Goal: Transaction & Acquisition: Purchase product/service

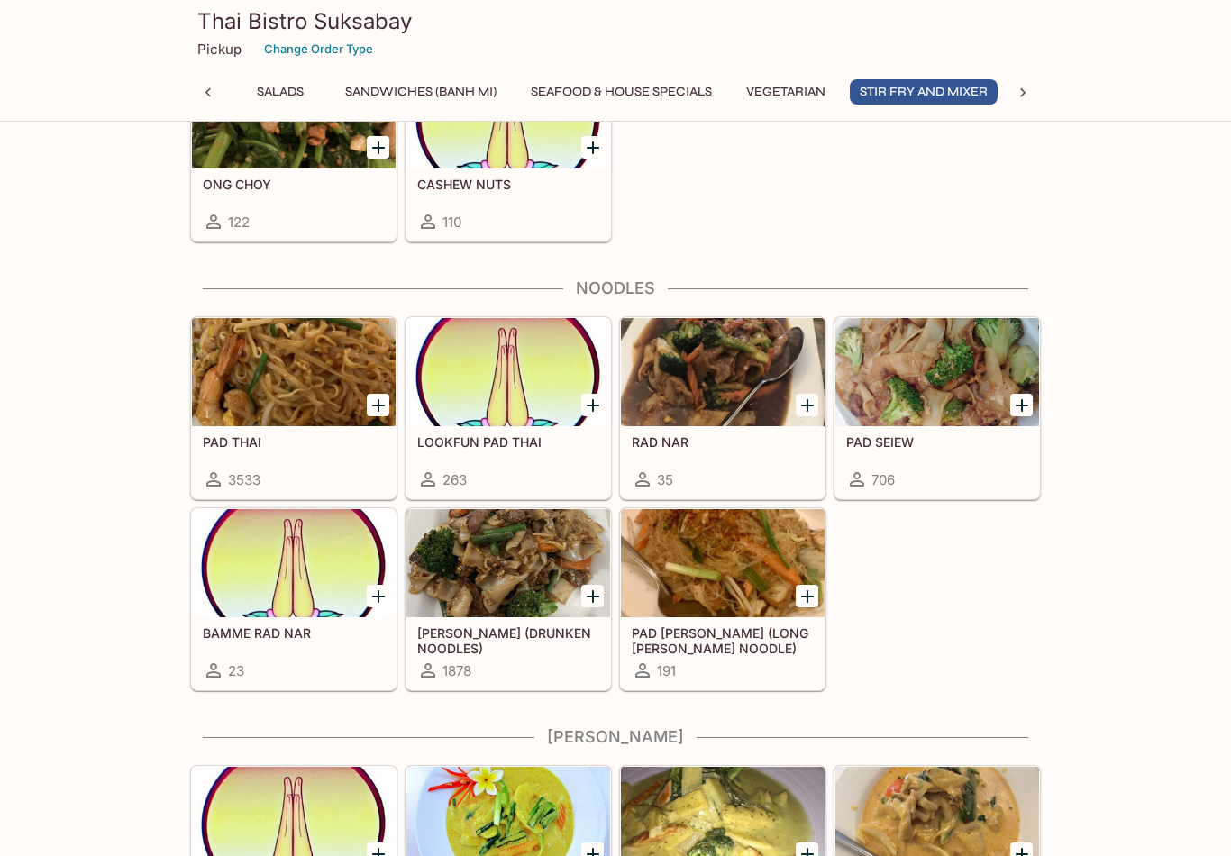
scroll to position [3856, 0]
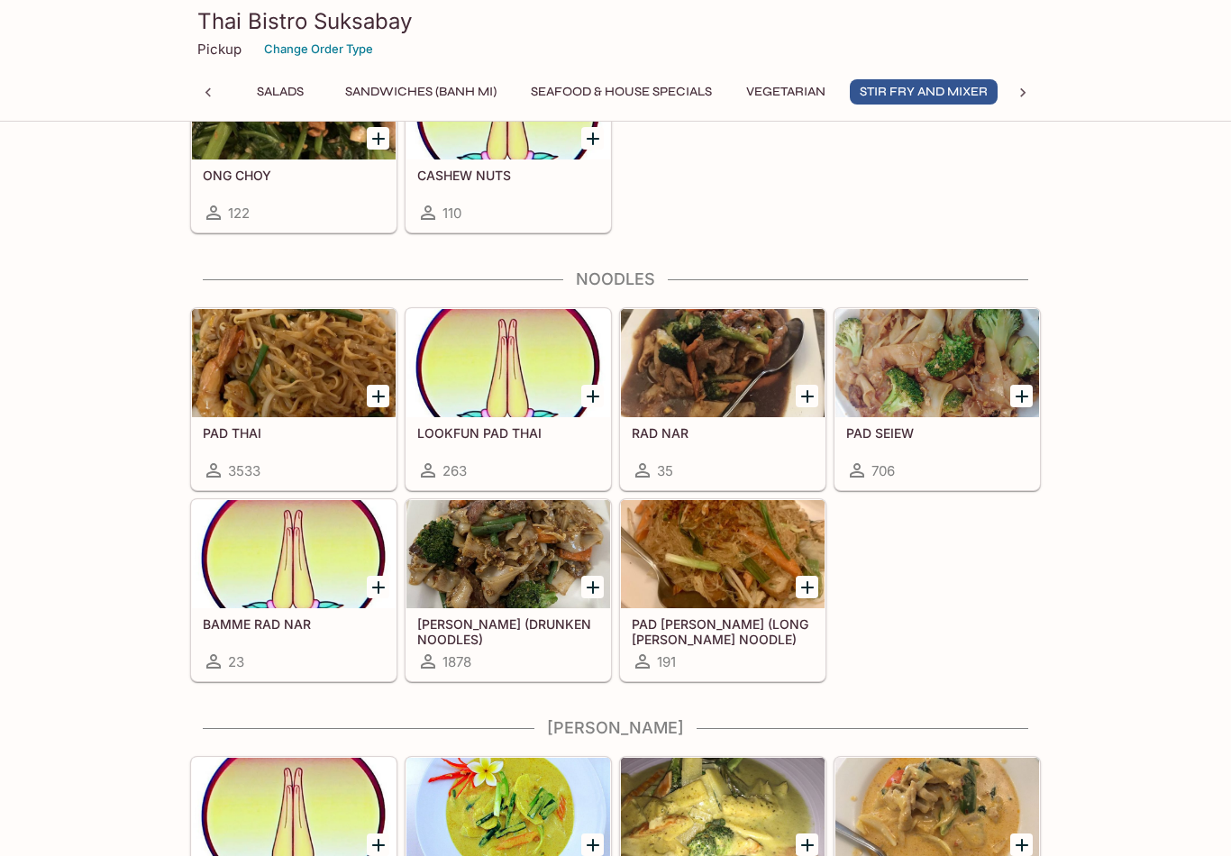
click at [956, 398] on div at bounding box center [938, 363] width 204 height 108
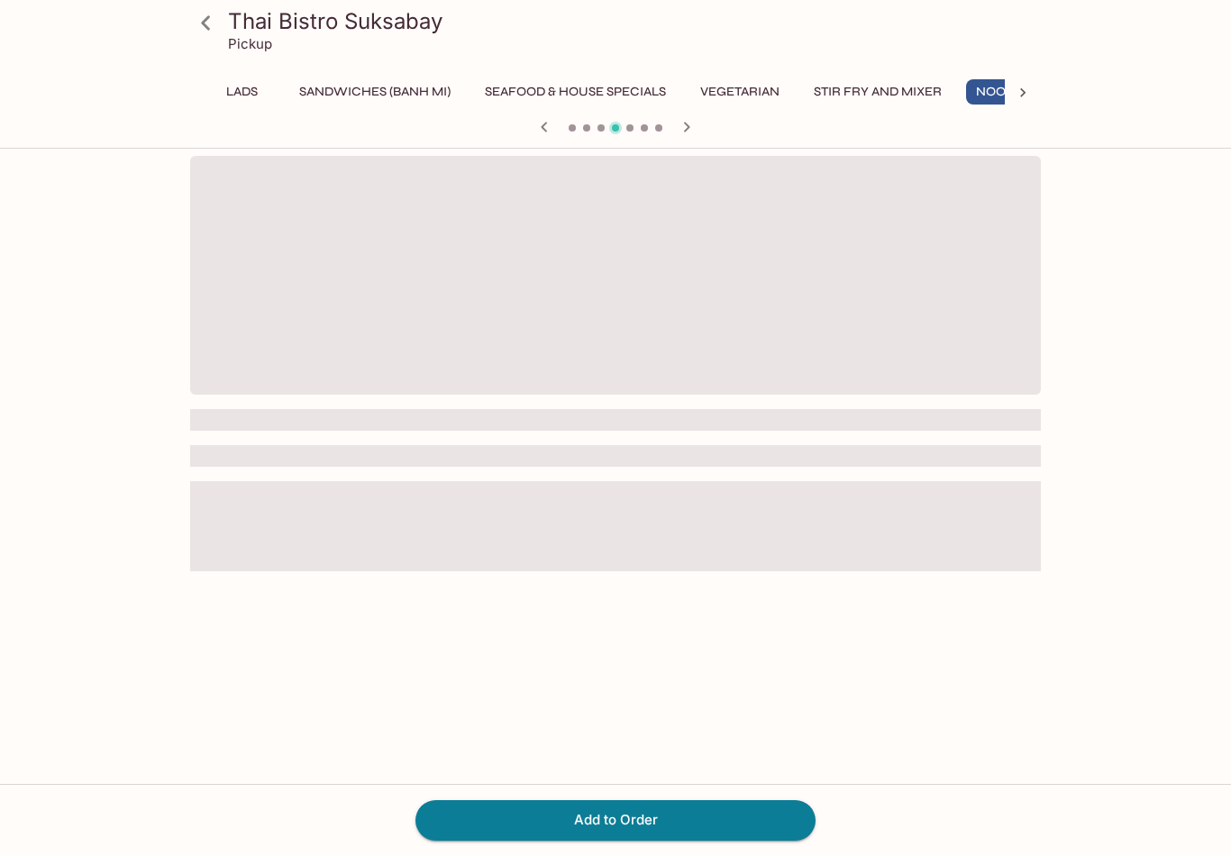
scroll to position [0, 445]
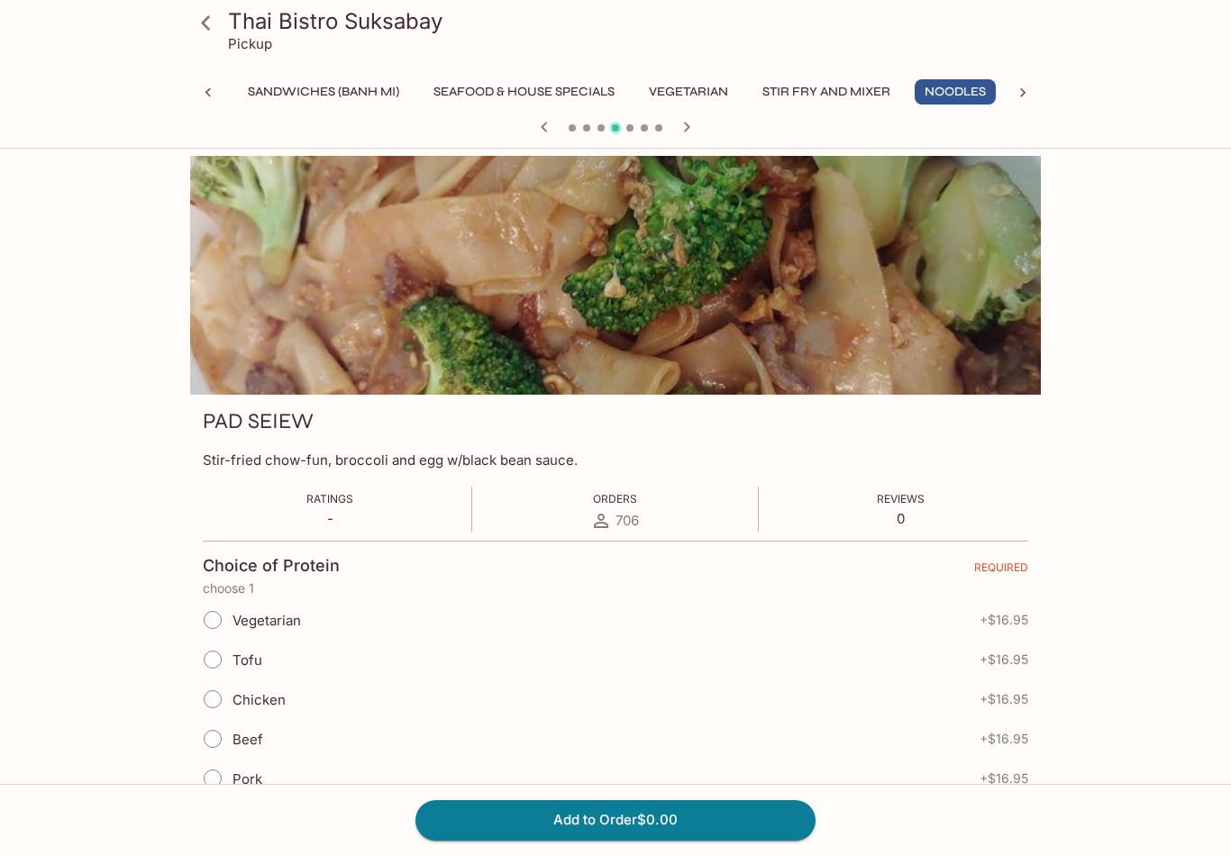
click at [210, 656] on input "Tofu" at bounding box center [213, 660] width 38 height 38
radio input "true"
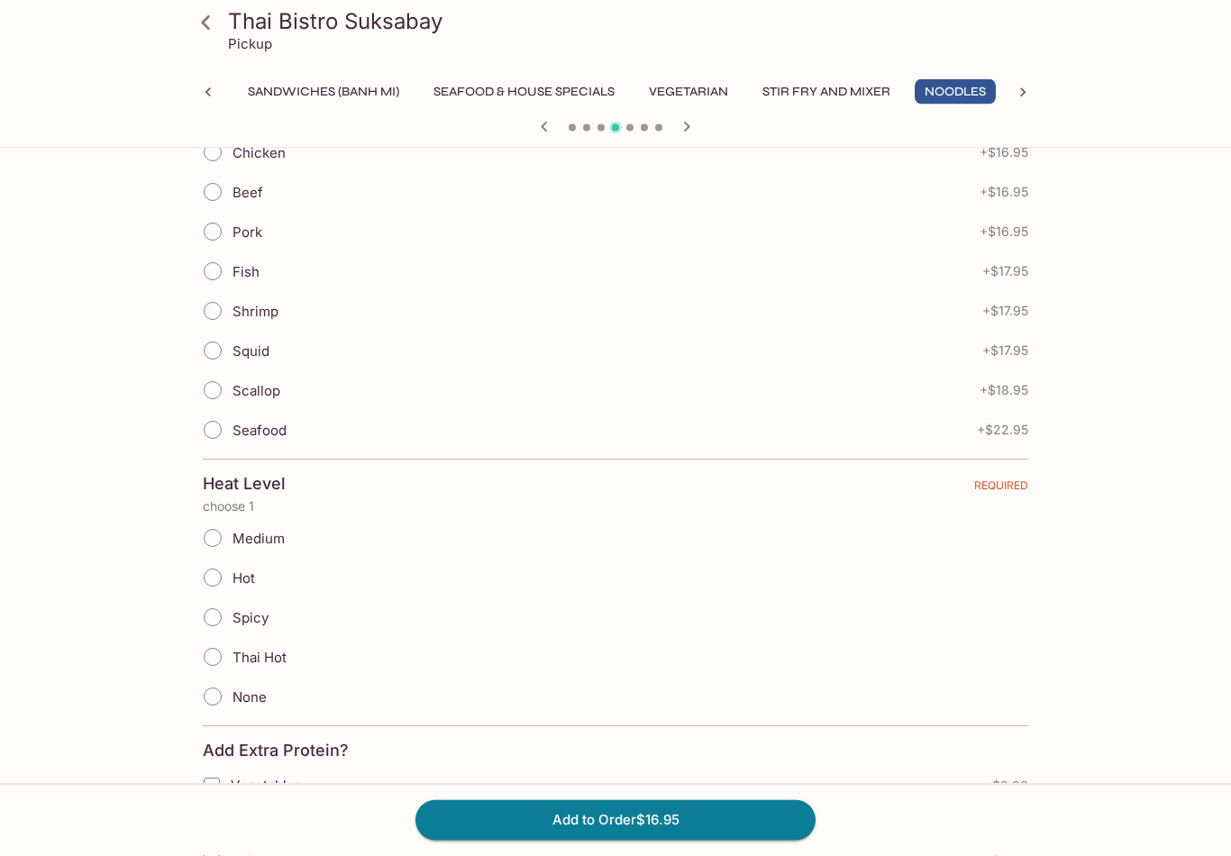
scroll to position [563, 0]
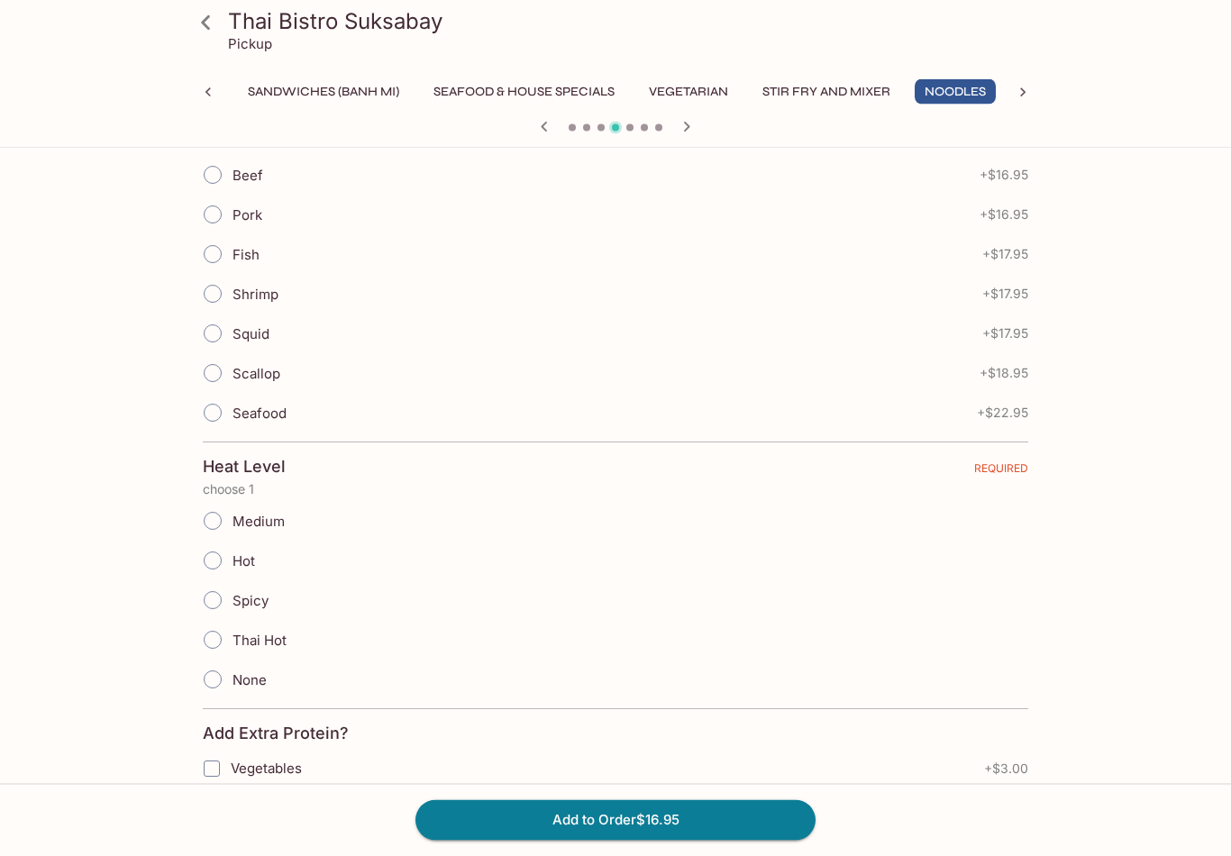
click at [219, 684] on input "None" at bounding box center [213, 681] width 38 height 38
radio input "true"
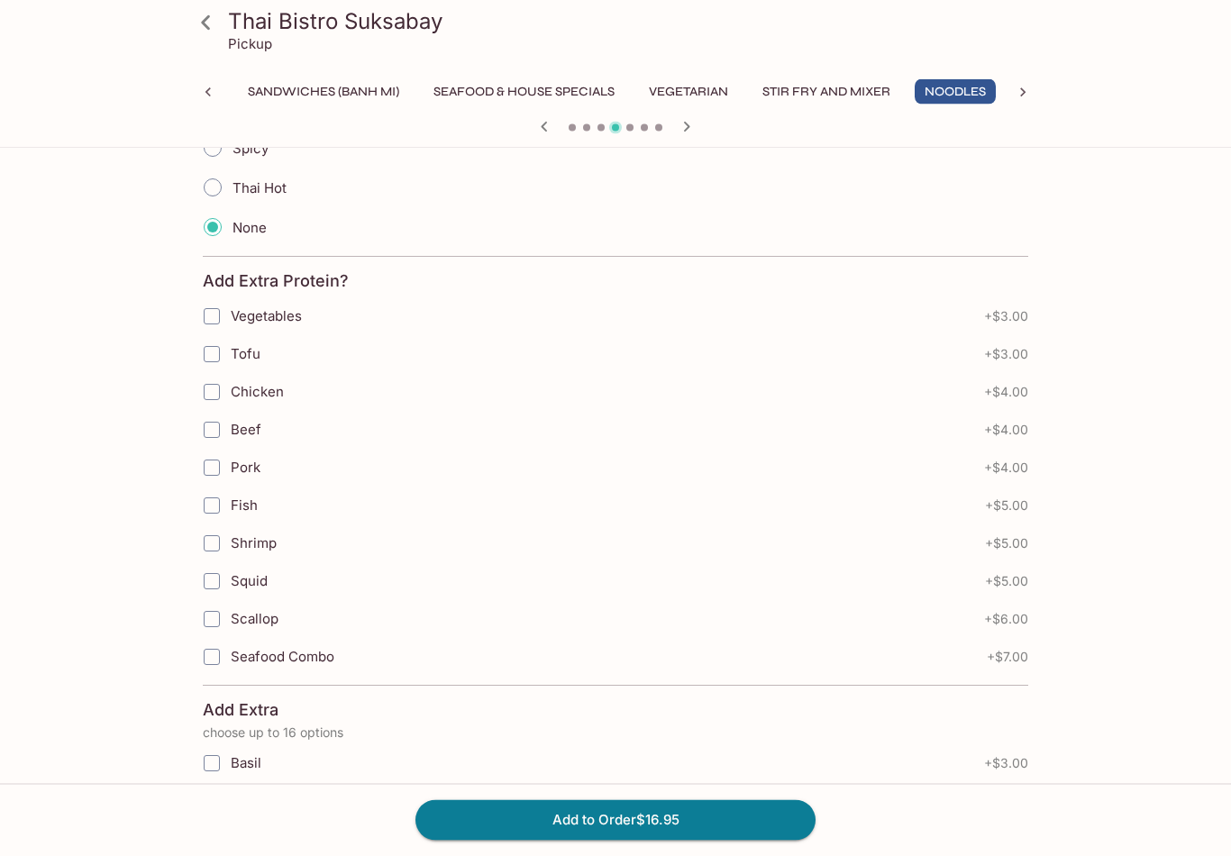
scroll to position [1018, 0]
click at [641, 840] on button "Add to Order $16.95" at bounding box center [616, 821] width 400 height 40
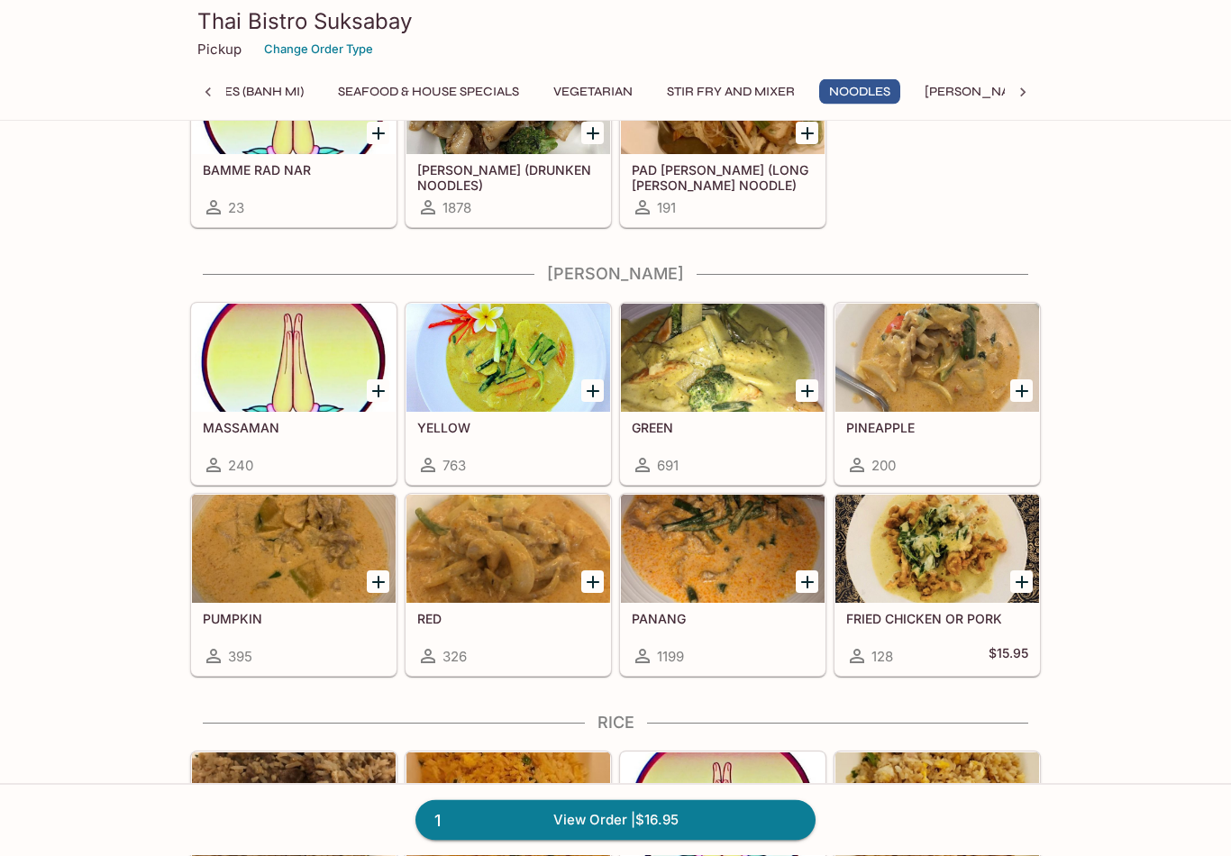
scroll to position [4310, 0]
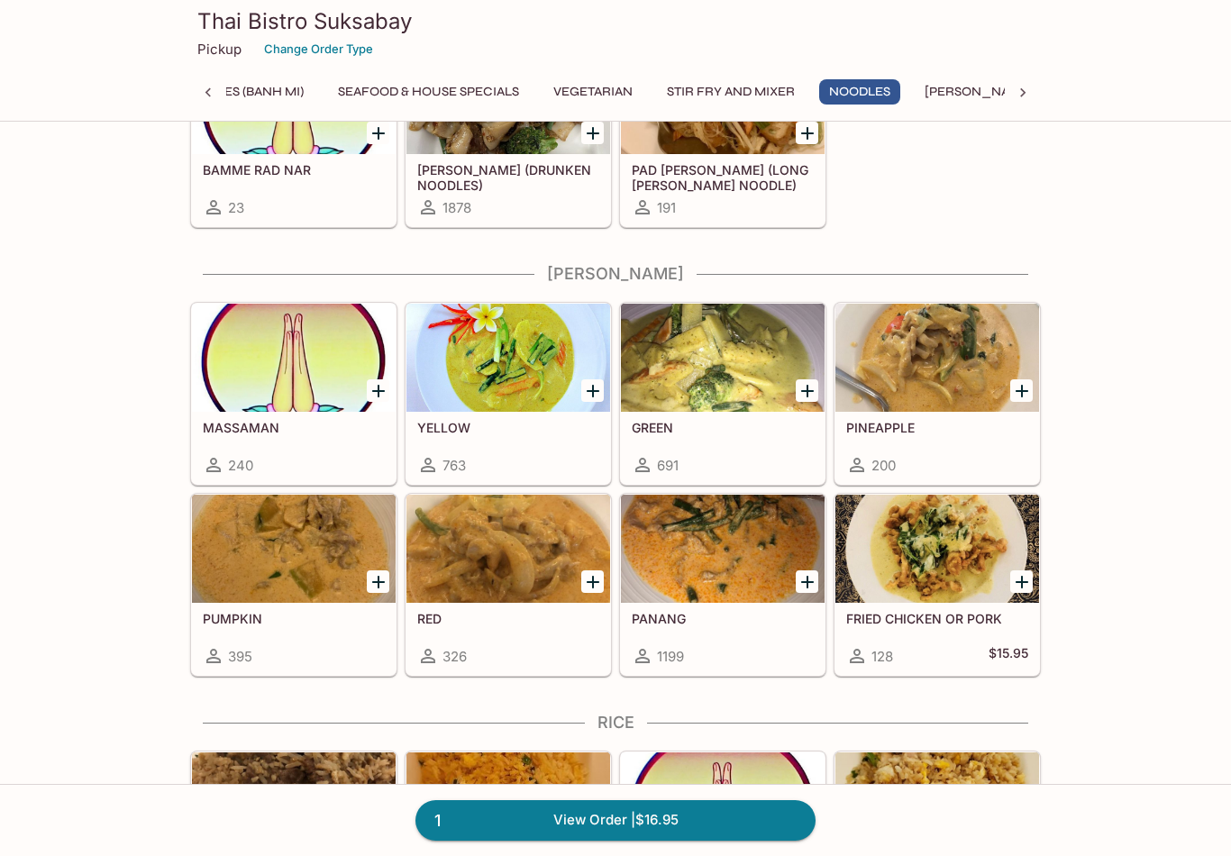
click at [729, 552] on div at bounding box center [723, 549] width 204 height 108
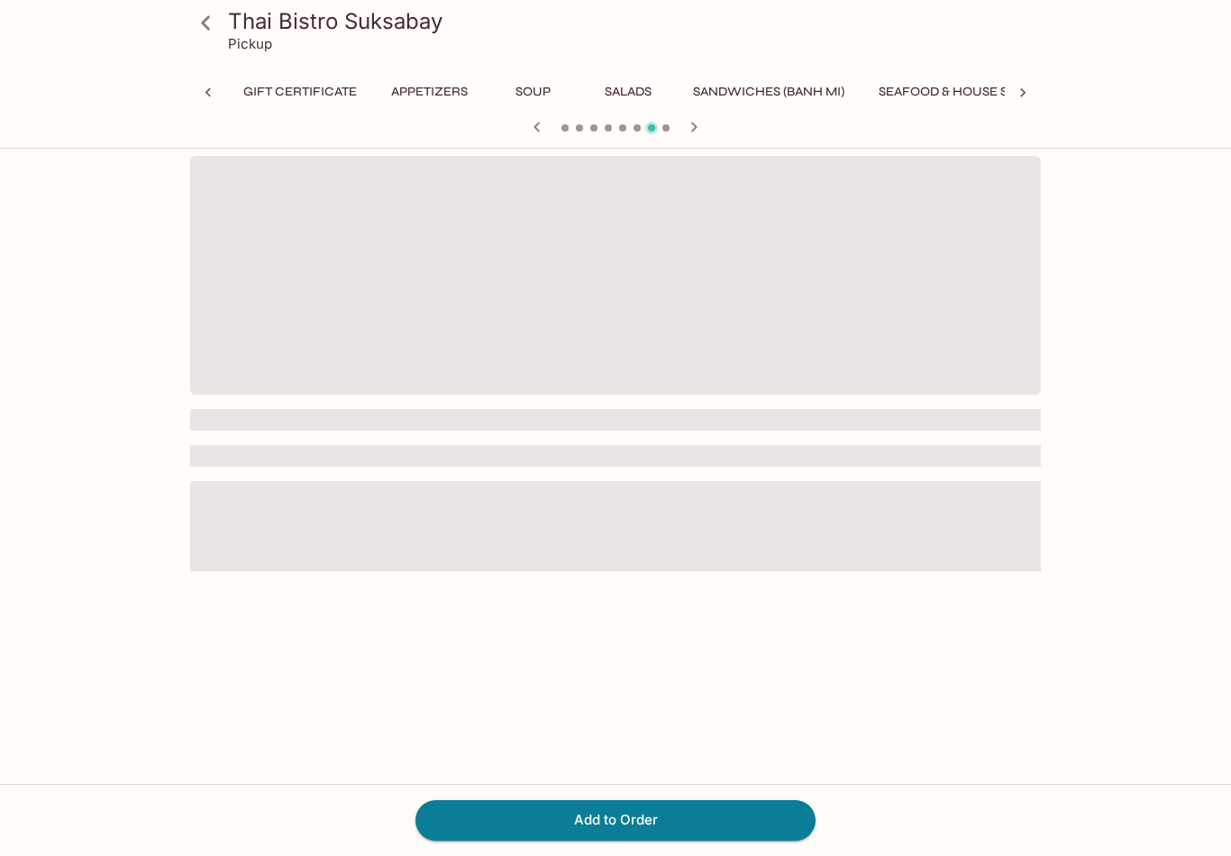
scroll to position [0, 541]
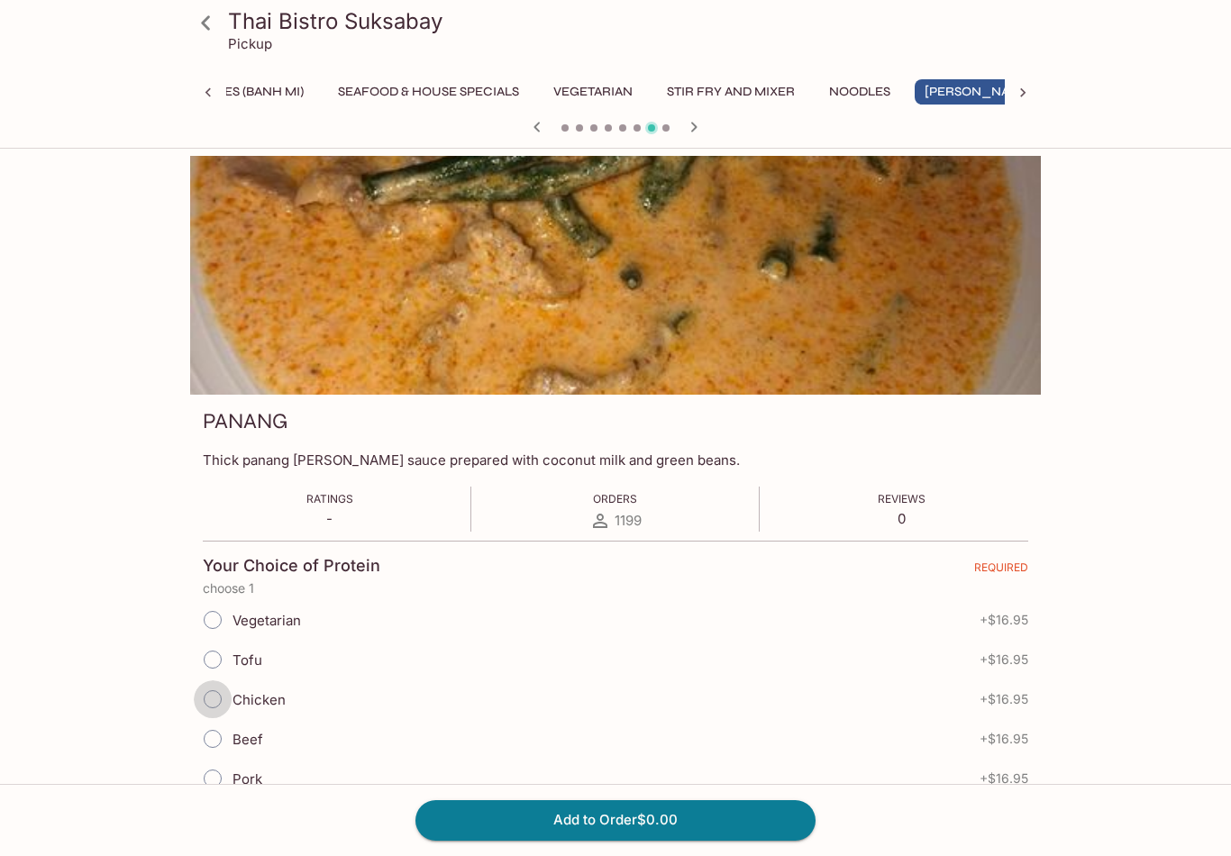
click at [215, 696] on input "Chicken" at bounding box center [213, 700] width 38 height 38
radio input "true"
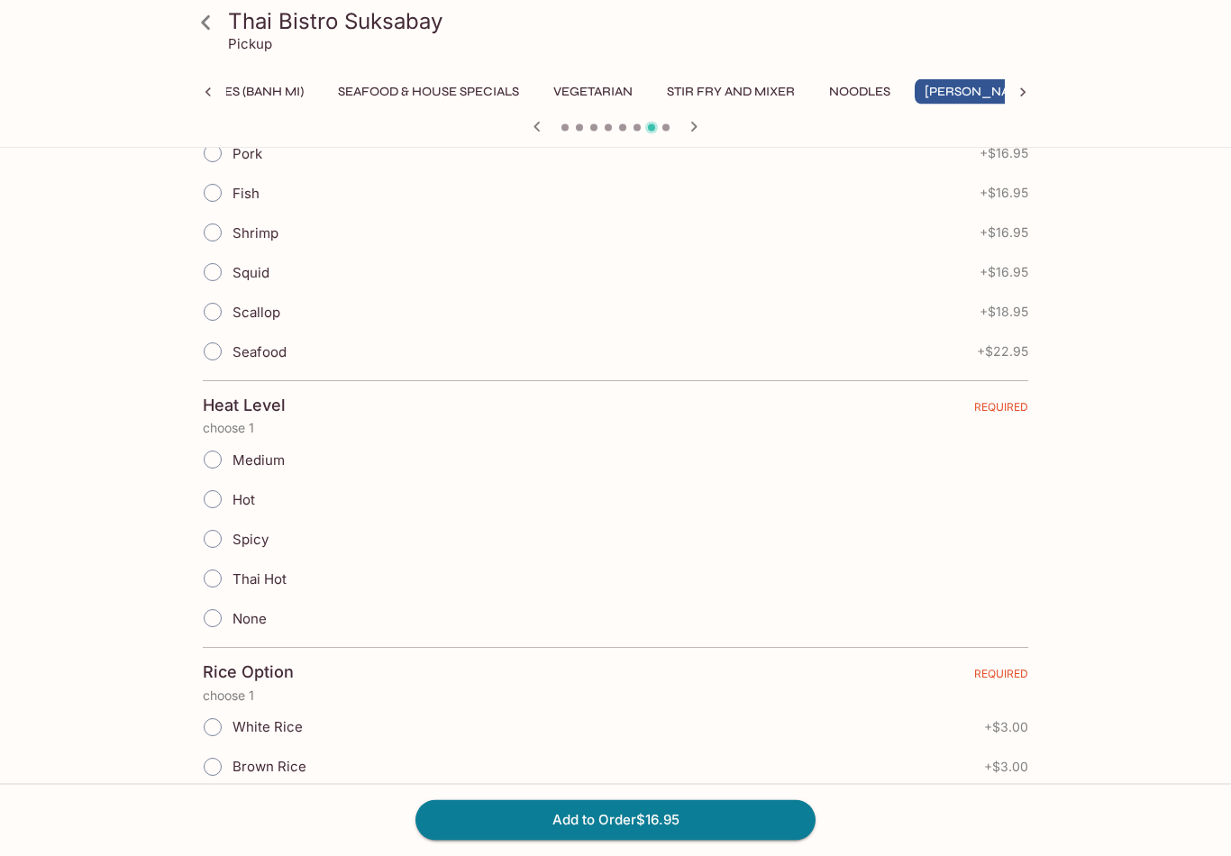
scroll to position [636, 0]
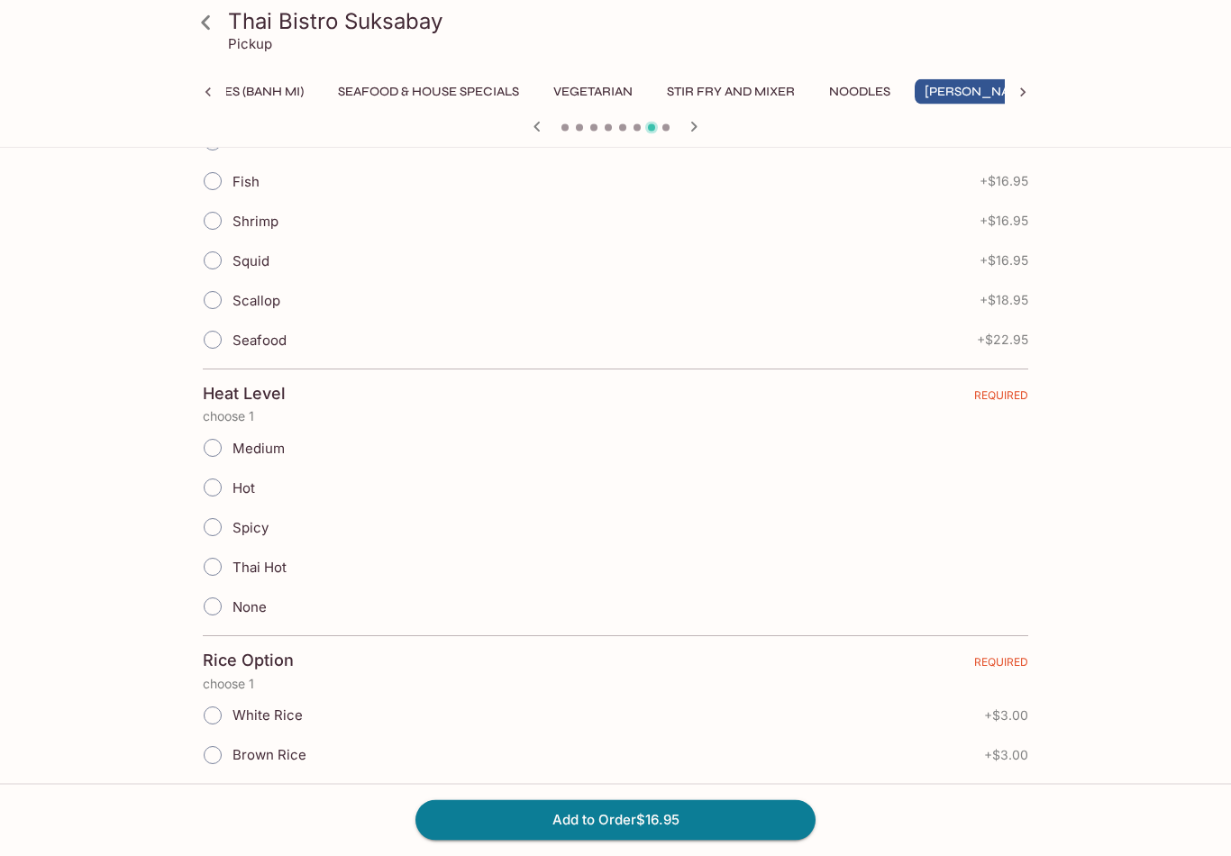
click at [200, 614] on input "None" at bounding box center [213, 608] width 38 height 38
radio input "true"
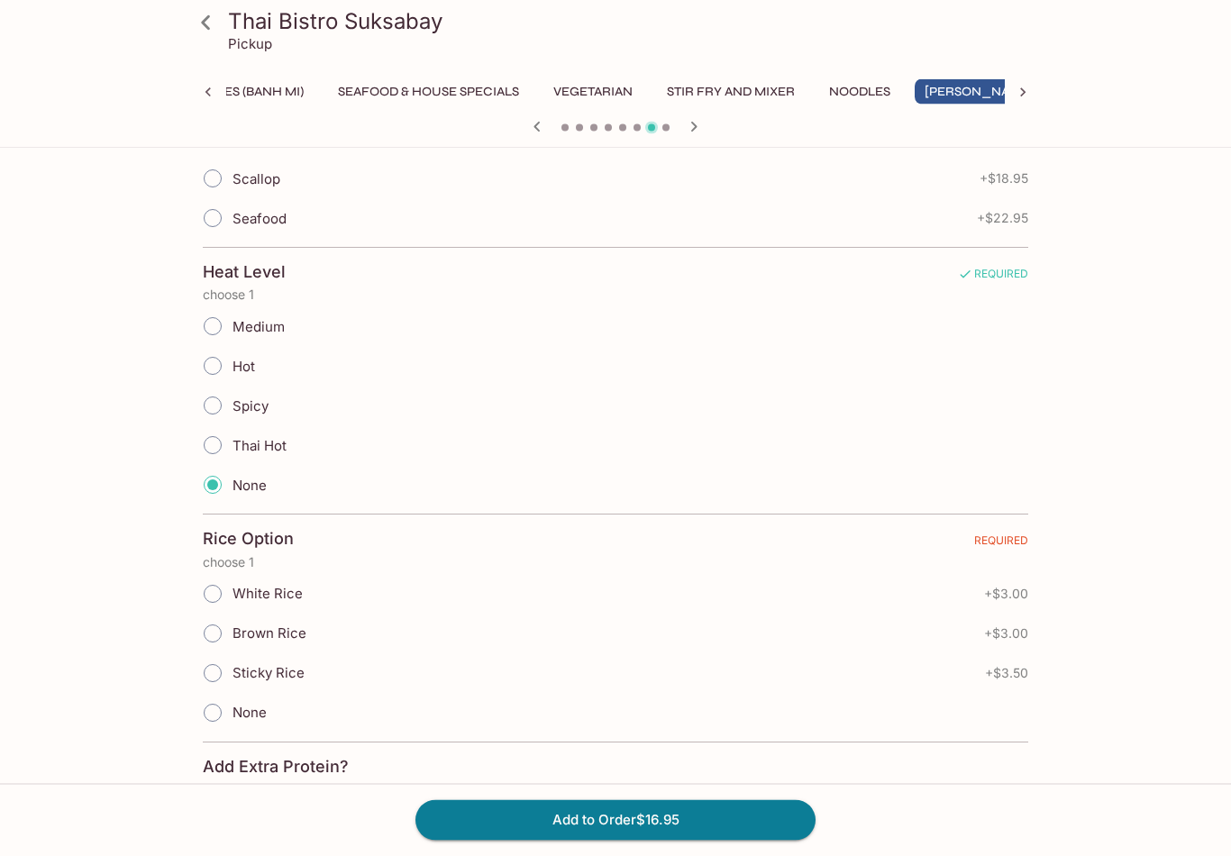
scroll to position [0, 0]
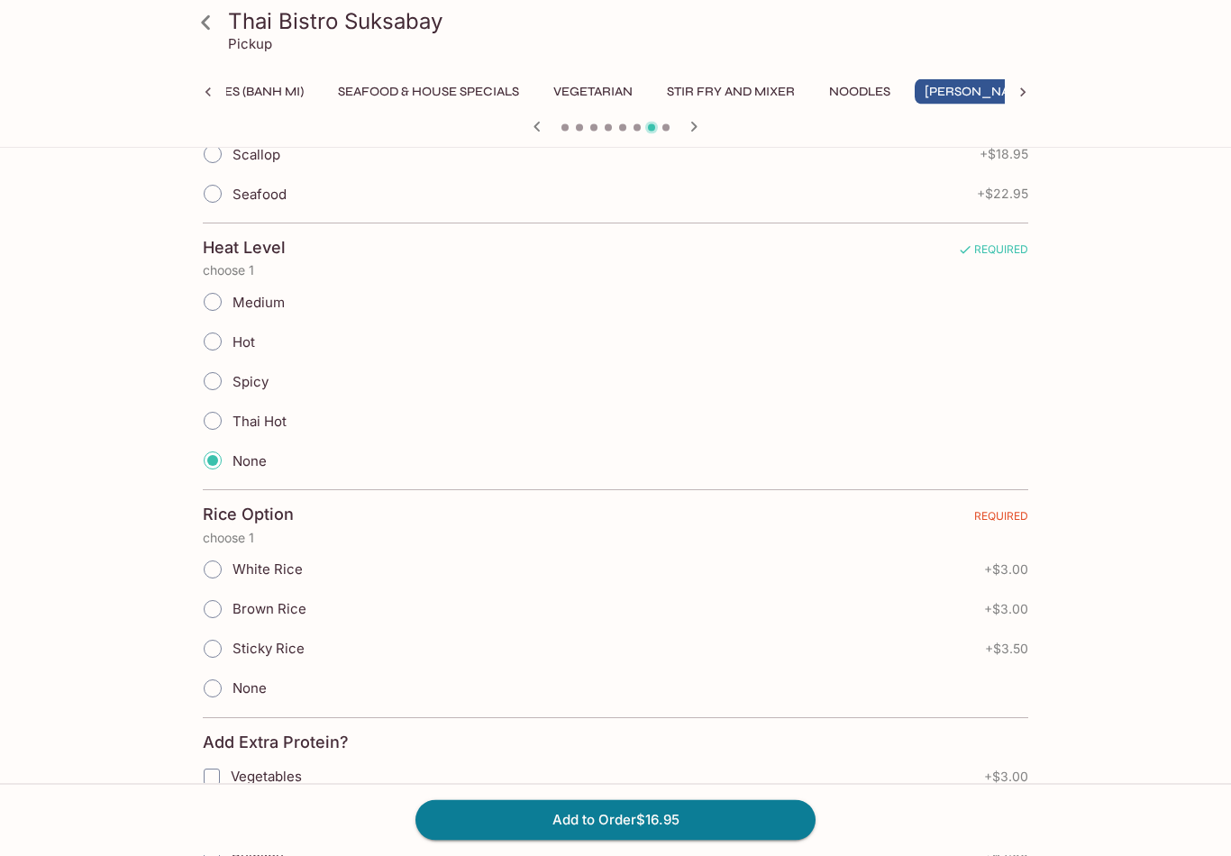
click at [220, 564] on input "White Rice" at bounding box center [213, 571] width 38 height 38
radio input "true"
click at [665, 840] on button "Add to Order $19.95" at bounding box center [616, 821] width 400 height 40
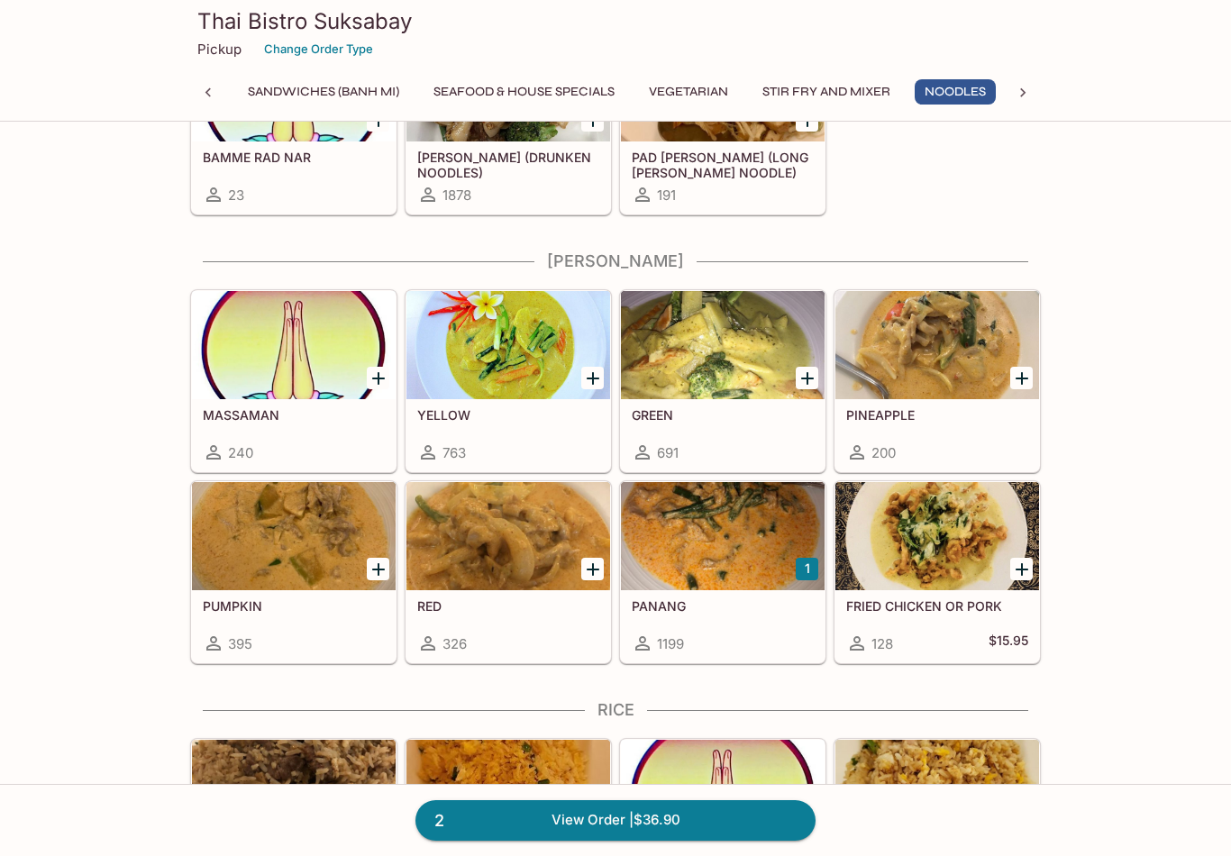
click at [721, 542] on div at bounding box center [723, 536] width 204 height 108
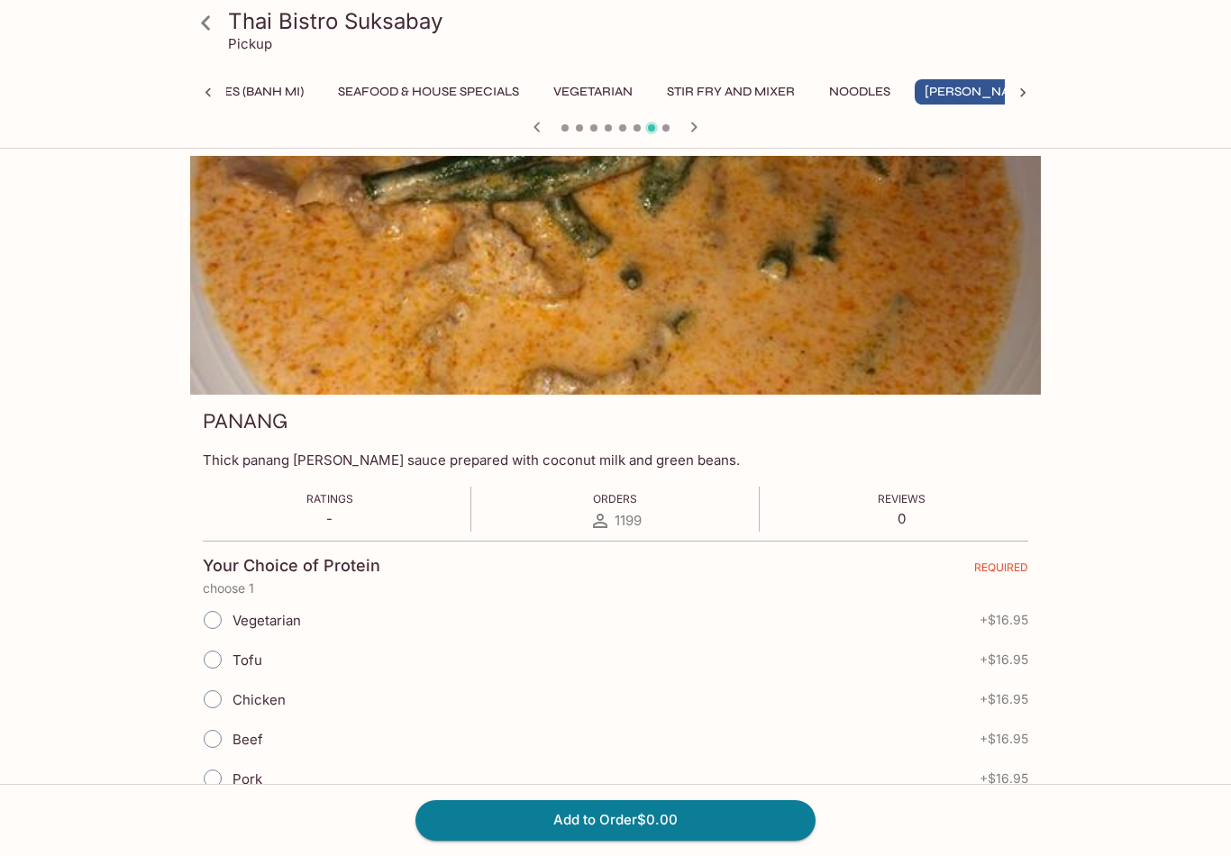
click at [211, 739] on input "Beef" at bounding box center [213, 739] width 38 height 38
radio input "true"
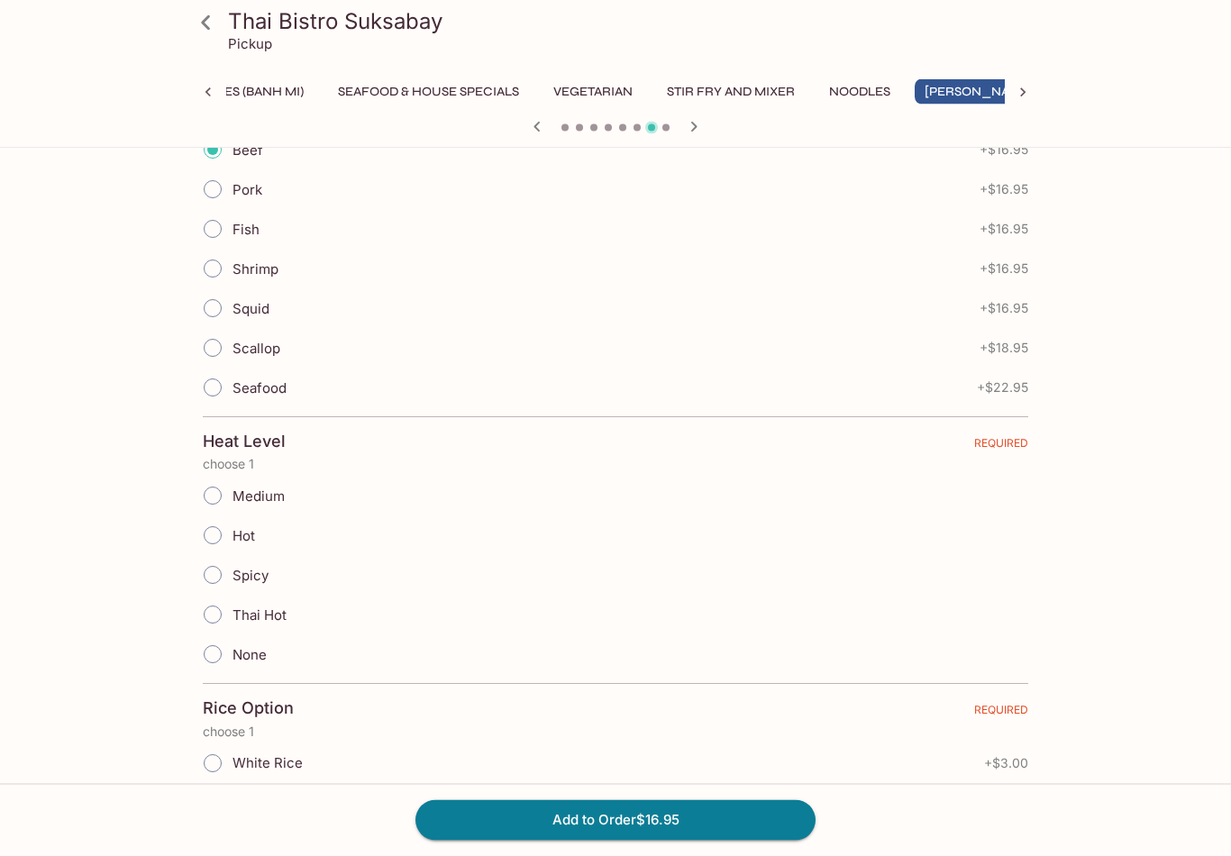
click at [223, 660] on input "None" at bounding box center [213, 655] width 38 height 38
radio input "true"
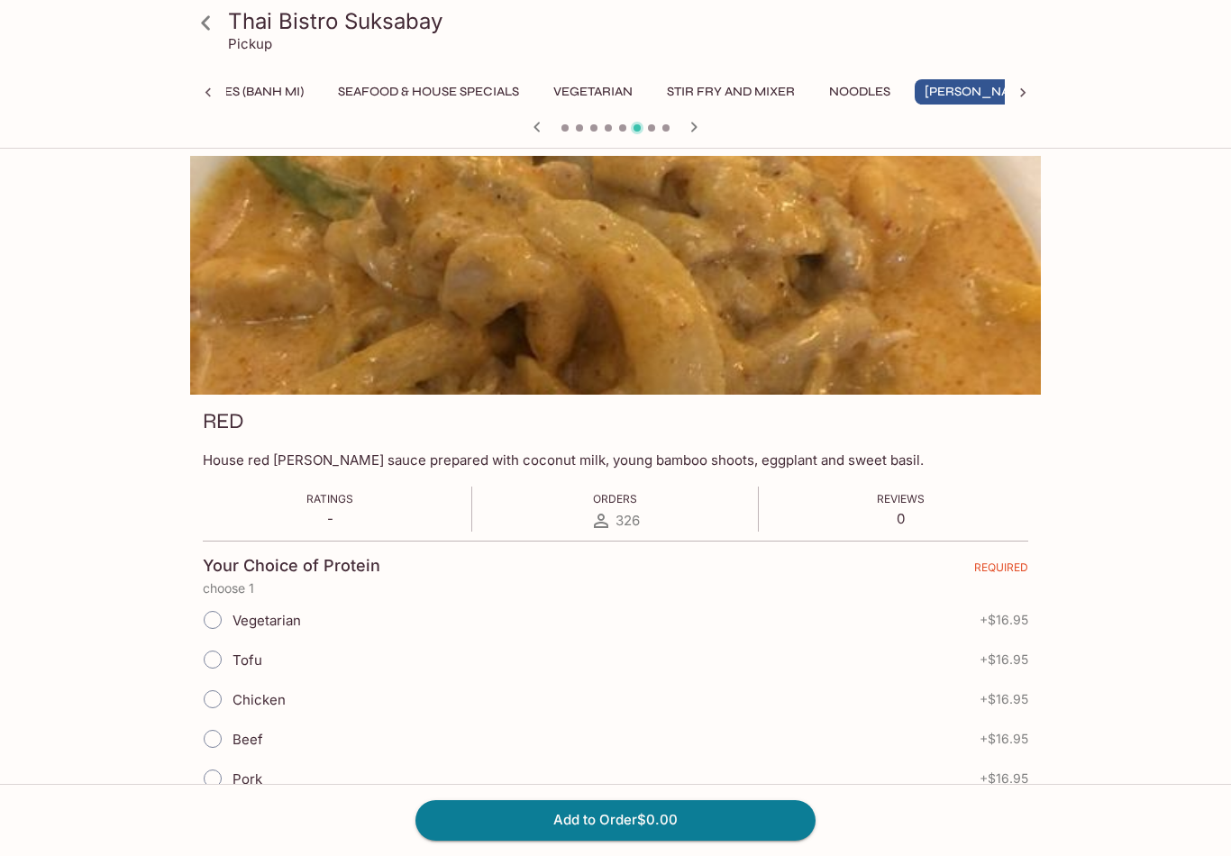
click at [532, 127] on icon "button" at bounding box center [537, 127] width 22 height 22
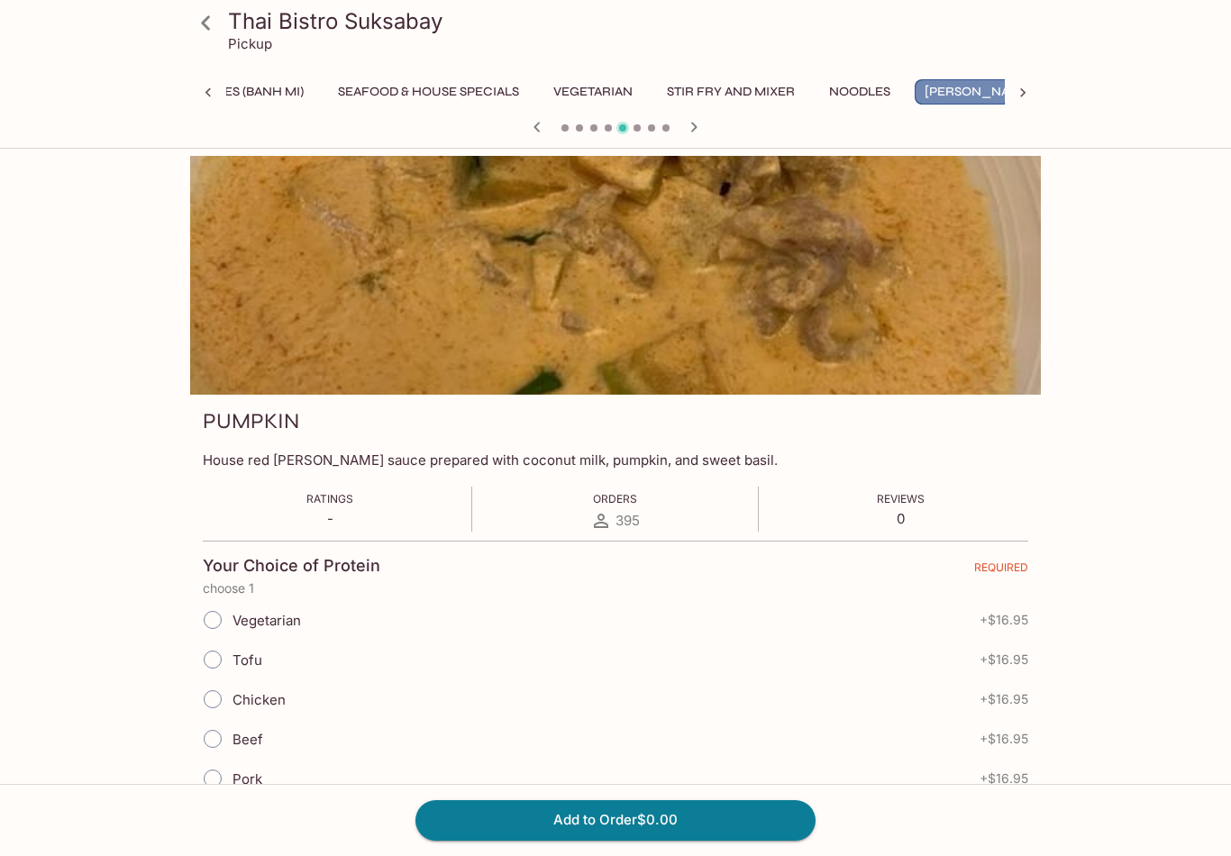
click at [969, 88] on button "[PERSON_NAME]" at bounding box center [979, 91] width 129 height 25
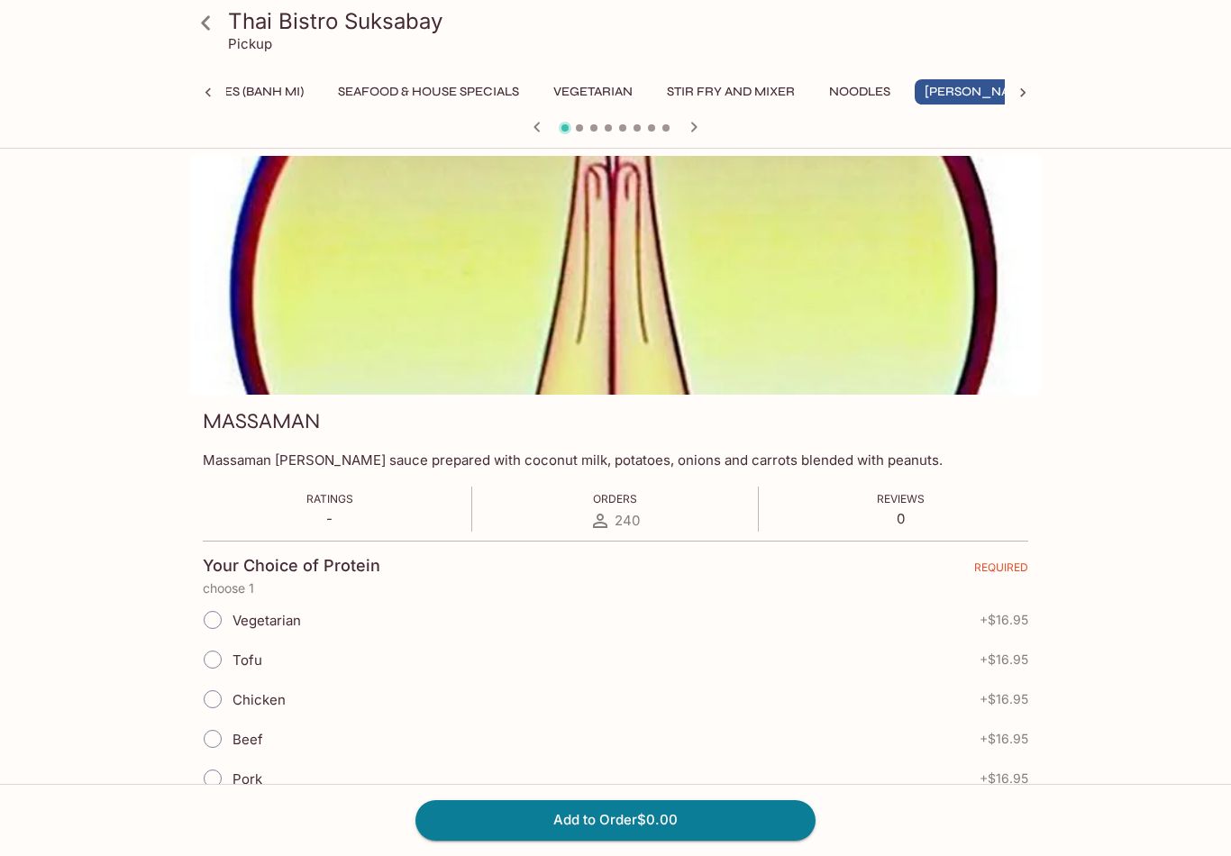
click at [205, 34] on icon at bounding box center [206, 23] width 32 height 32
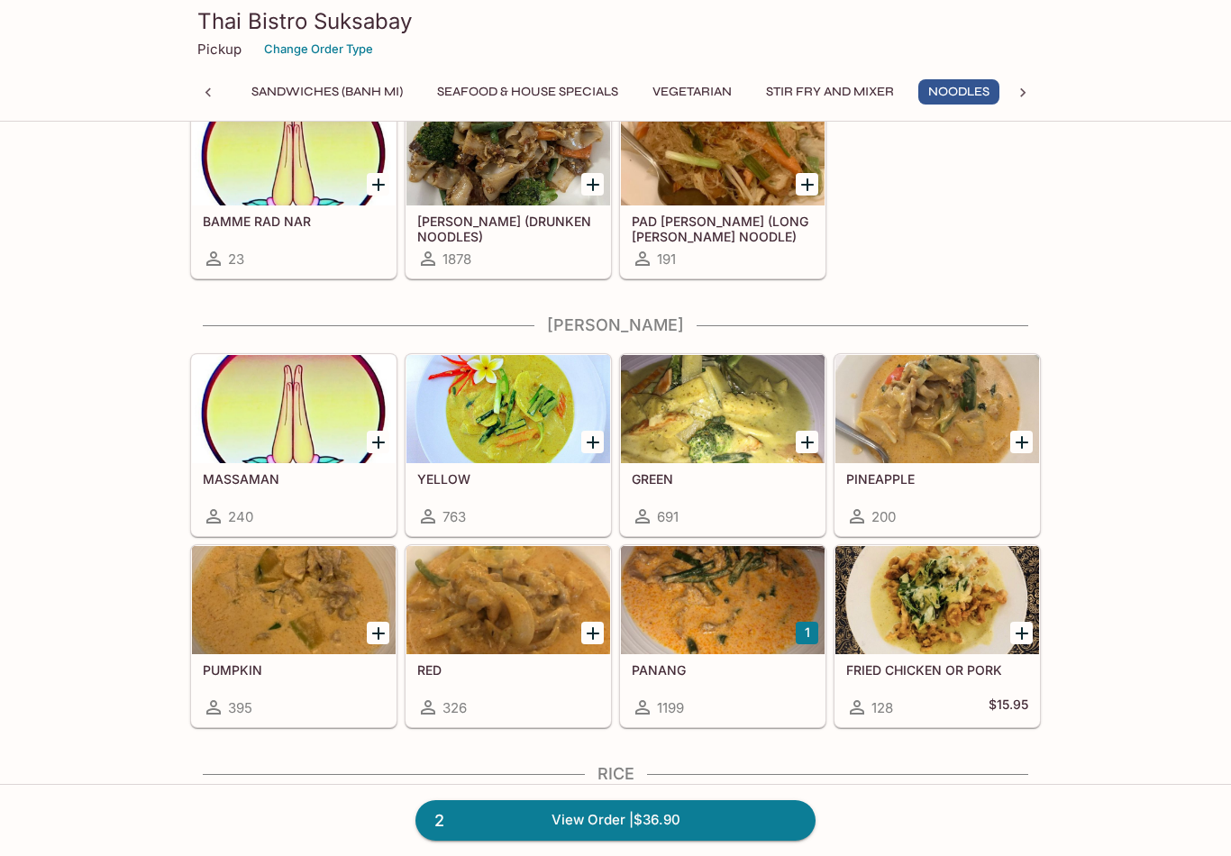
scroll to position [4372, 0]
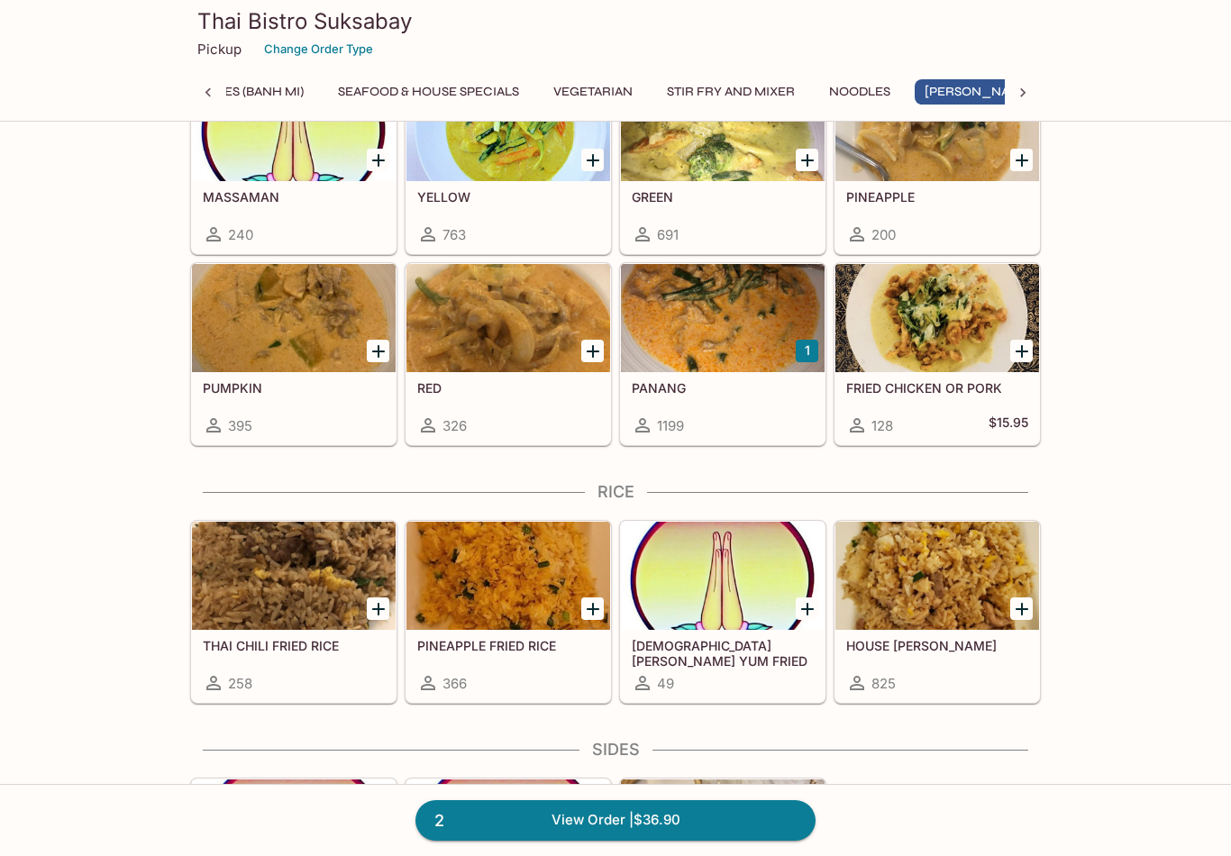
click at [729, 346] on div at bounding box center [723, 318] width 204 height 108
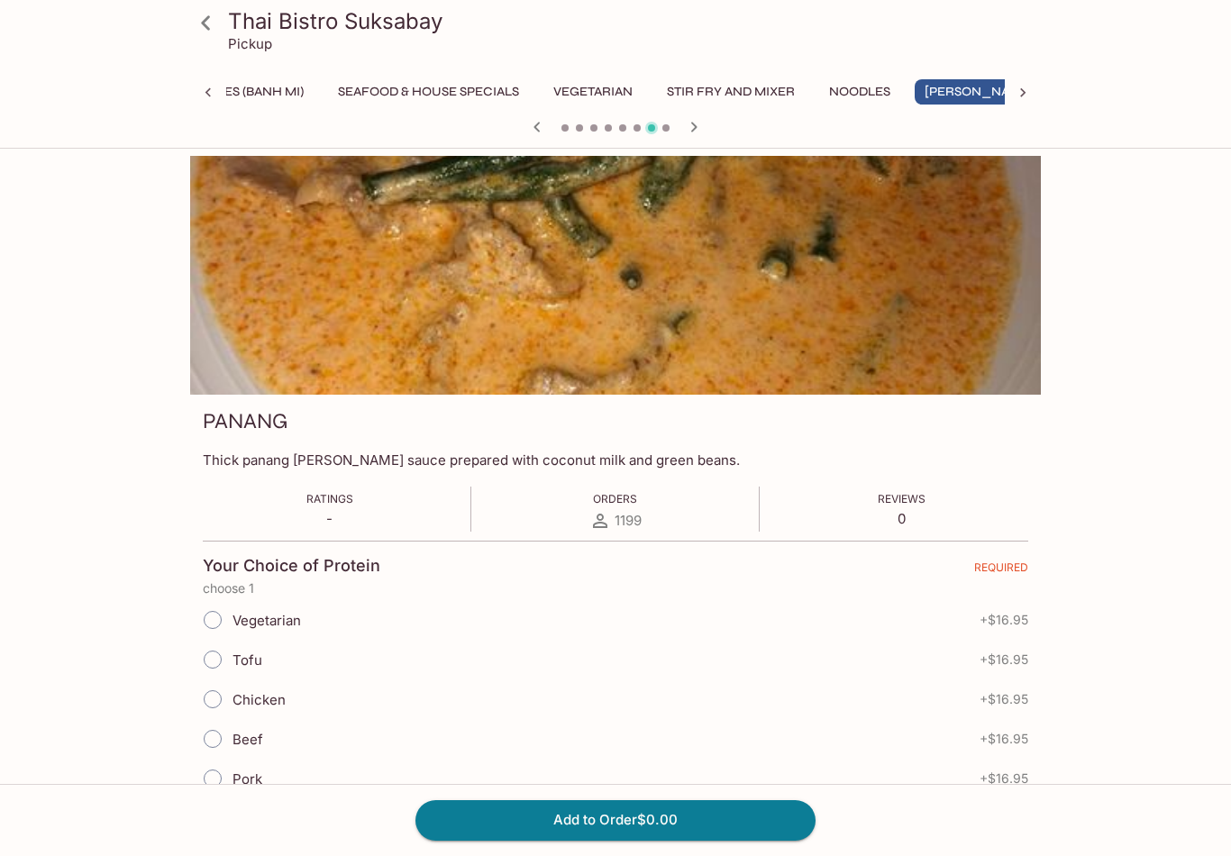
click at [222, 737] on input "Beef" at bounding box center [213, 739] width 38 height 38
radio input "true"
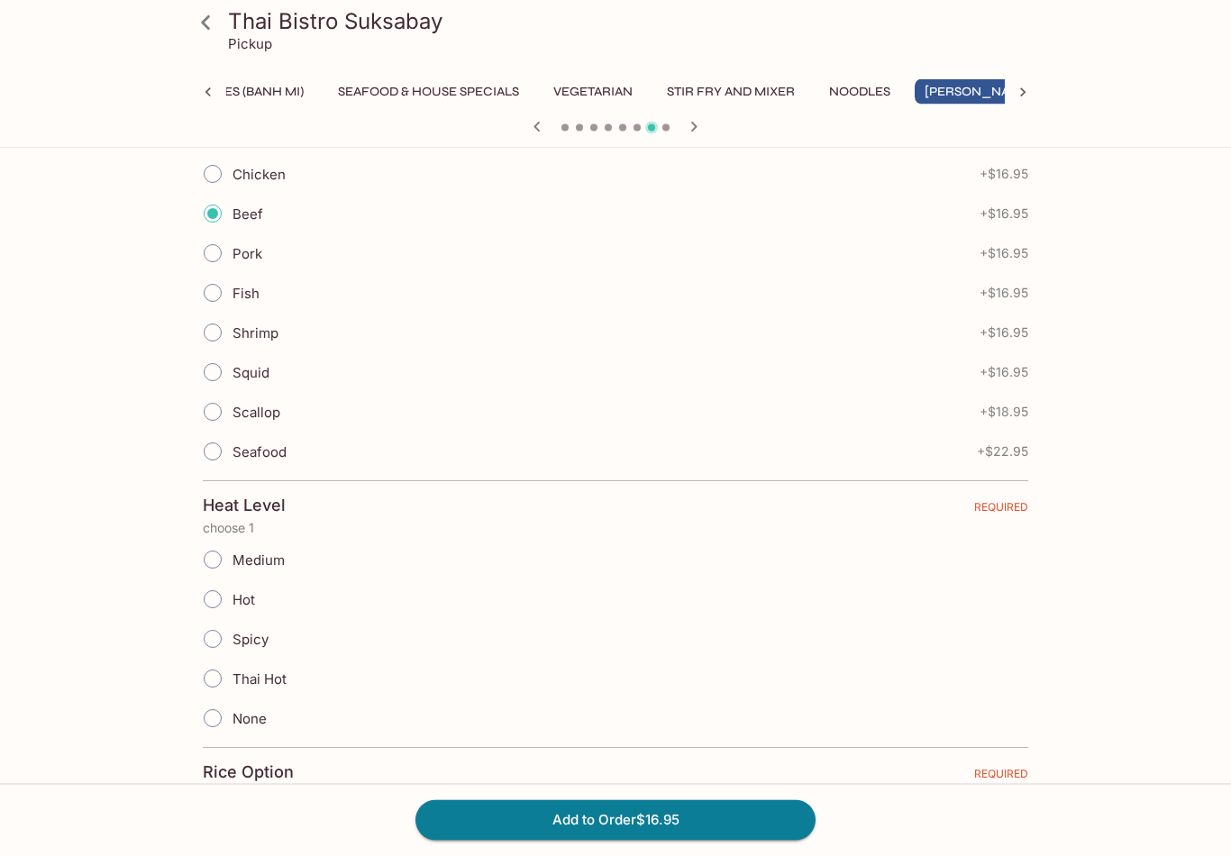
scroll to position [527, 0]
click at [217, 718] on input "None" at bounding box center [213, 717] width 38 height 38
radio input "true"
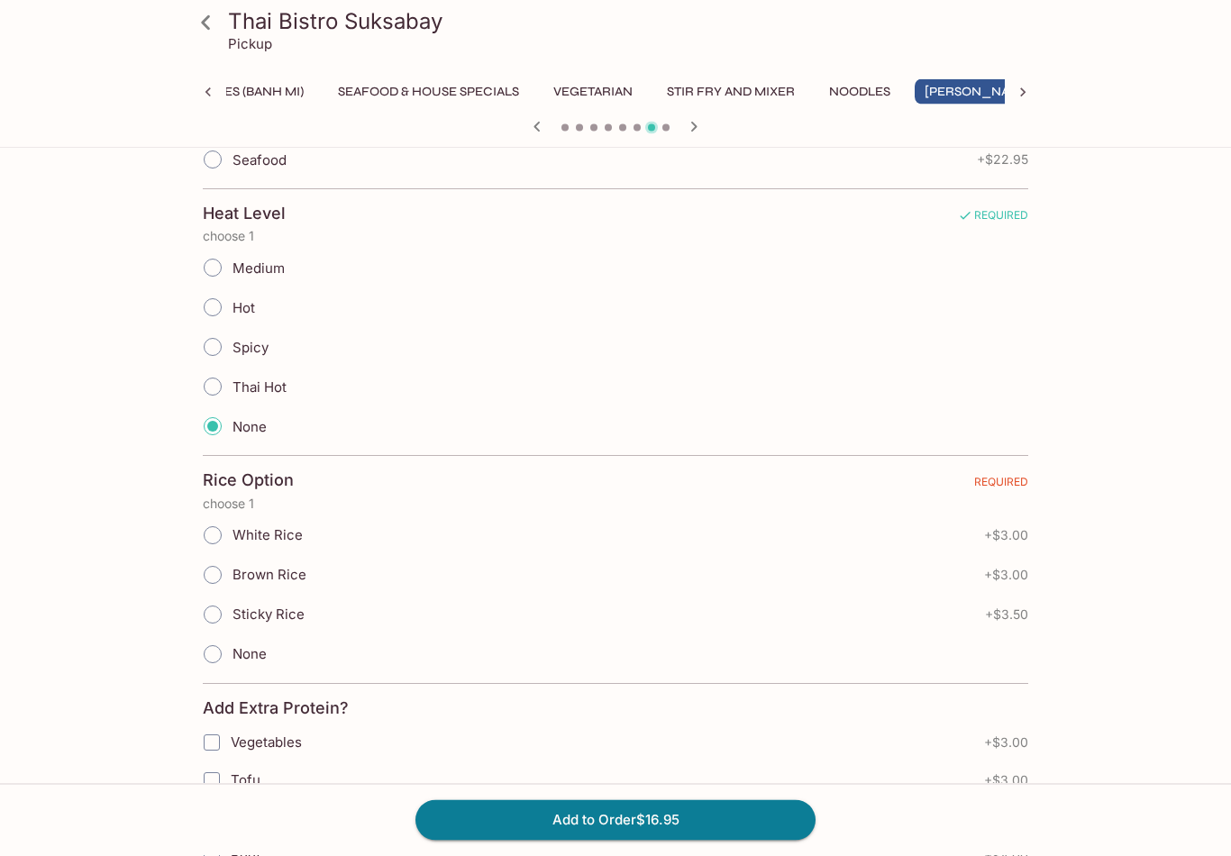
scroll to position [878, 0]
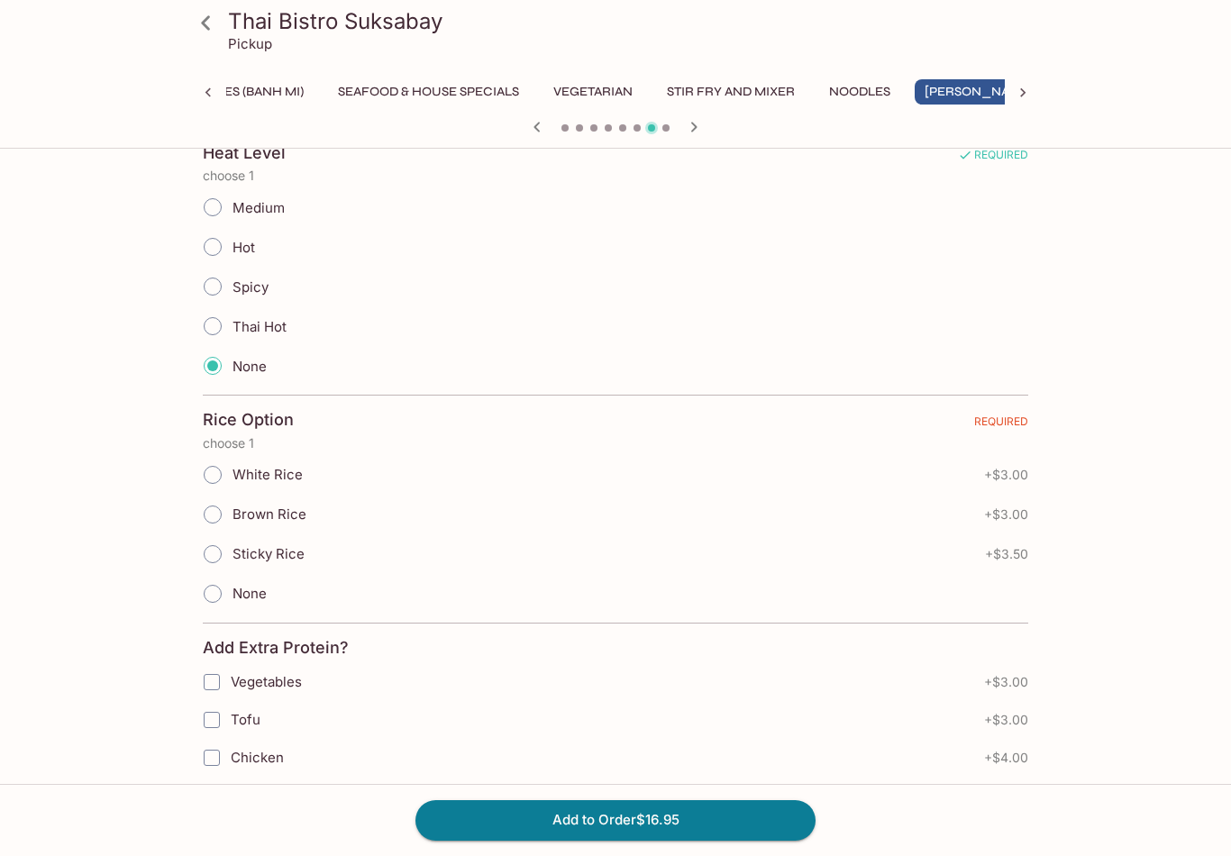
click at [223, 475] on input "White Rice" at bounding box center [213, 475] width 38 height 38
radio input "true"
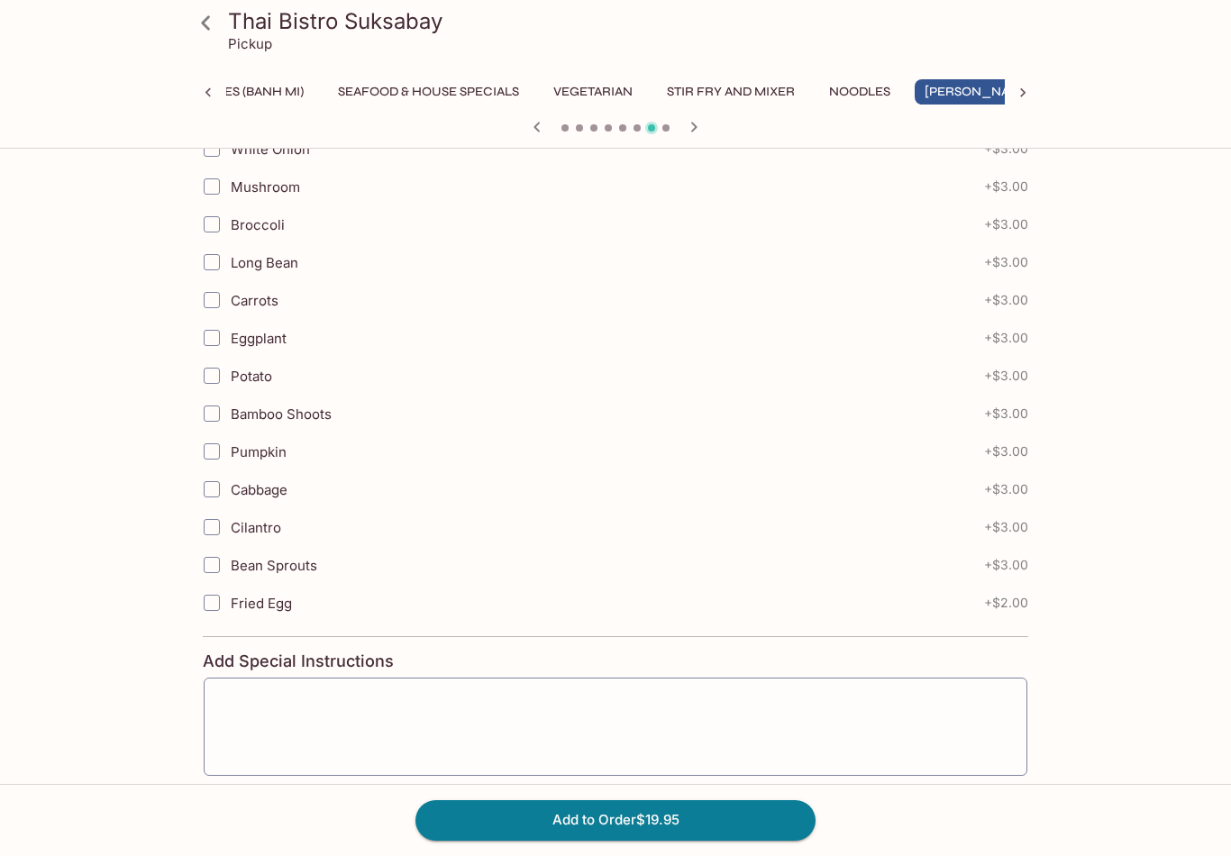
scroll to position [2072, 0]
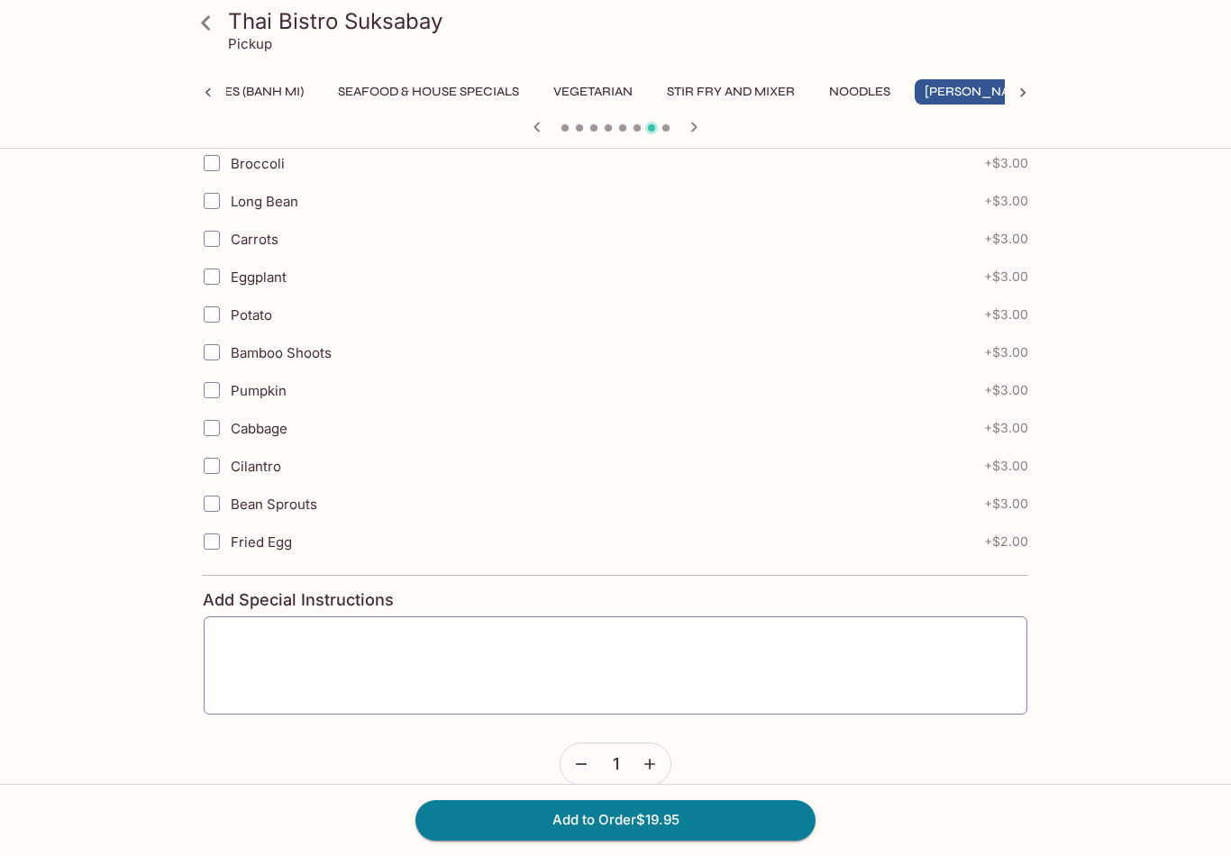
click at [645, 840] on button "Add to Order $19.95" at bounding box center [616, 821] width 400 height 40
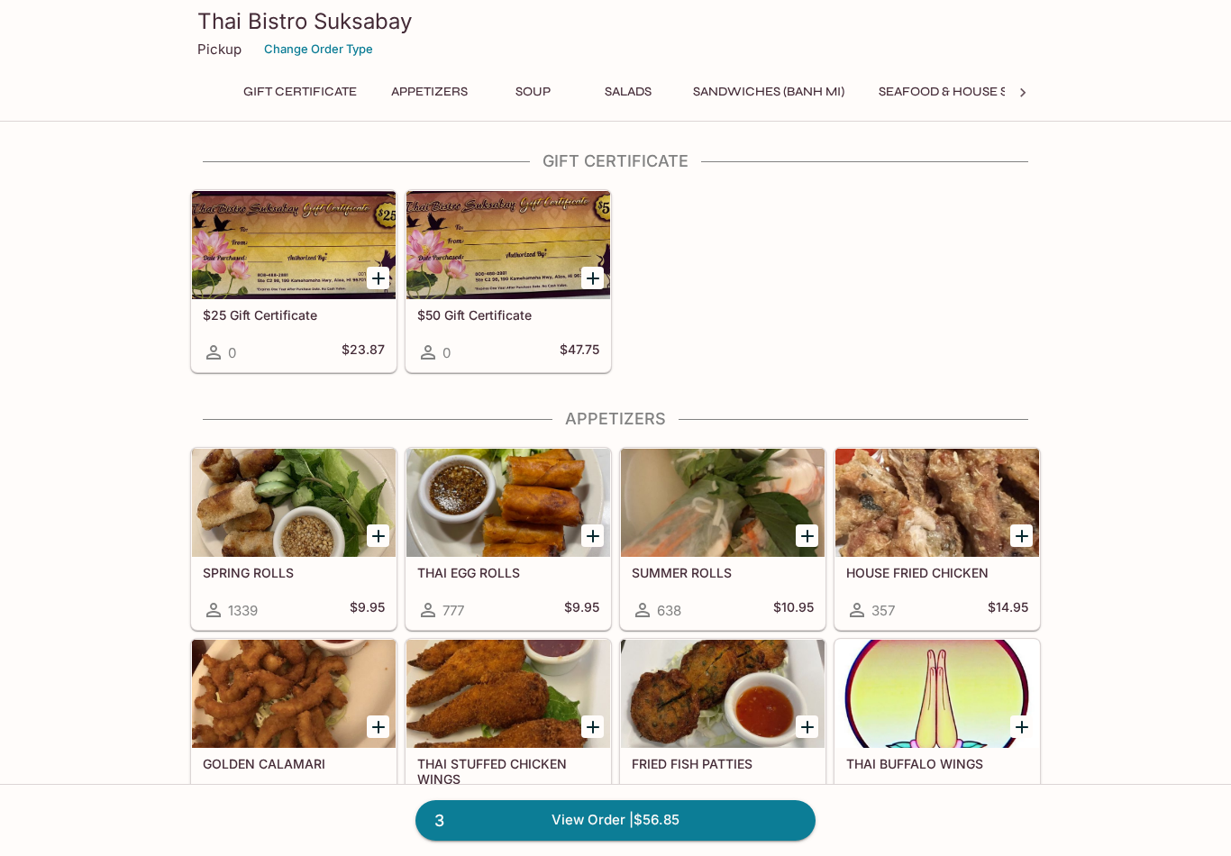
click at [1029, 84] on icon at bounding box center [1023, 93] width 18 height 18
click at [1030, 91] on icon at bounding box center [1023, 93] width 18 height 18
click at [870, 95] on button "Beverages" at bounding box center [900, 91] width 95 height 25
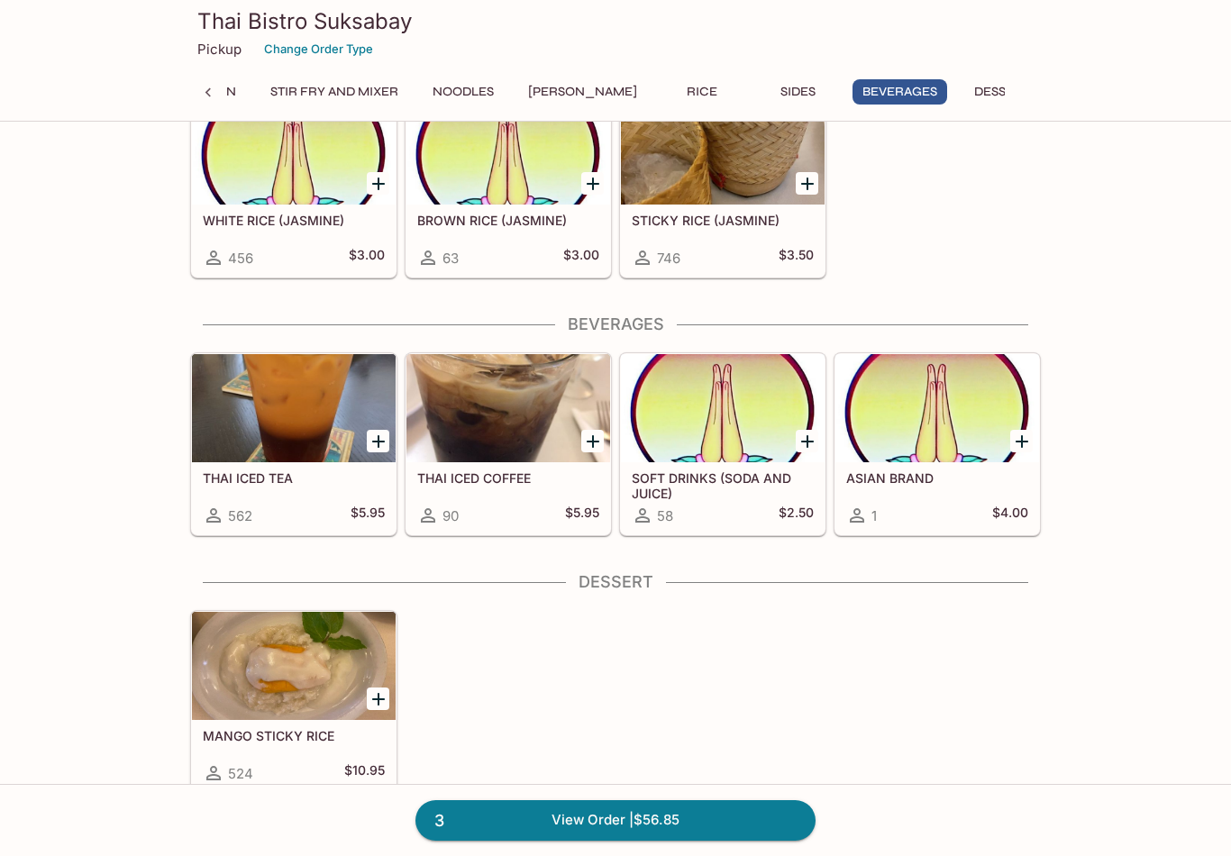
click at [280, 472] on h5 "THAI ICED TEA" at bounding box center [294, 478] width 182 height 15
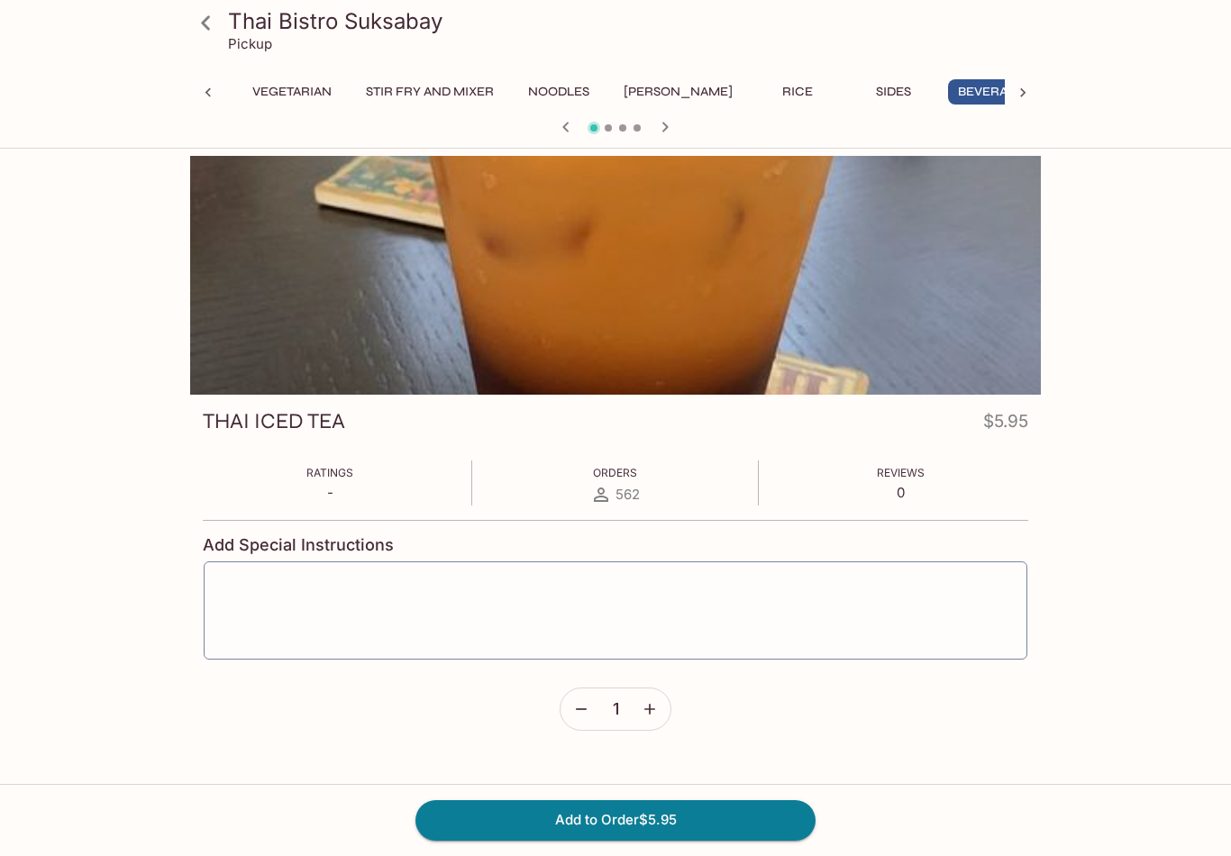
click at [658, 840] on button "Add to Order $5.95" at bounding box center [616, 821] width 400 height 40
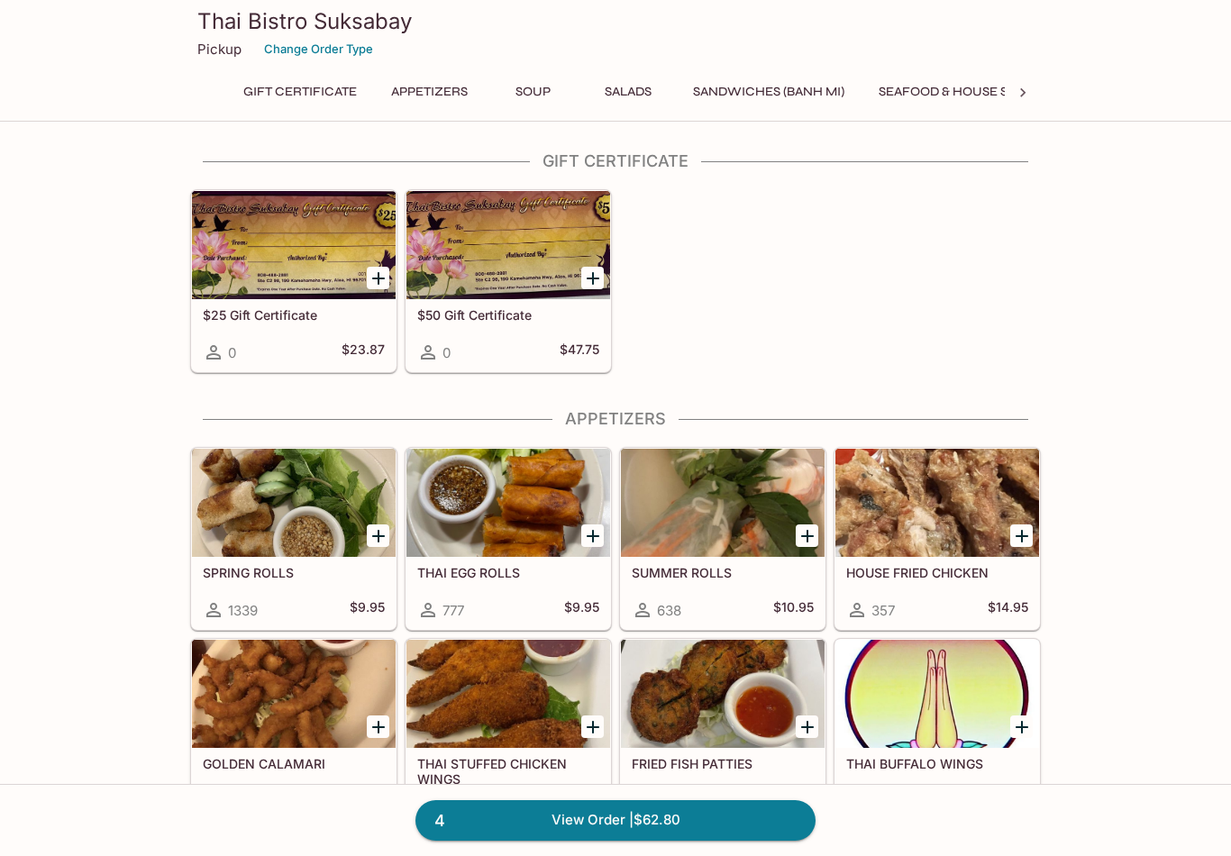
click at [1028, 97] on icon at bounding box center [1023, 93] width 18 height 18
click at [736, 90] on button "[PERSON_NAME]" at bounding box center [760, 91] width 129 height 25
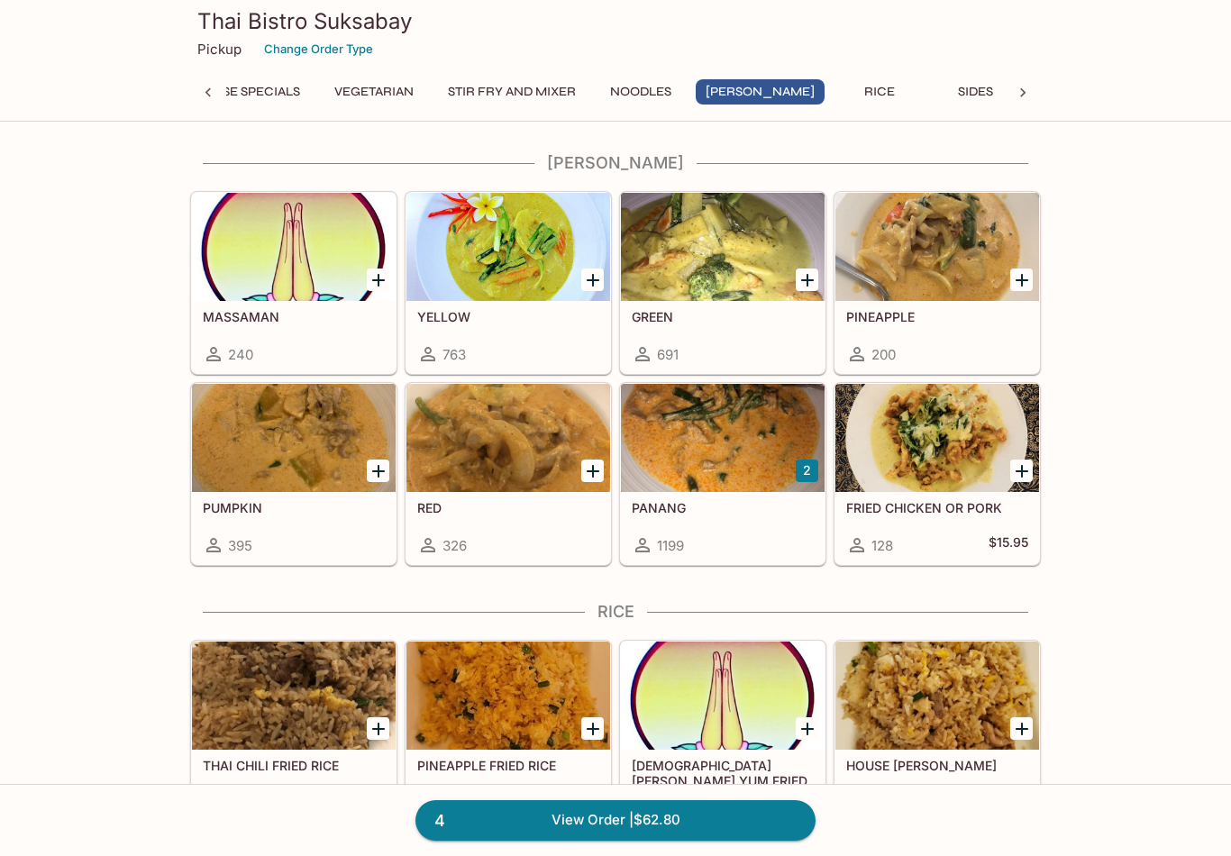
click at [746, 472] on div at bounding box center [723, 438] width 204 height 108
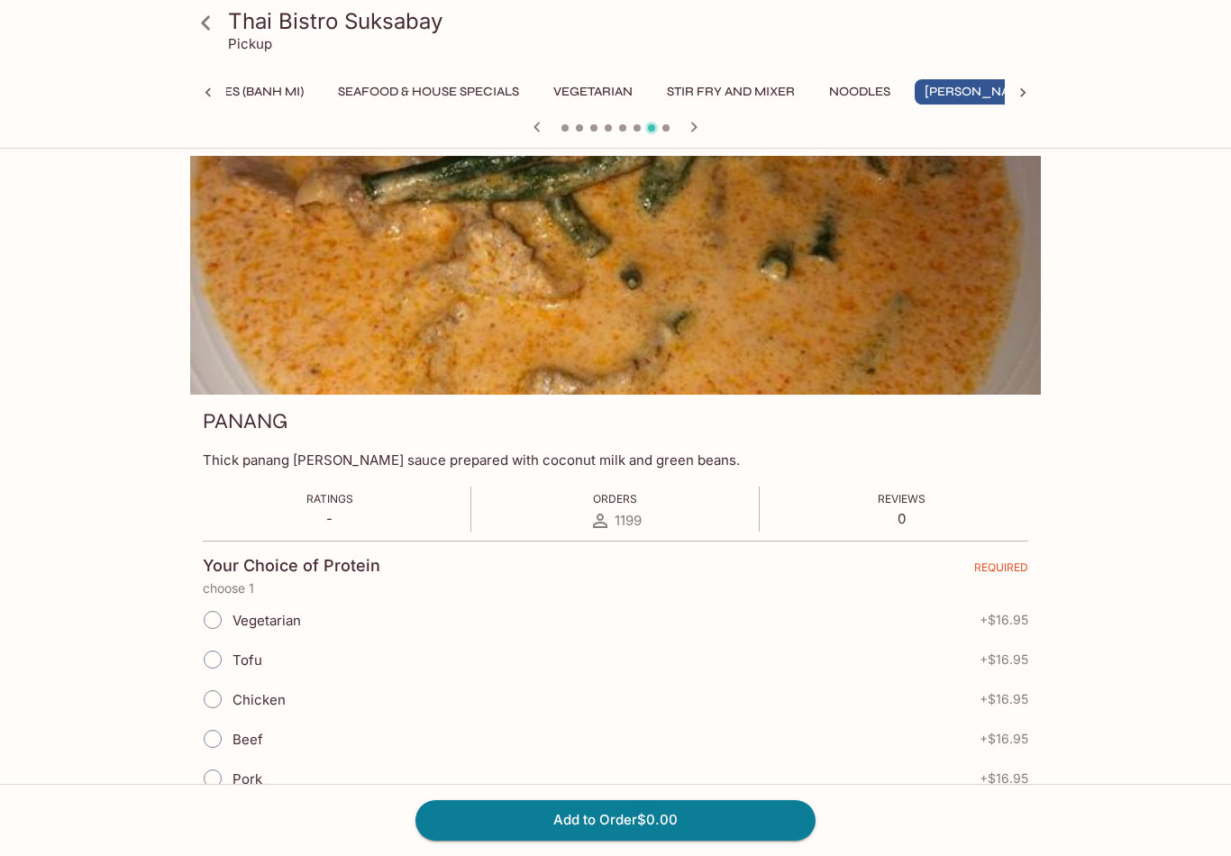
click at [220, 699] on input "Chicken" at bounding box center [213, 700] width 38 height 38
radio input "true"
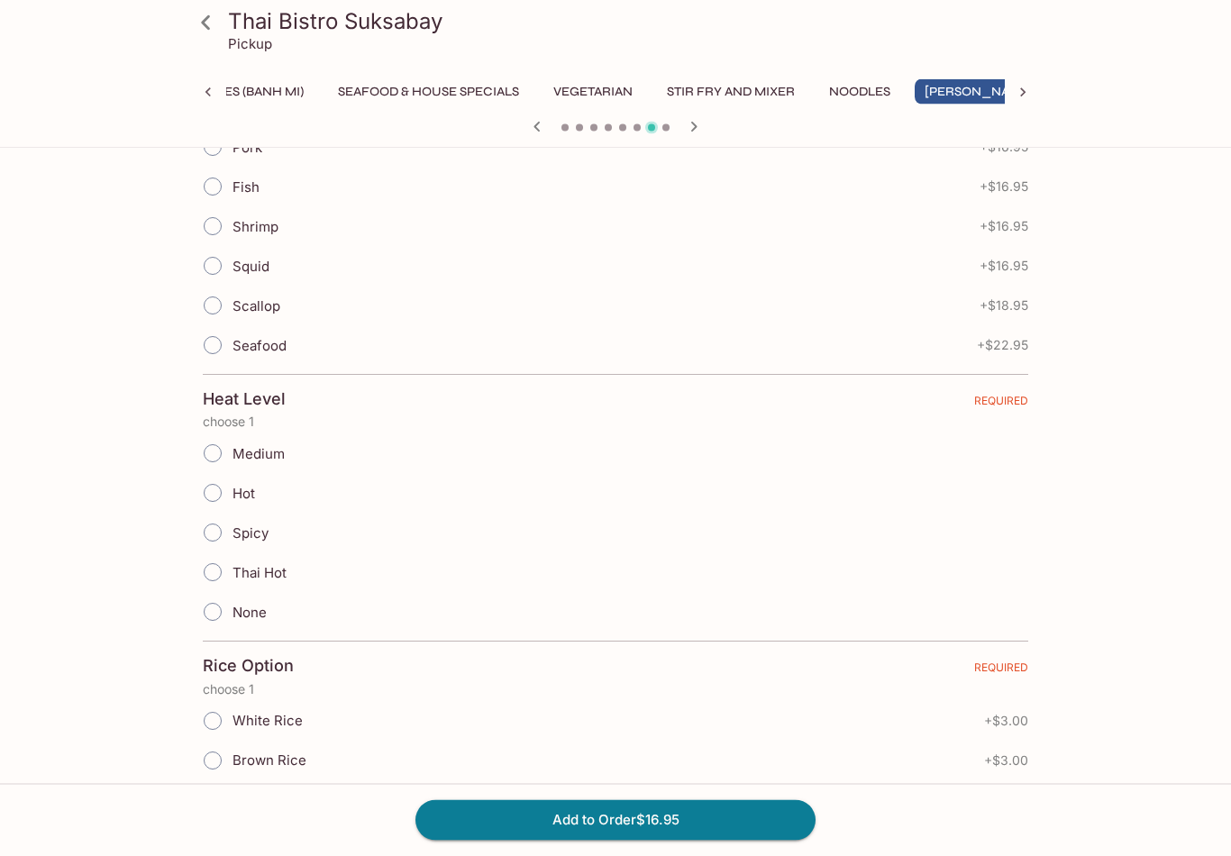
scroll to position [651, 0]
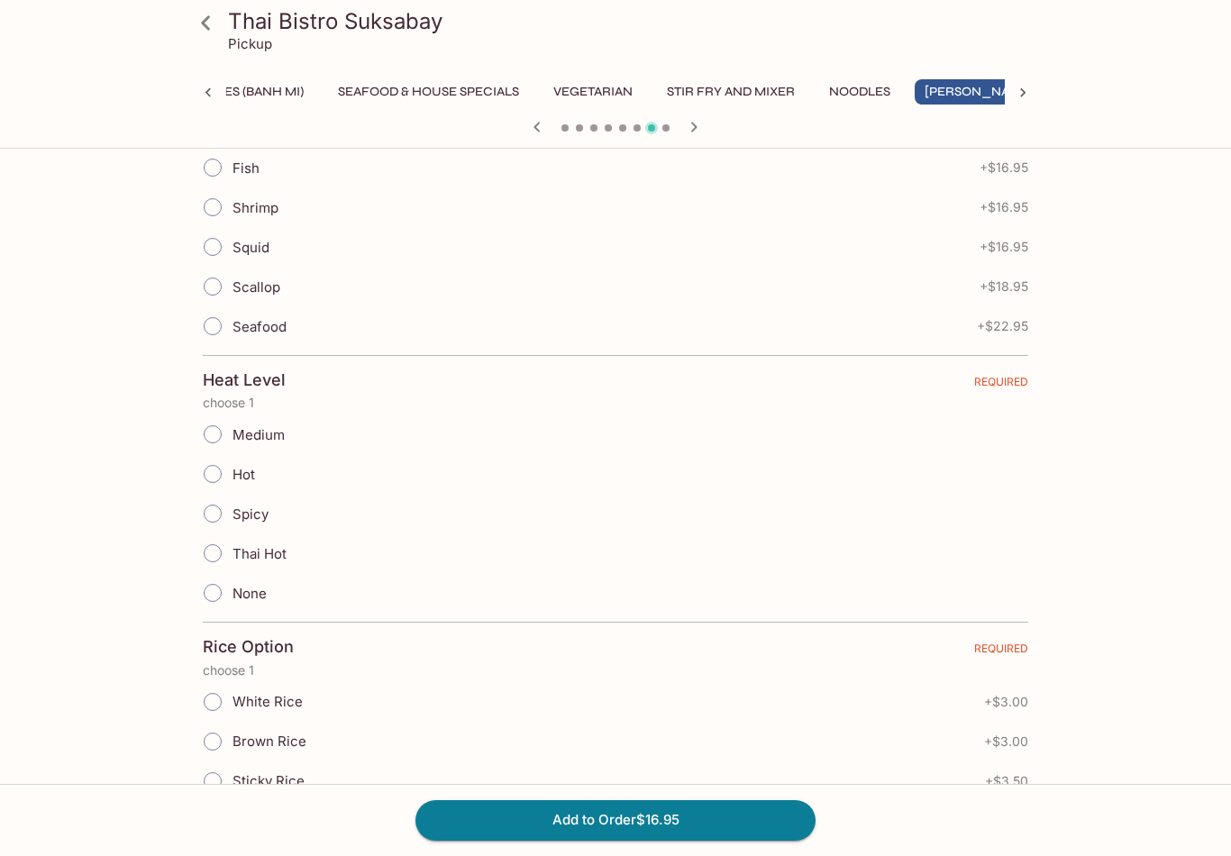
click at [220, 435] on input "Medium" at bounding box center [213, 435] width 38 height 38
radio input "true"
click at [217, 693] on input "White Rice" at bounding box center [213, 702] width 38 height 38
radio input "true"
click at [661, 840] on button "Add to Order $19.95" at bounding box center [616, 821] width 400 height 40
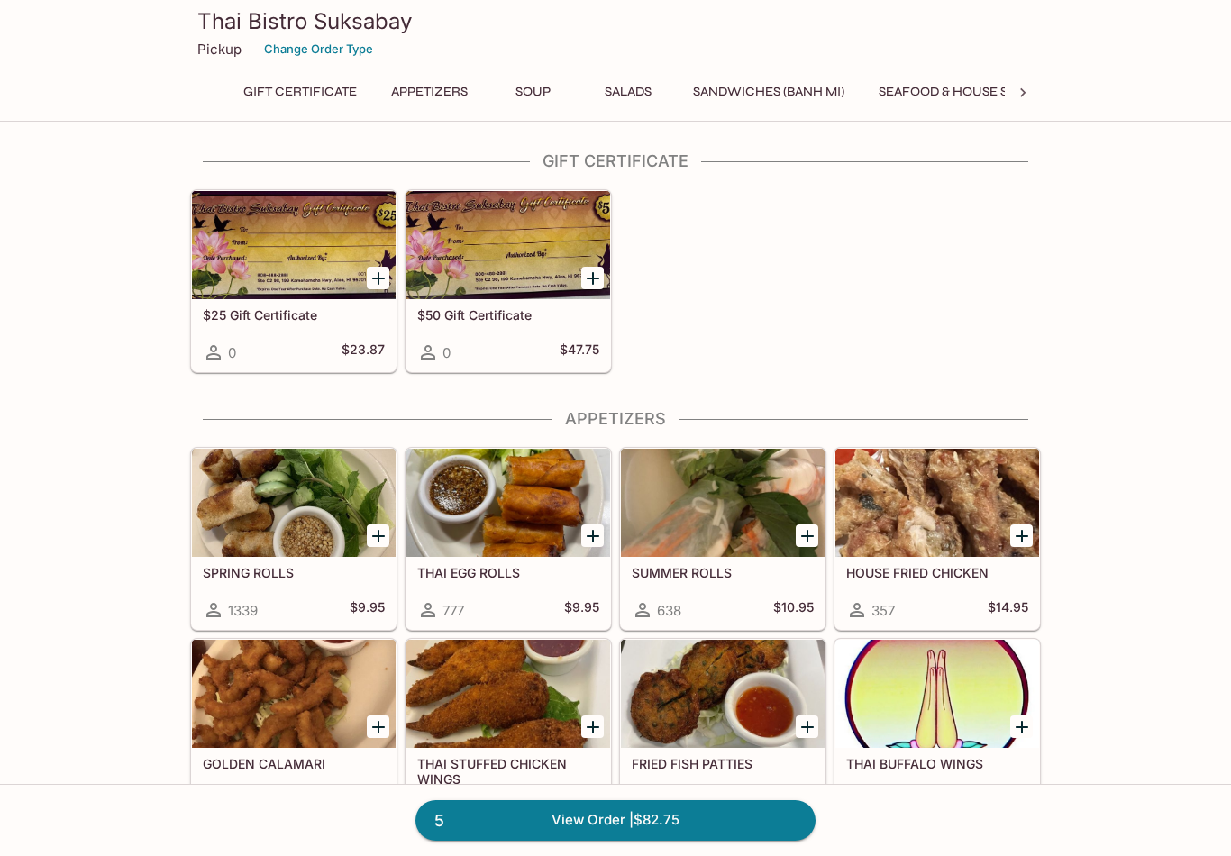
click at [1022, 89] on icon at bounding box center [1022, 92] width 5 height 9
click at [1023, 94] on icon at bounding box center [1022, 92] width 5 height 9
click at [859, 89] on button "Beverages" at bounding box center [900, 91] width 95 height 25
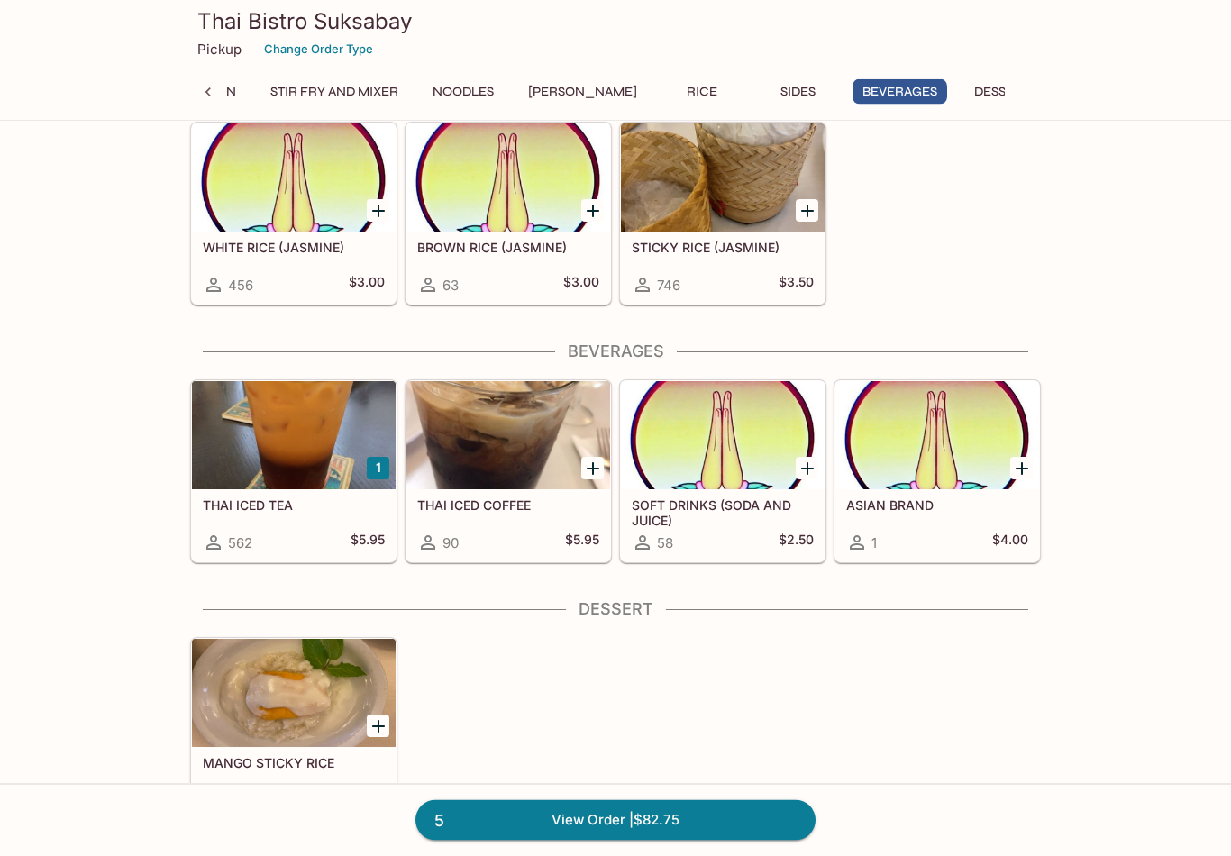
scroll to position [5224, 0]
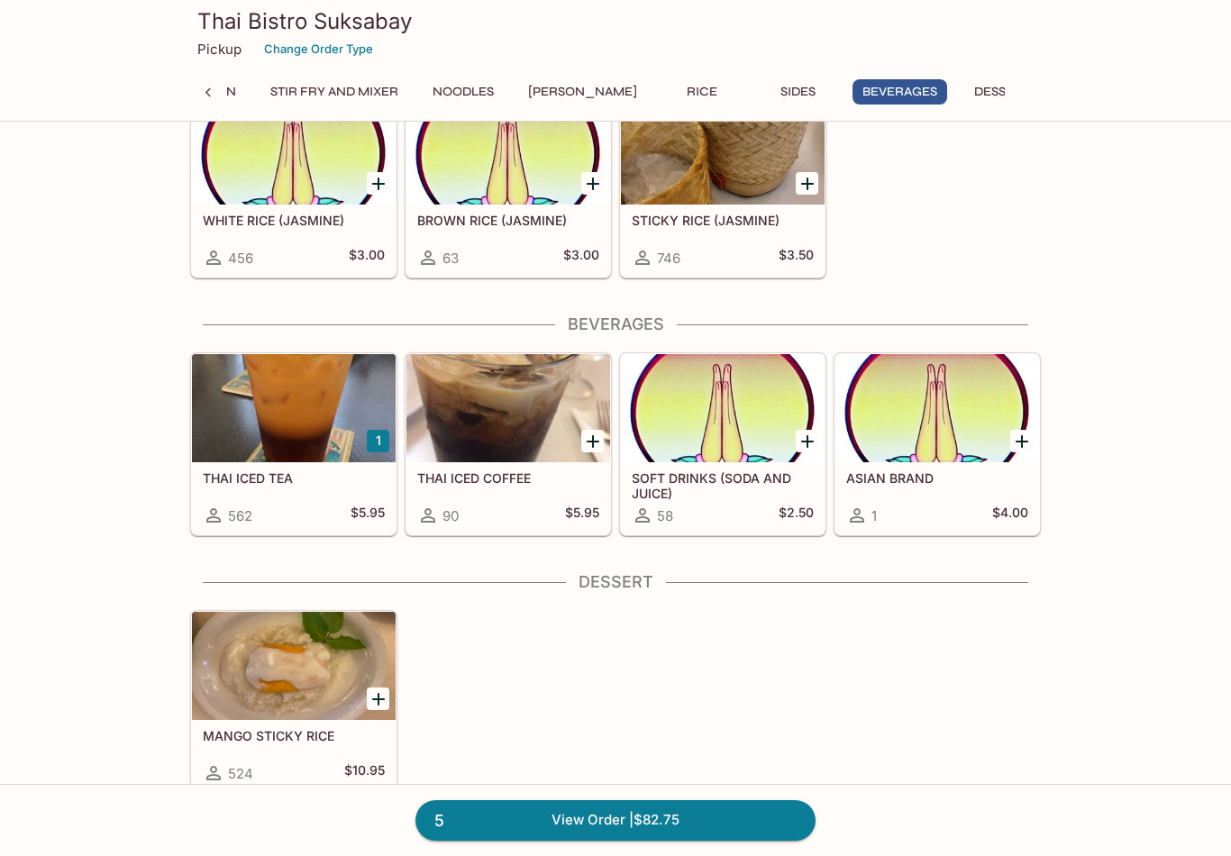
click at [316, 413] on div at bounding box center [294, 408] width 204 height 108
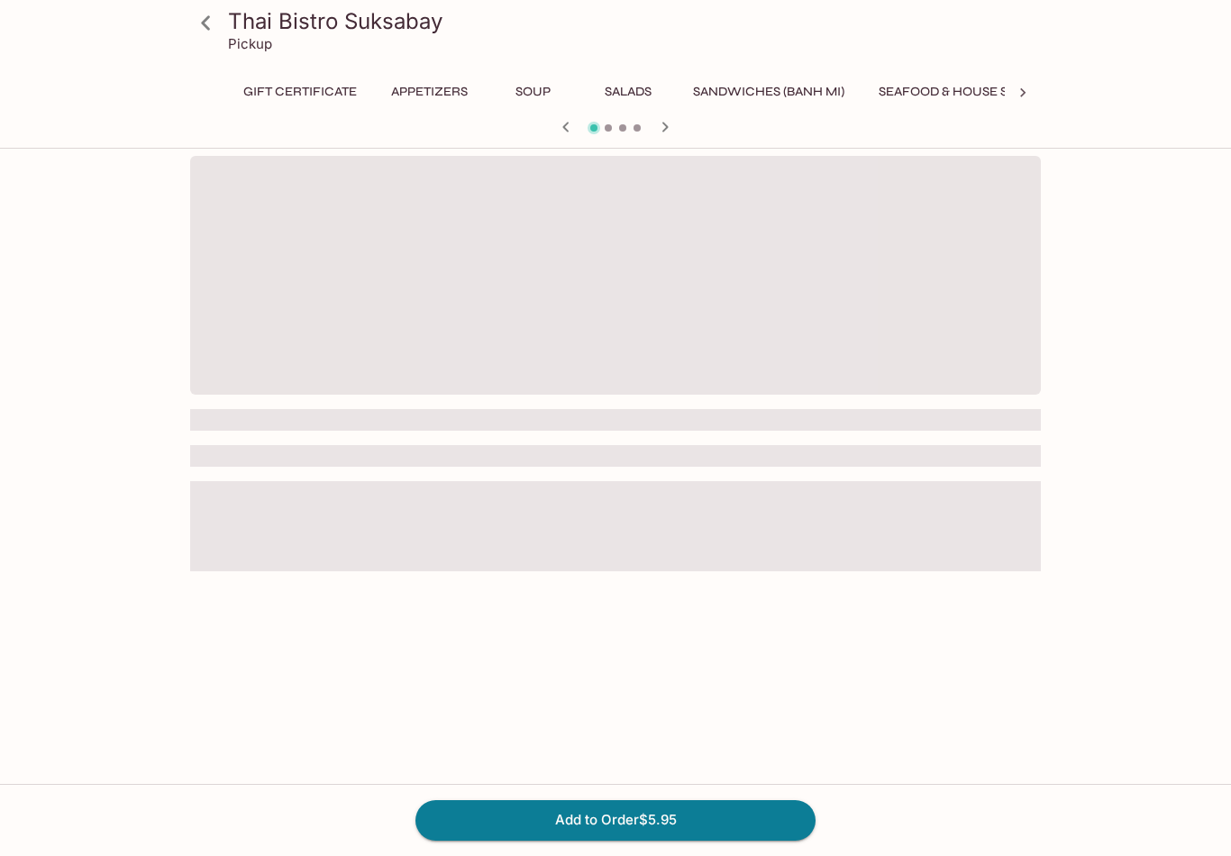
scroll to position [0, 842]
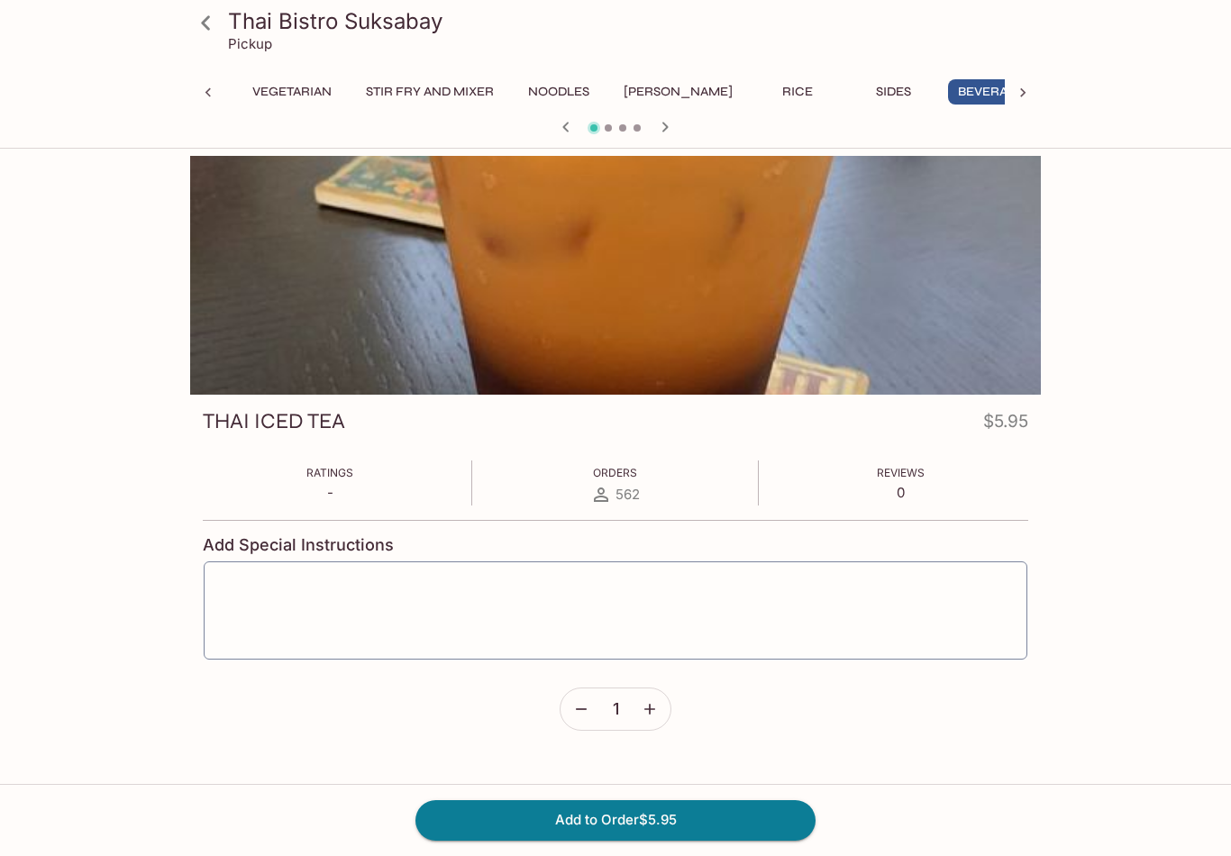
click at [689, 840] on button "Add to Order $5.95" at bounding box center [616, 821] width 400 height 40
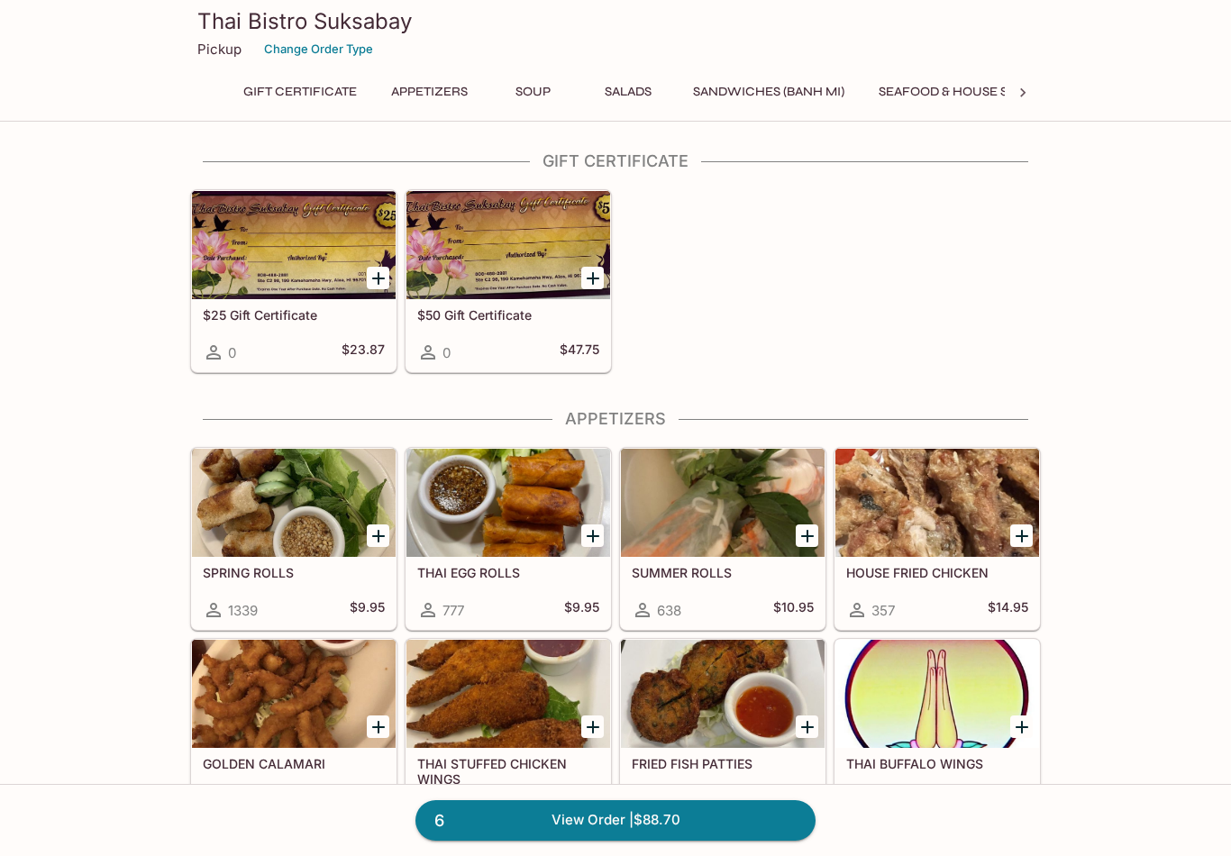
click at [1026, 94] on icon at bounding box center [1023, 93] width 18 height 18
click at [839, 87] on button "Rice" at bounding box center [879, 91] width 81 height 25
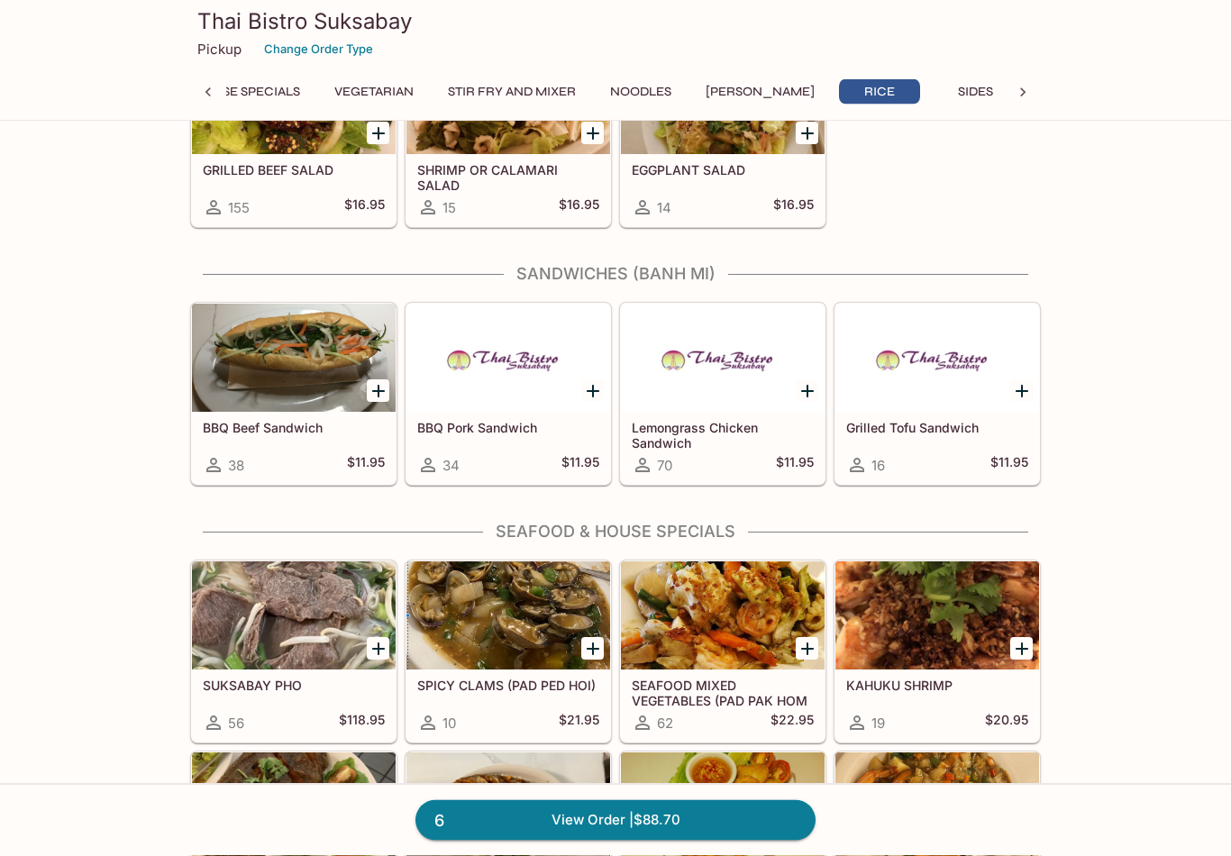
scroll to position [4870, 0]
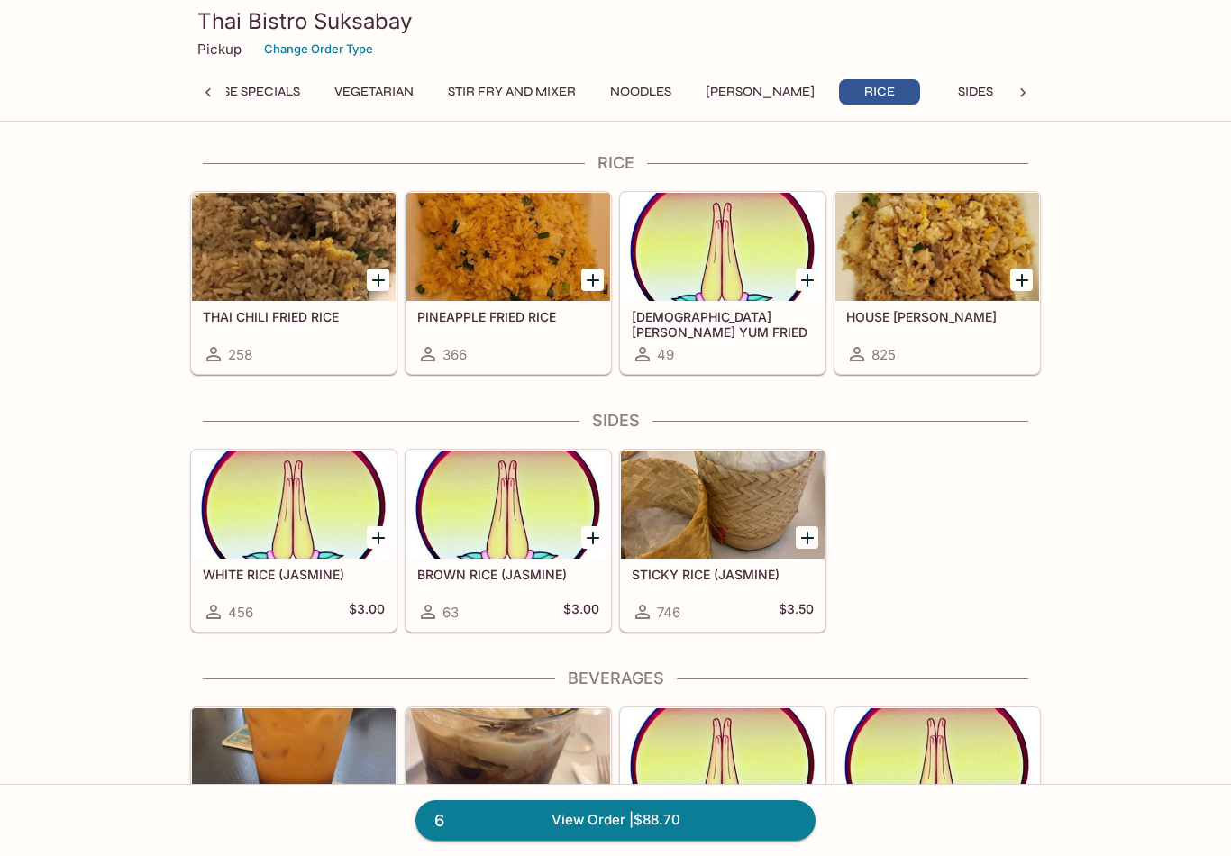
click at [941, 278] on div at bounding box center [938, 247] width 204 height 108
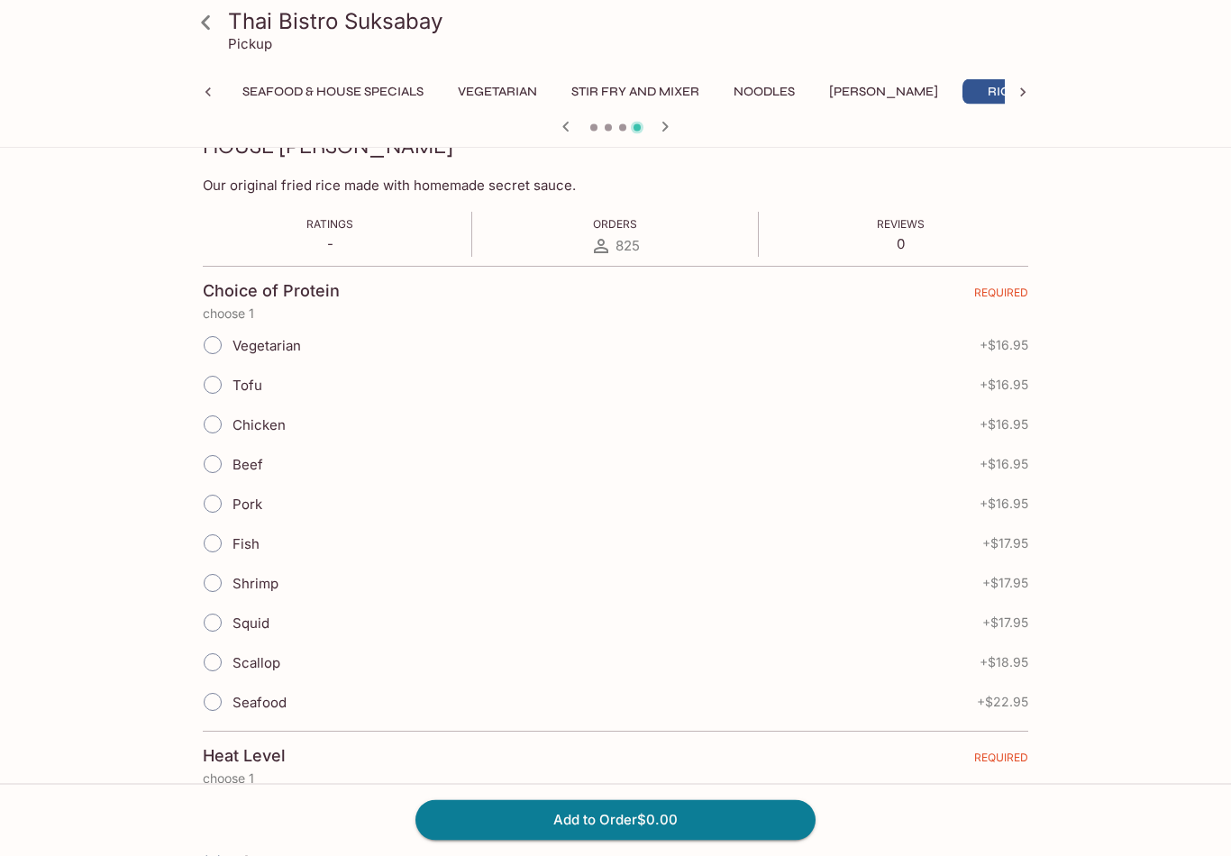
scroll to position [275, 0]
click at [220, 580] on input "Shrimp" at bounding box center [213, 583] width 38 height 38
radio input "true"
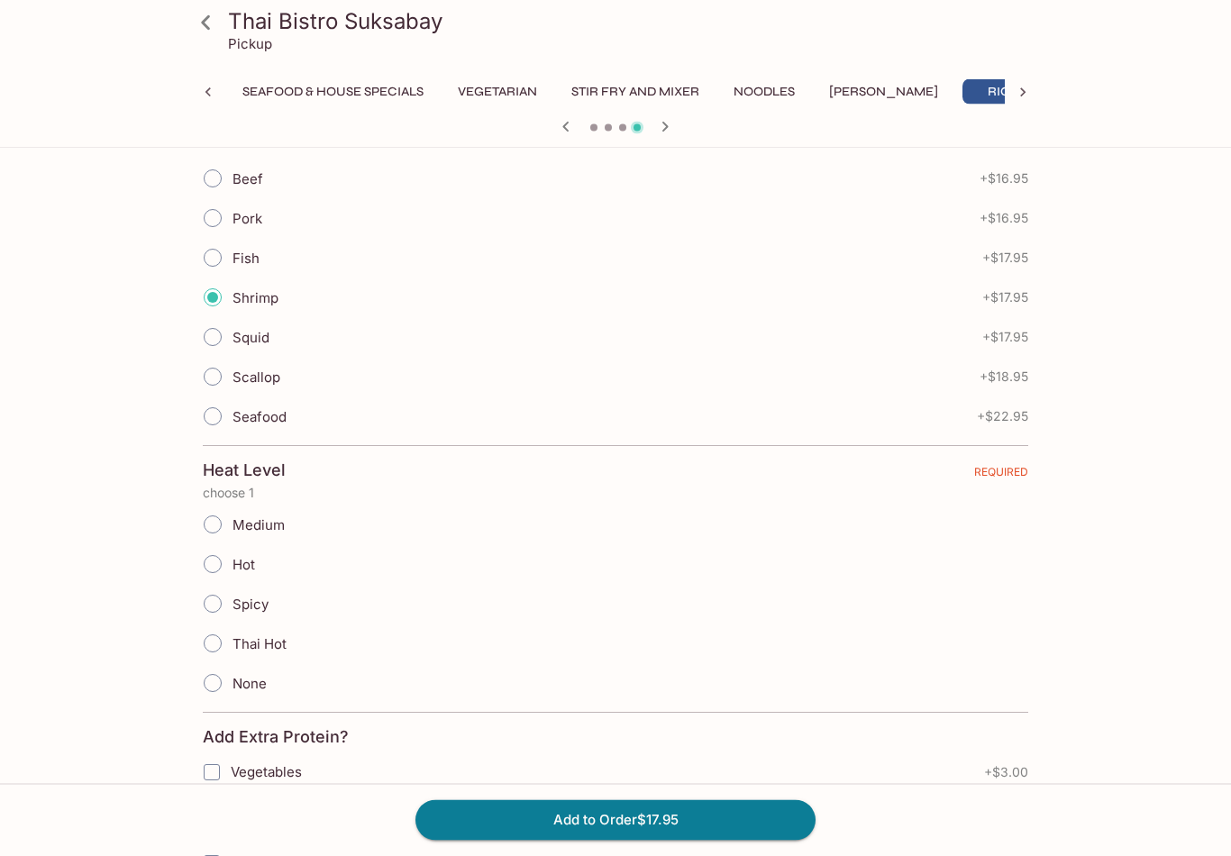
scroll to position [561, 0]
click at [219, 531] on input "Medium" at bounding box center [213, 525] width 38 height 38
radio input "true"
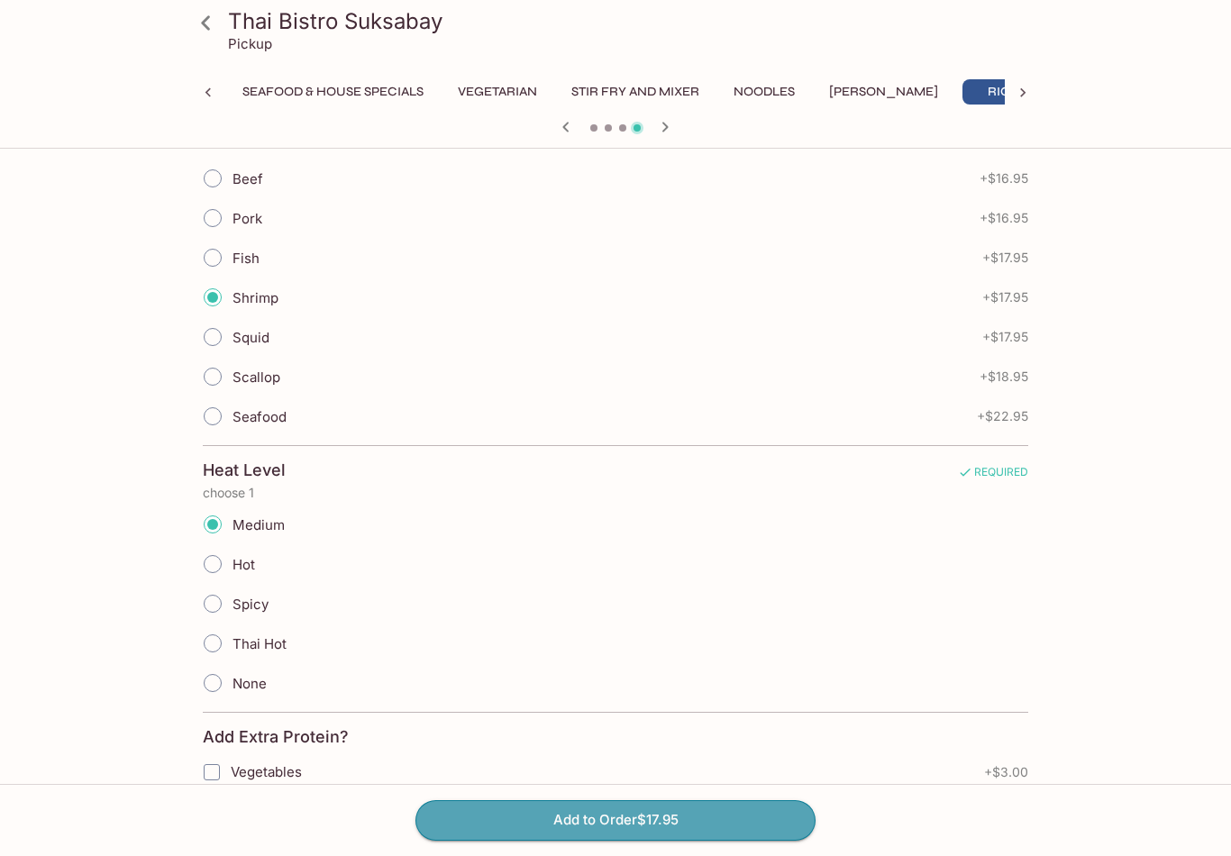
click at [682, 840] on button "Add to Order $17.95" at bounding box center [616, 821] width 400 height 40
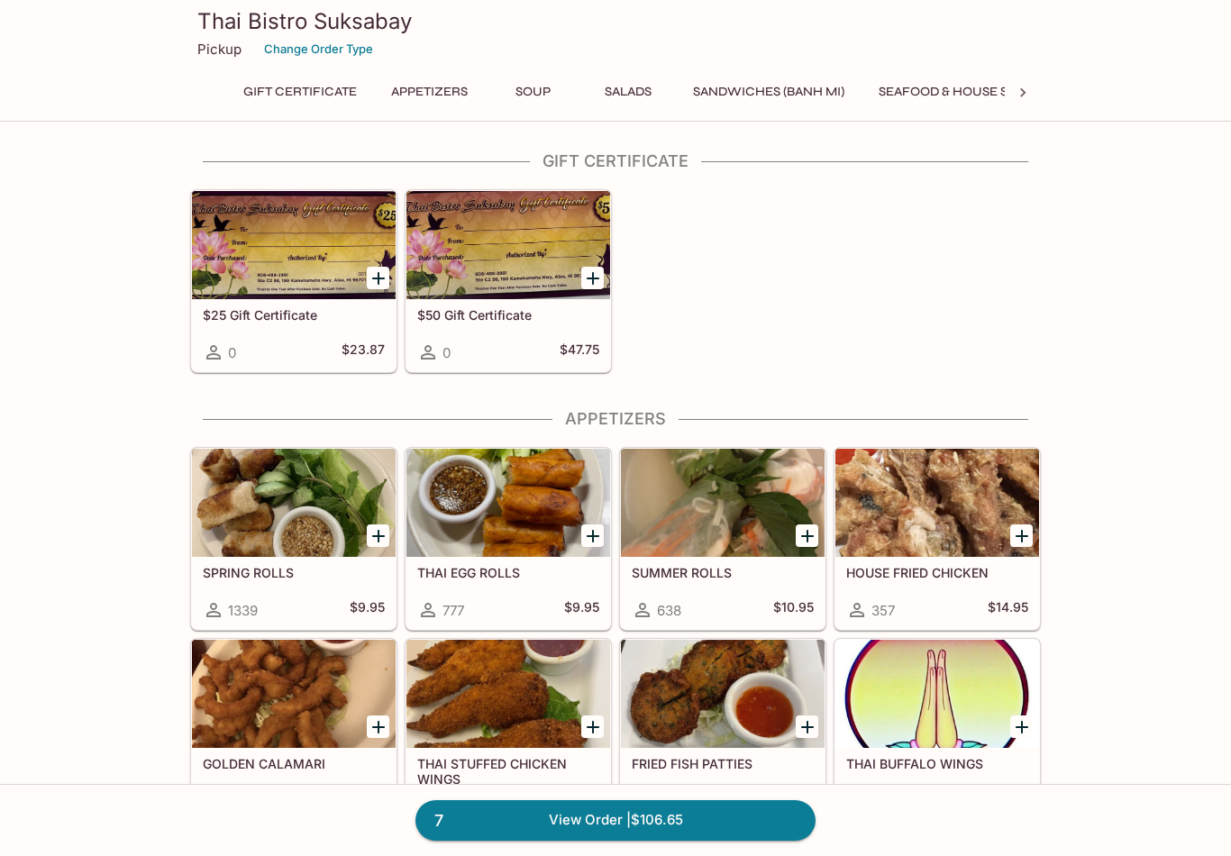
click at [1026, 87] on icon at bounding box center [1023, 93] width 18 height 18
click at [1020, 96] on icon at bounding box center [1023, 93] width 18 height 18
click at [874, 87] on button "Beverages" at bounding box center [900, 91] width 95 height 25
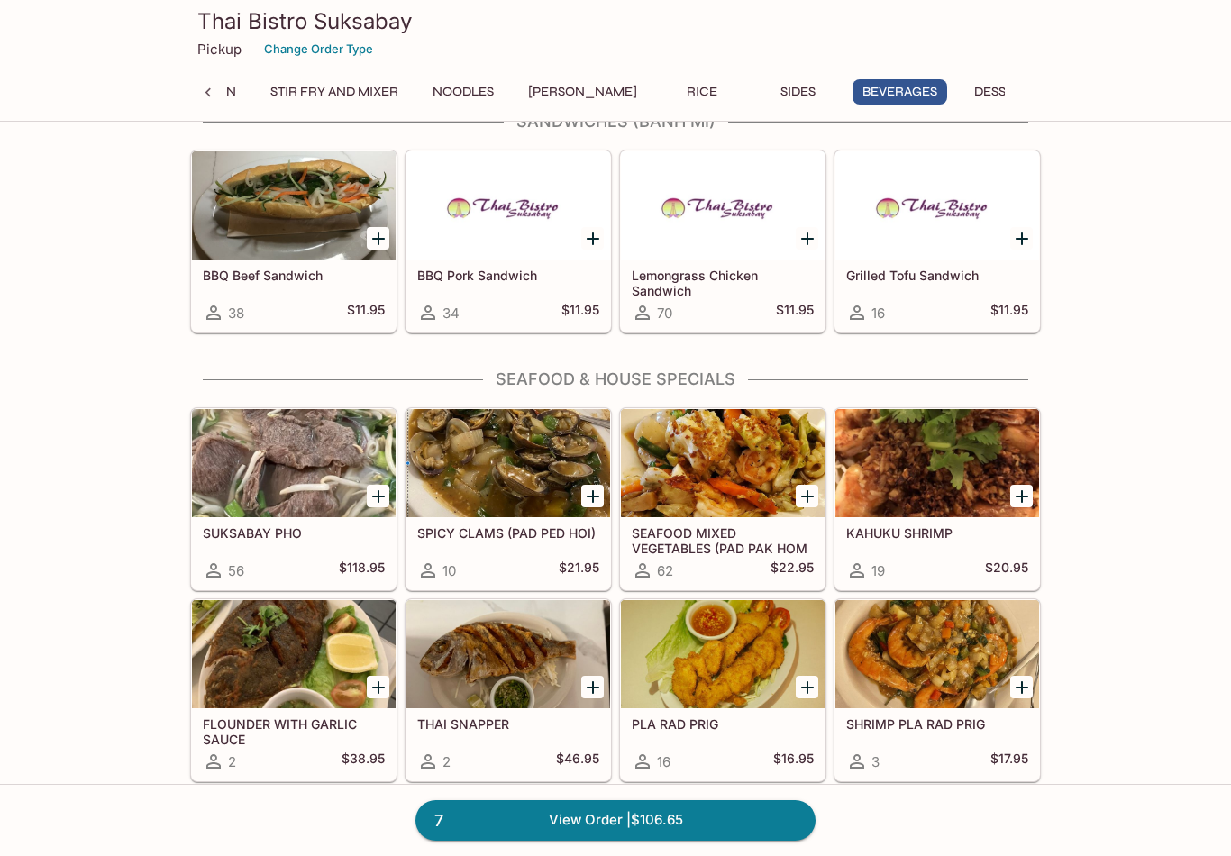
scroll to position [5224, 0]
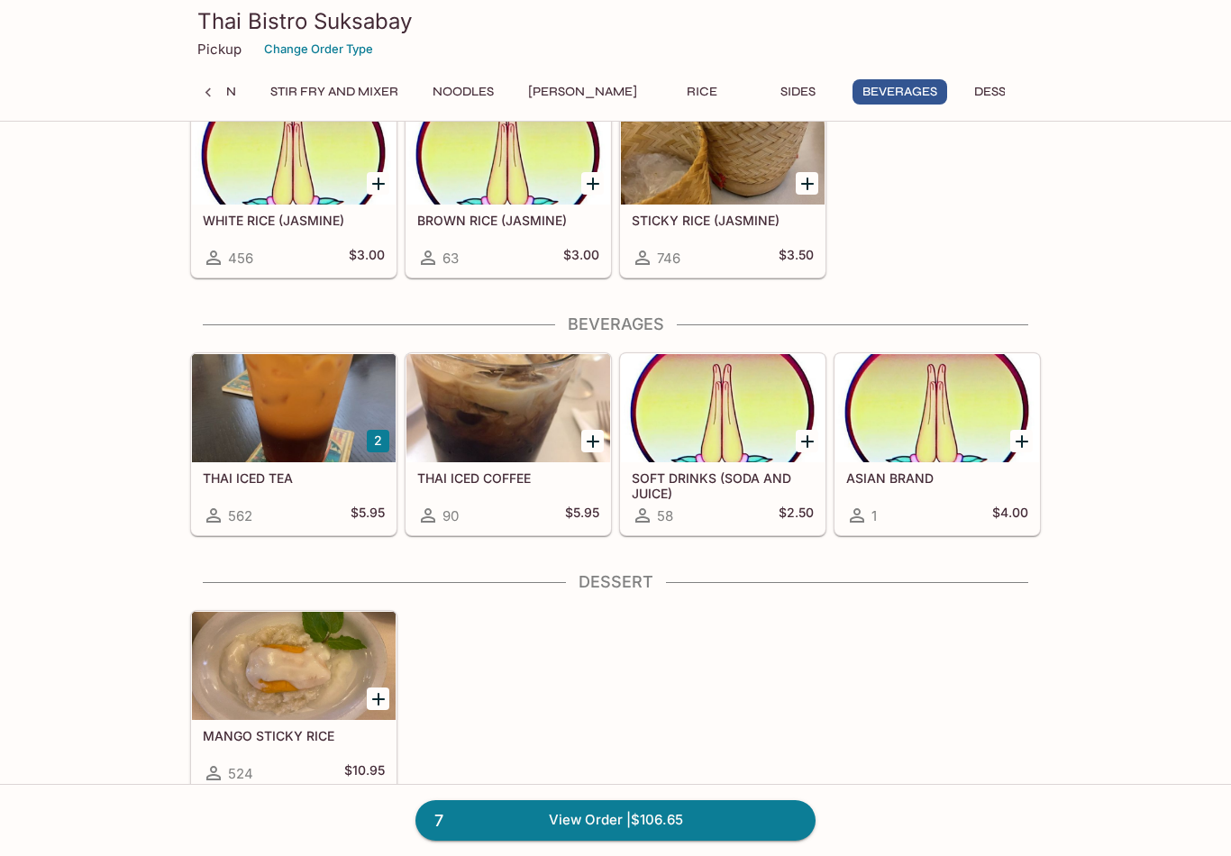
click at [339, 435] on div at bounding box center [294, 408] width 204 height 108
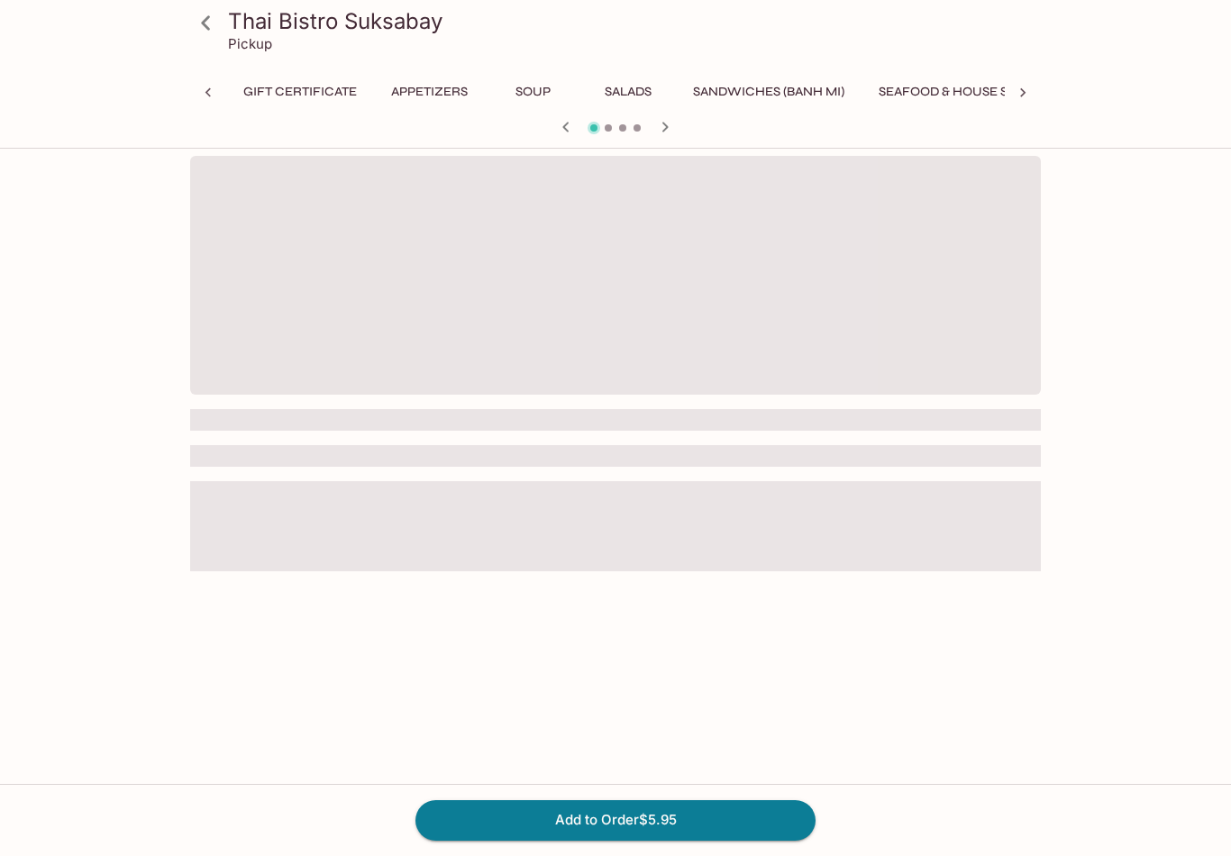
scroll to position [0, 842]
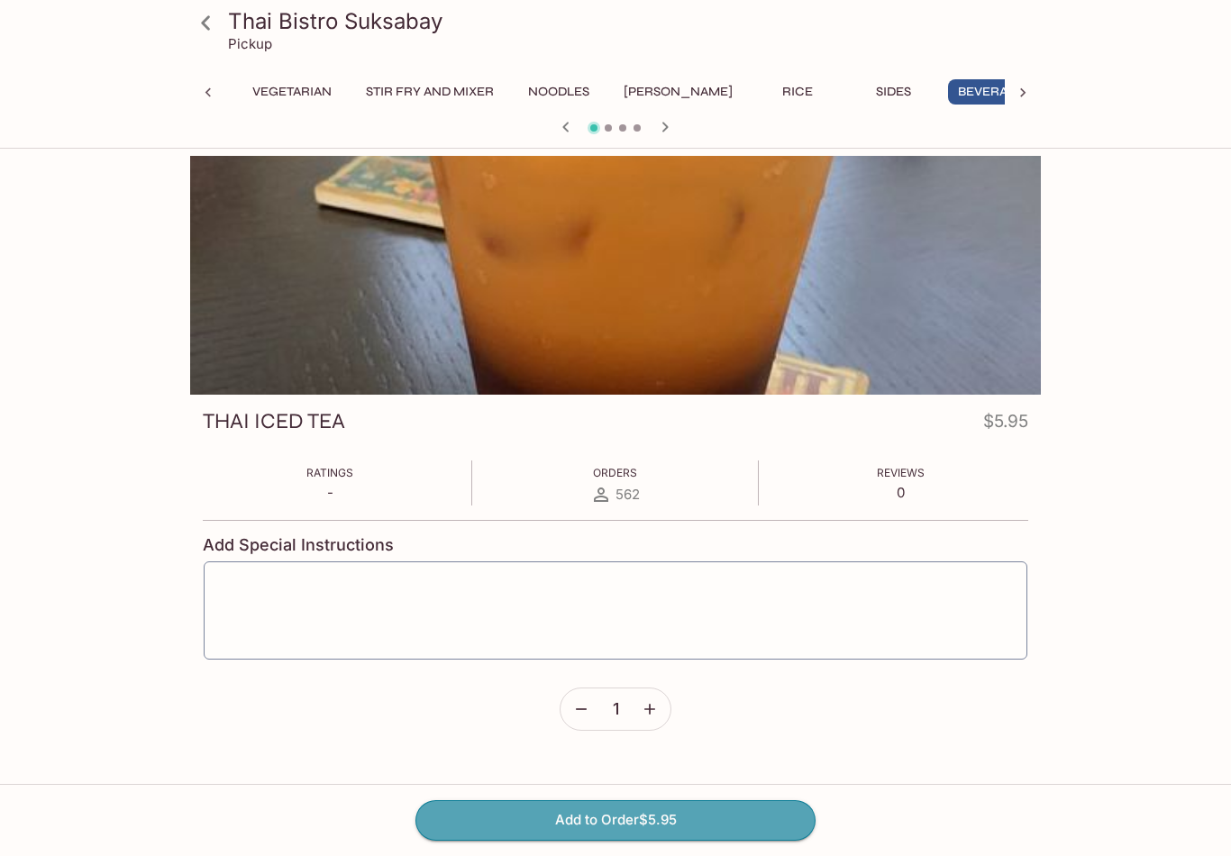
click at [657, 840] on button "Add to Order $5.95" at bounding box center [616, 821] width 400 height 40
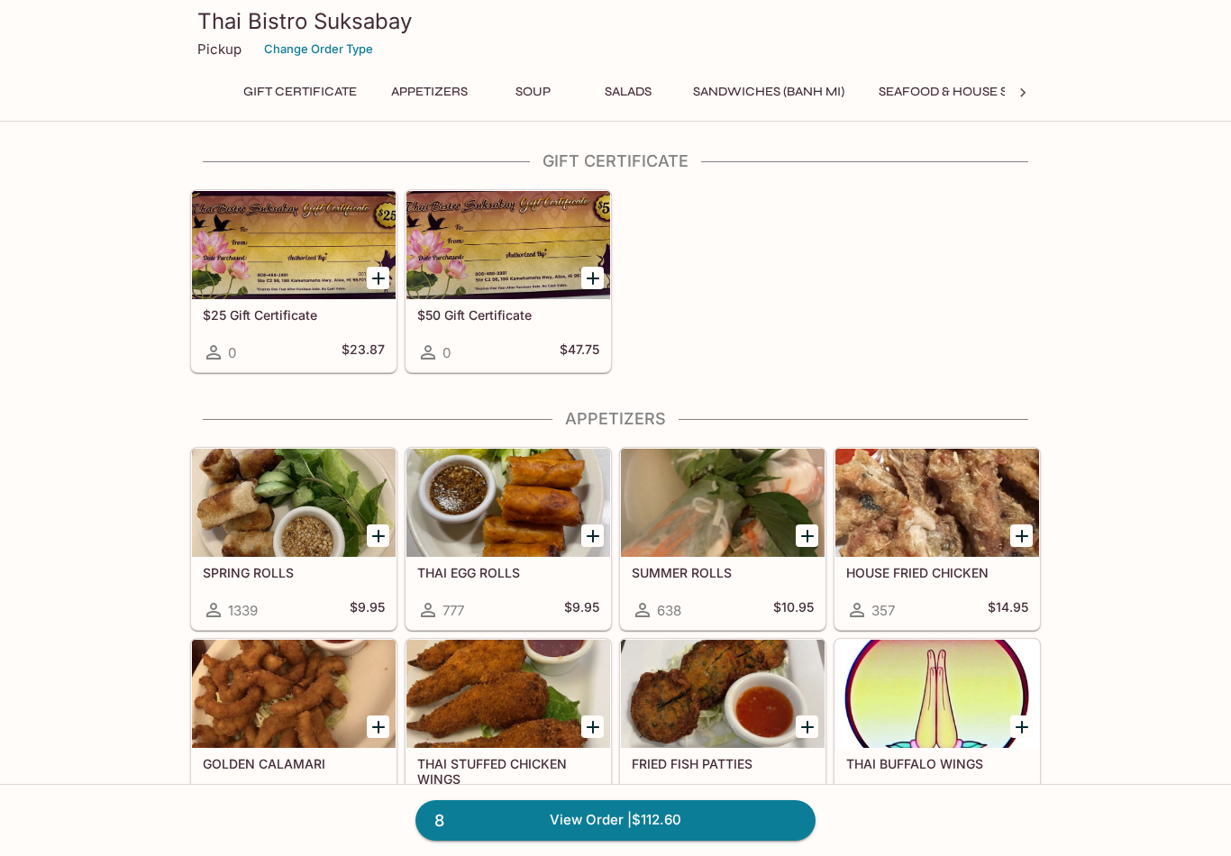
click at [1017, 94] on icon at bounding box center [1023, 93] width 18 height 18
click at [751, 87] on button "[PERSON_NAME]" at bounding box center [760, 91] width 129 height 25
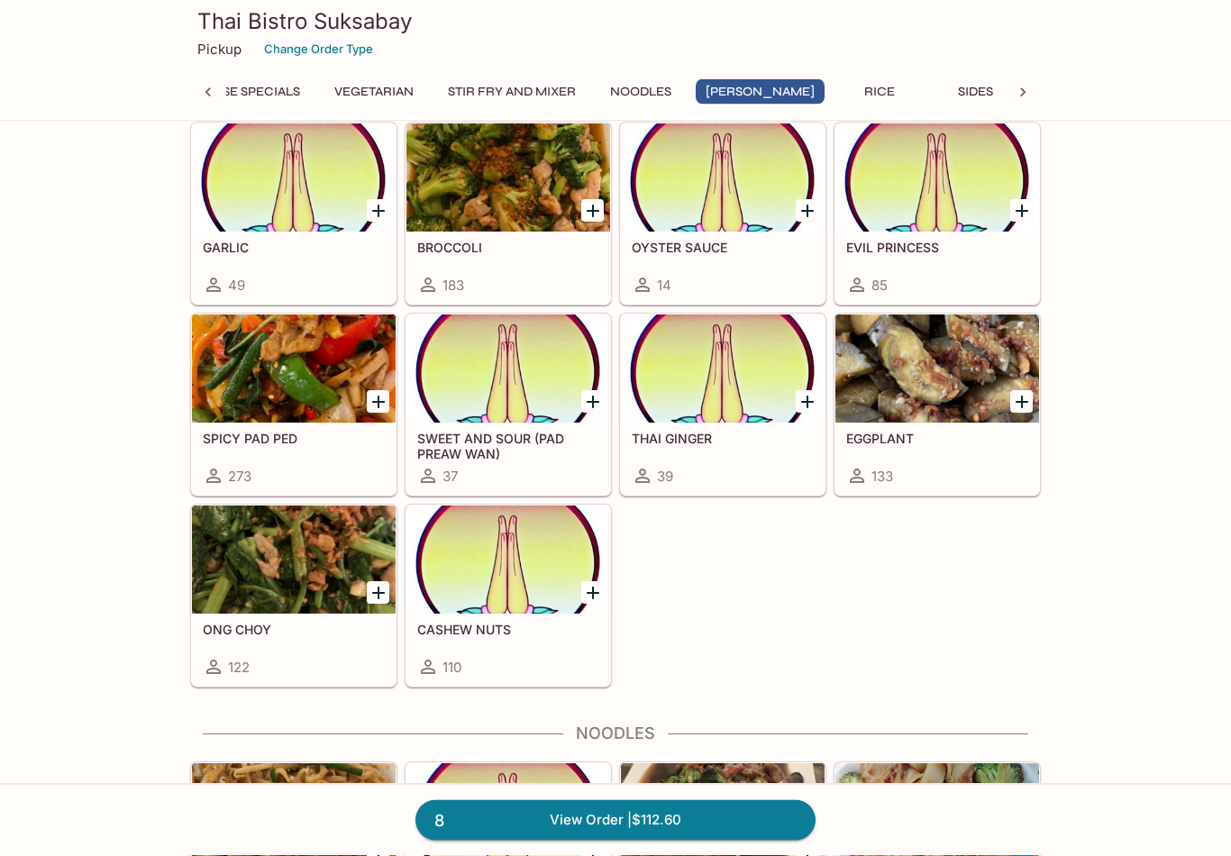
scroll to position [4421, 0]
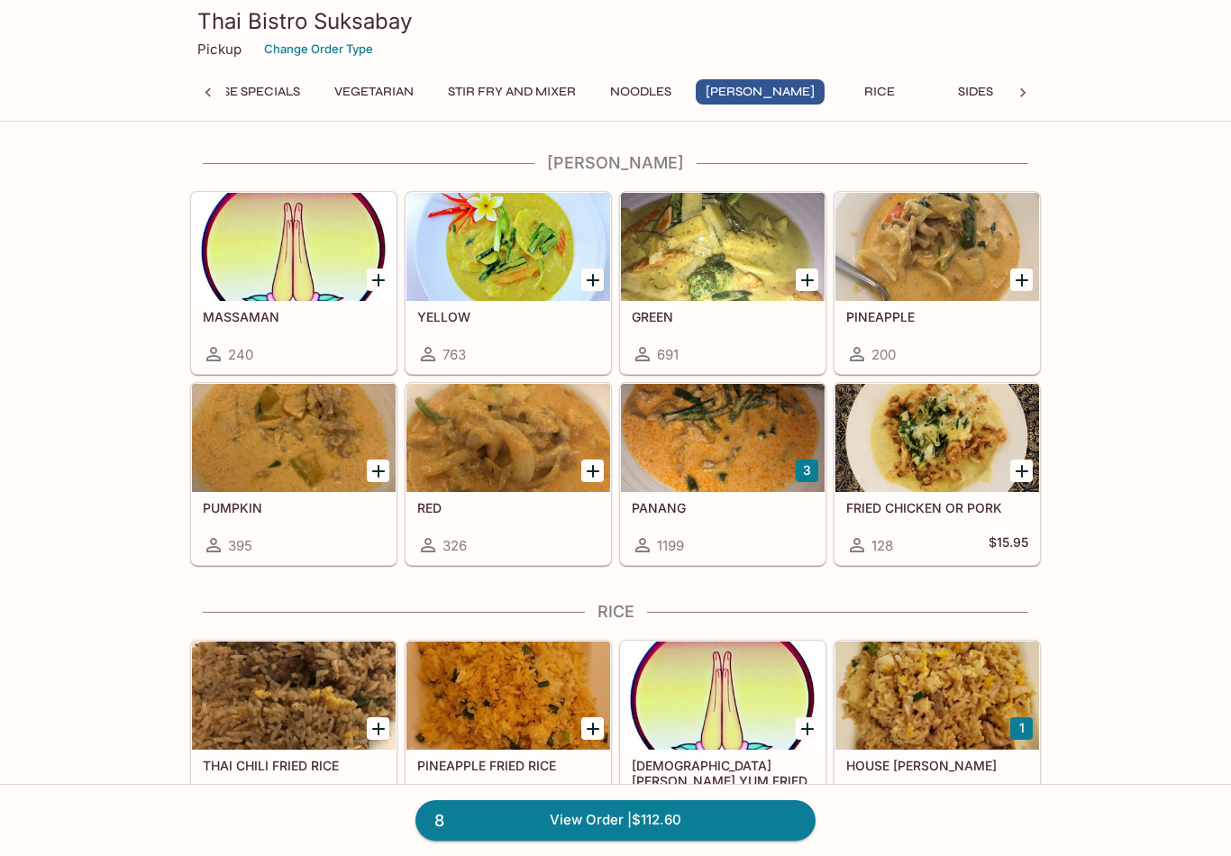
click at [265, 87] on button "Seafood & House Specials" at bounding box center [209, 91] width 201 height 25
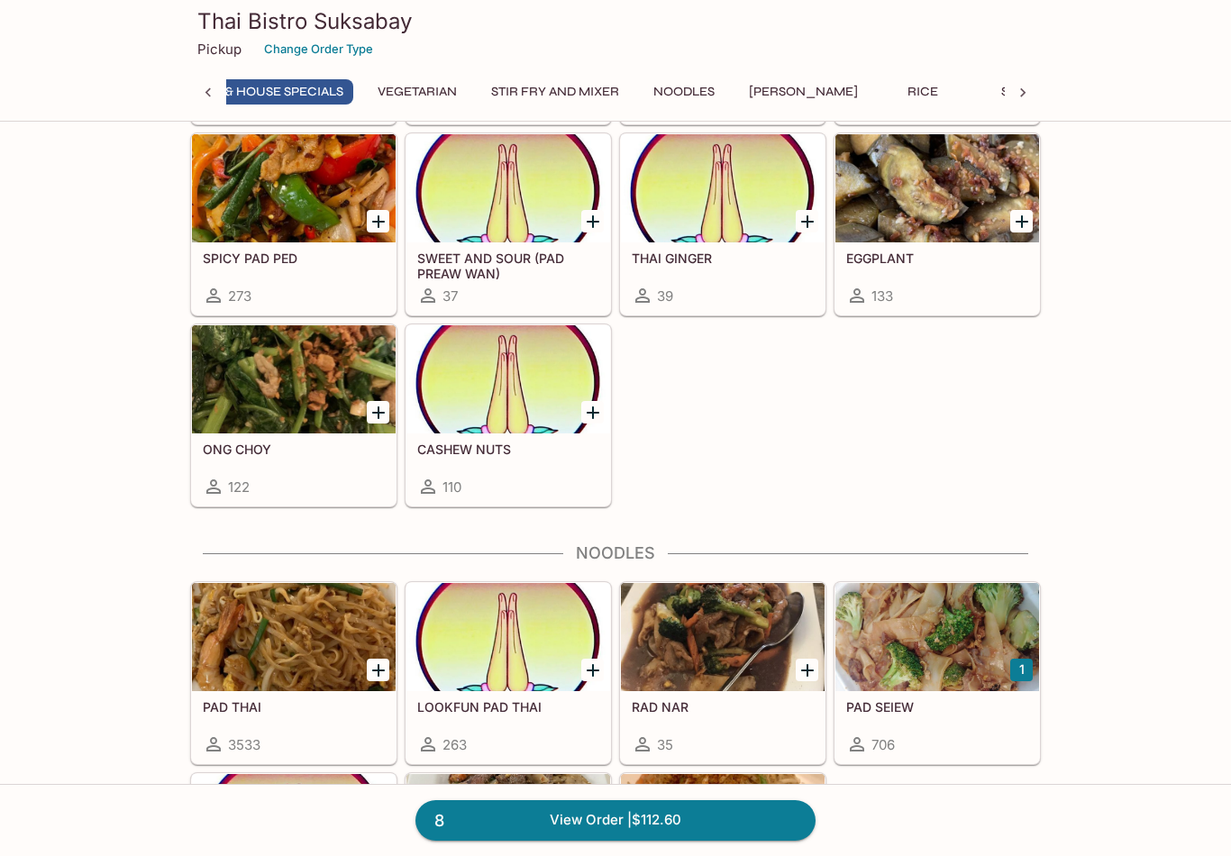
scroll to position [0, 645]
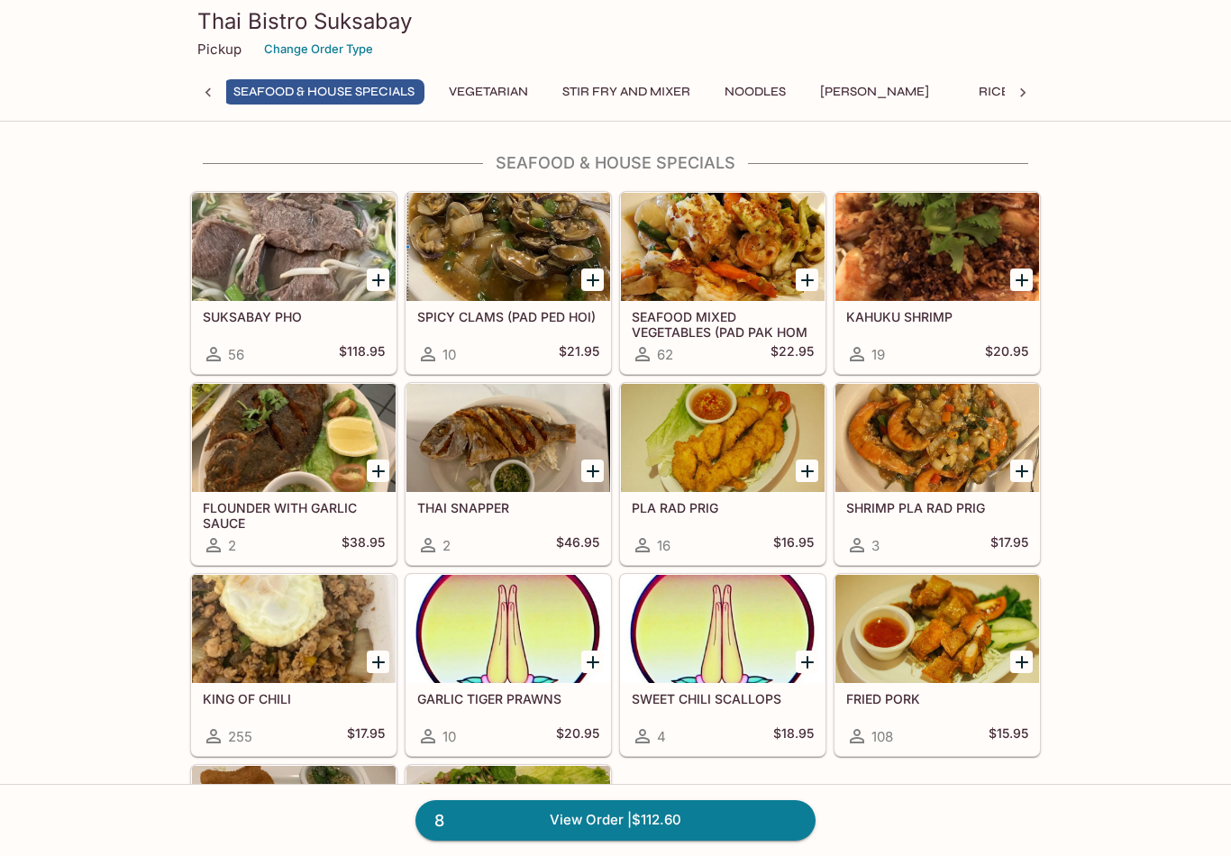
click at [206, 84] on icon at bounding box center [208, 93] width 18 height 18
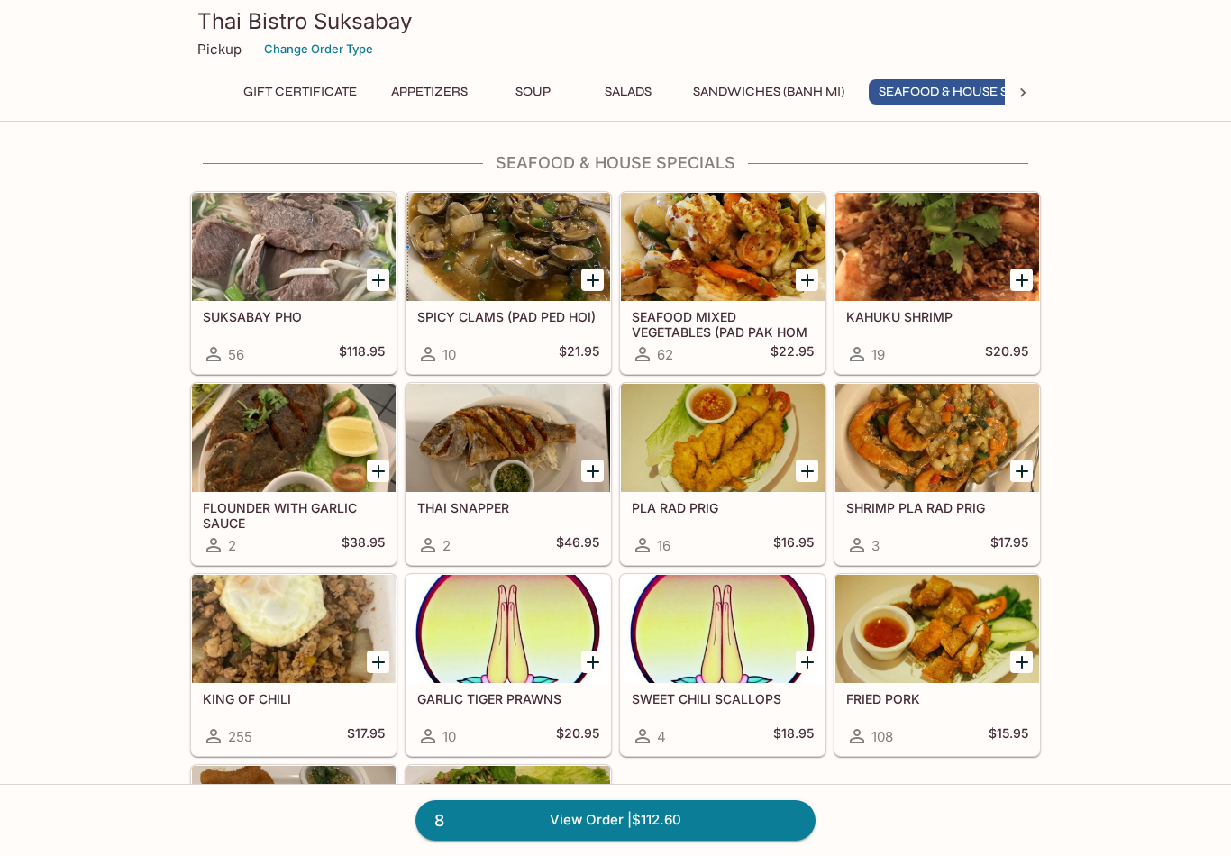
click at [1020, 88] on icon at bounding box center [1023, 93] width 18 height 18
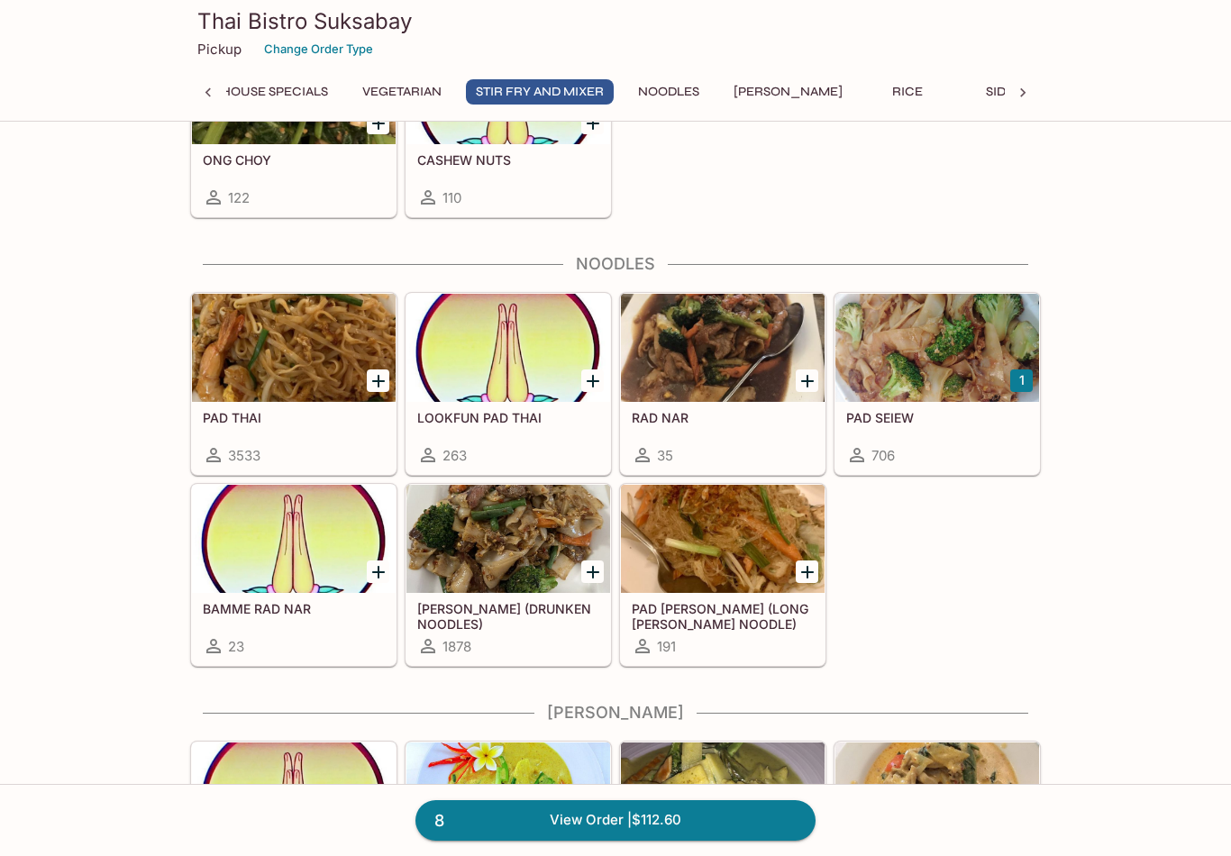
click at [281, 346] on div at bounding box center [294, 348] width 204 height 108
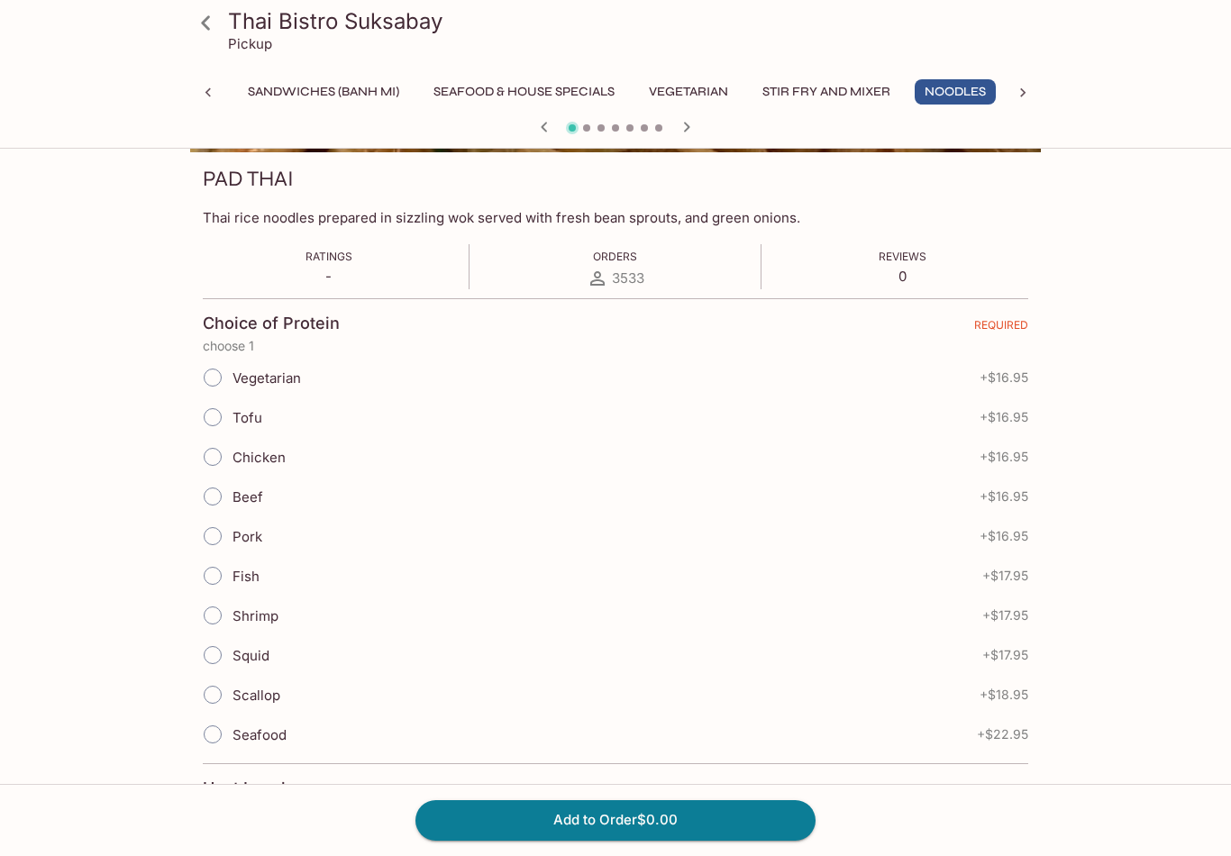
click at [220, 623] on input "Shrimp" at bounding box center [213, 616] width 38 height 38
radio input "true"
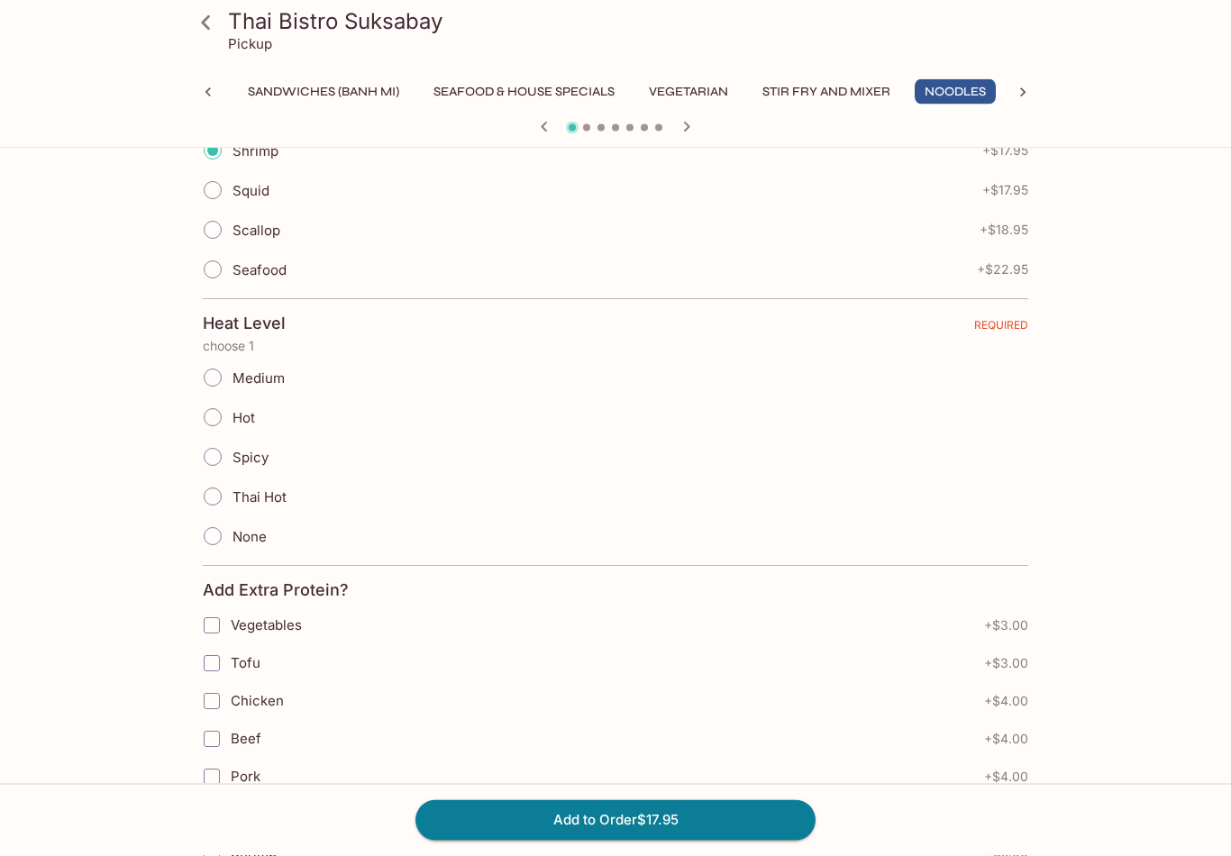
click at [215, 384] on input "Medium" at bounding box center [213, 379] width 38 height 38
radio input "true"
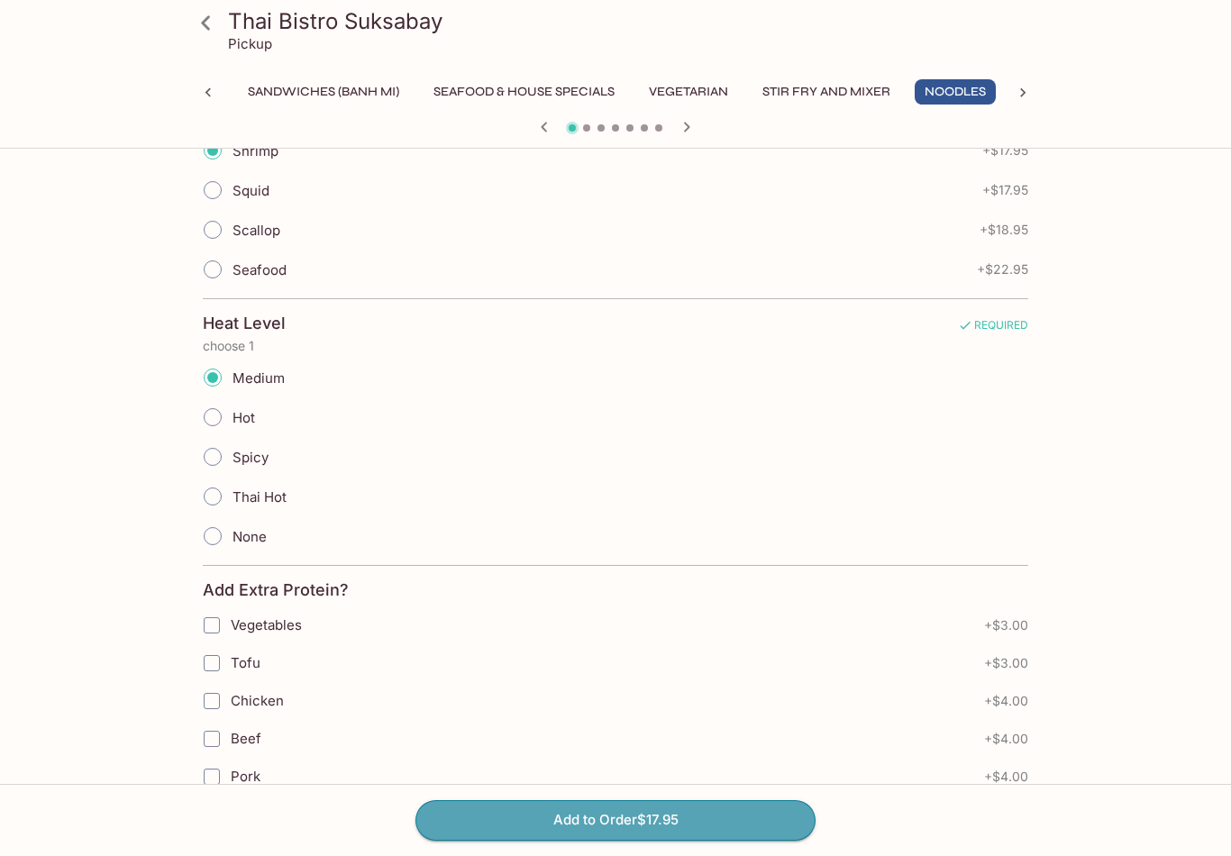
click at [694, 840] on button "Add to Order $17.95" at bounding box center [616, 821] width 400 height 40
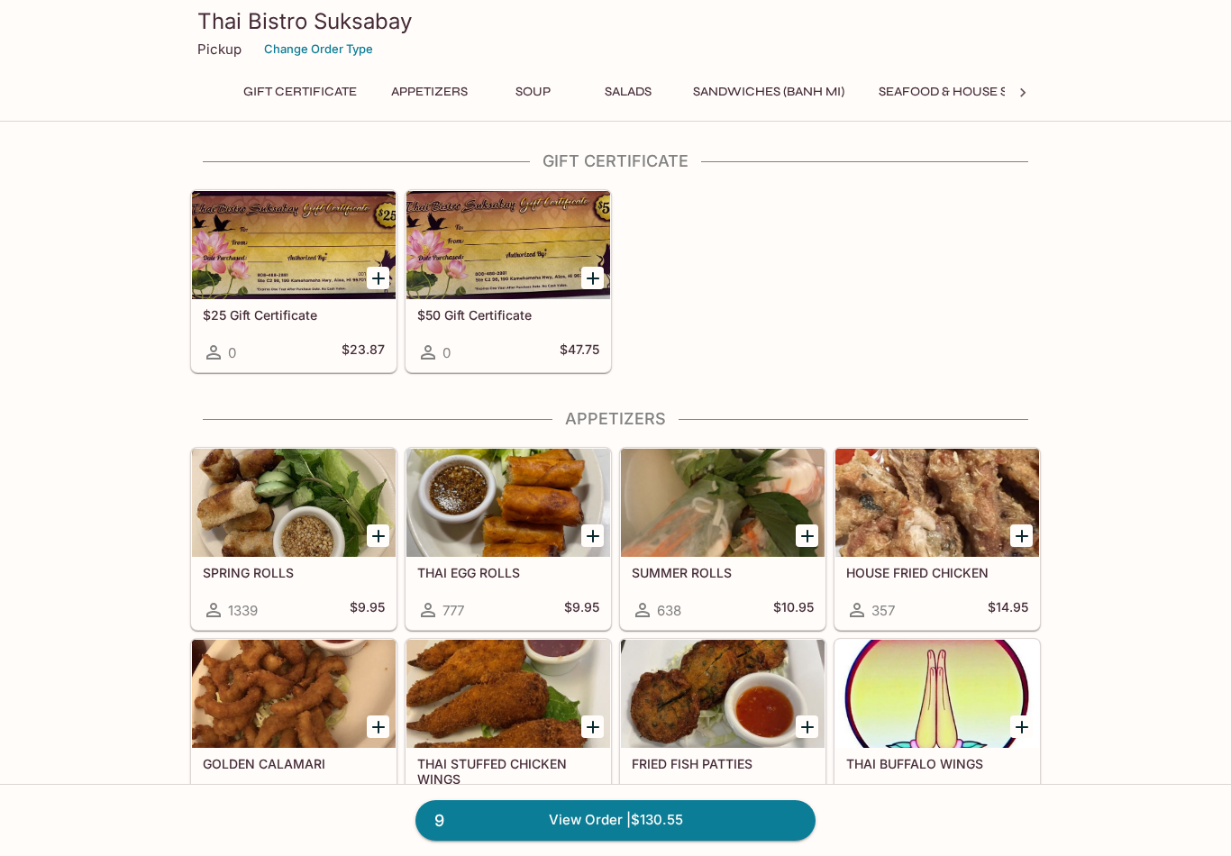
click at [1025, 88] on icon at bounding box center [1023, 93] width 18 height 18
click at [1020, 87] on icon at bounding box center [1023, 93] width 18 height 18
click at [860, 89] on button "Beverages" at bounding box center [900, 91] width 95 height 25
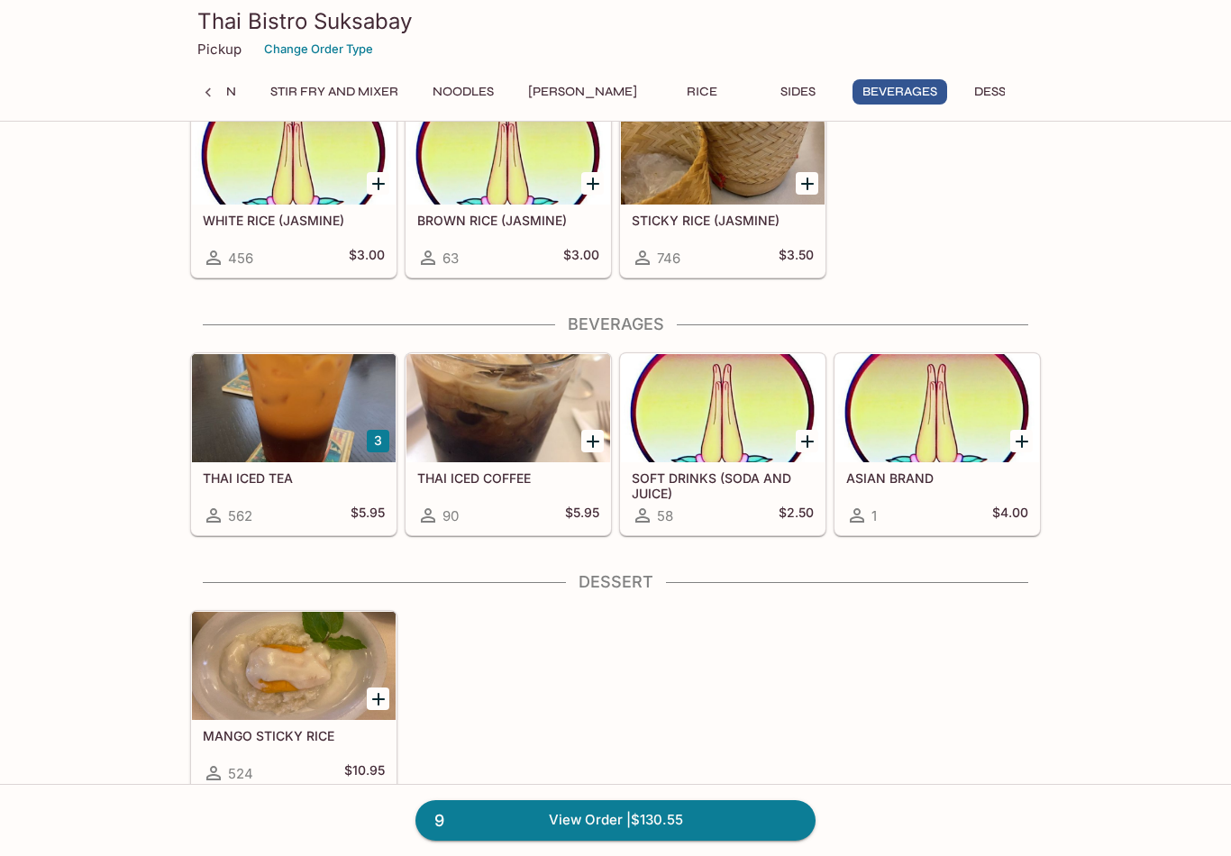
click at [307, 428] on div at bounding box center [294, 408] width 204 height 108
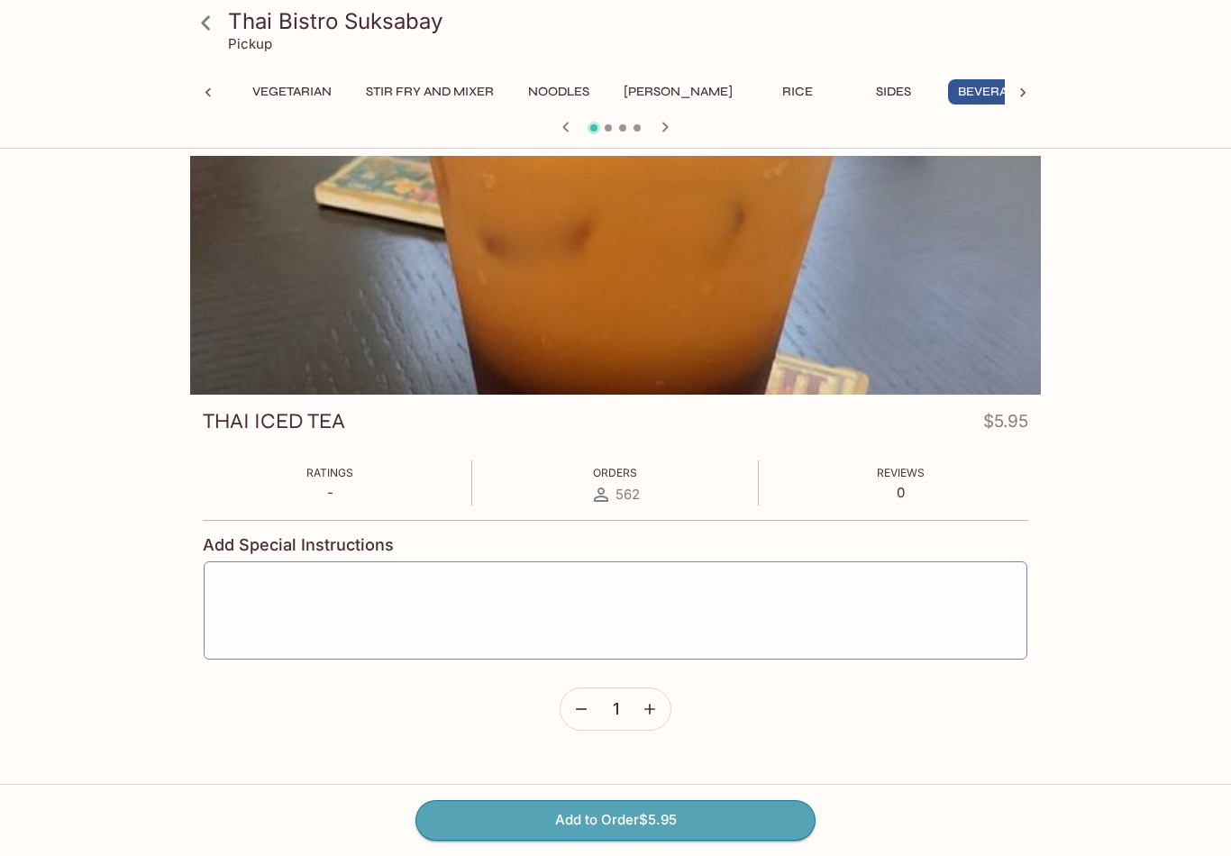
click at [658, 840] on button "Add to Order $5.95" at bounding box center [616, 821] width 400 height 40
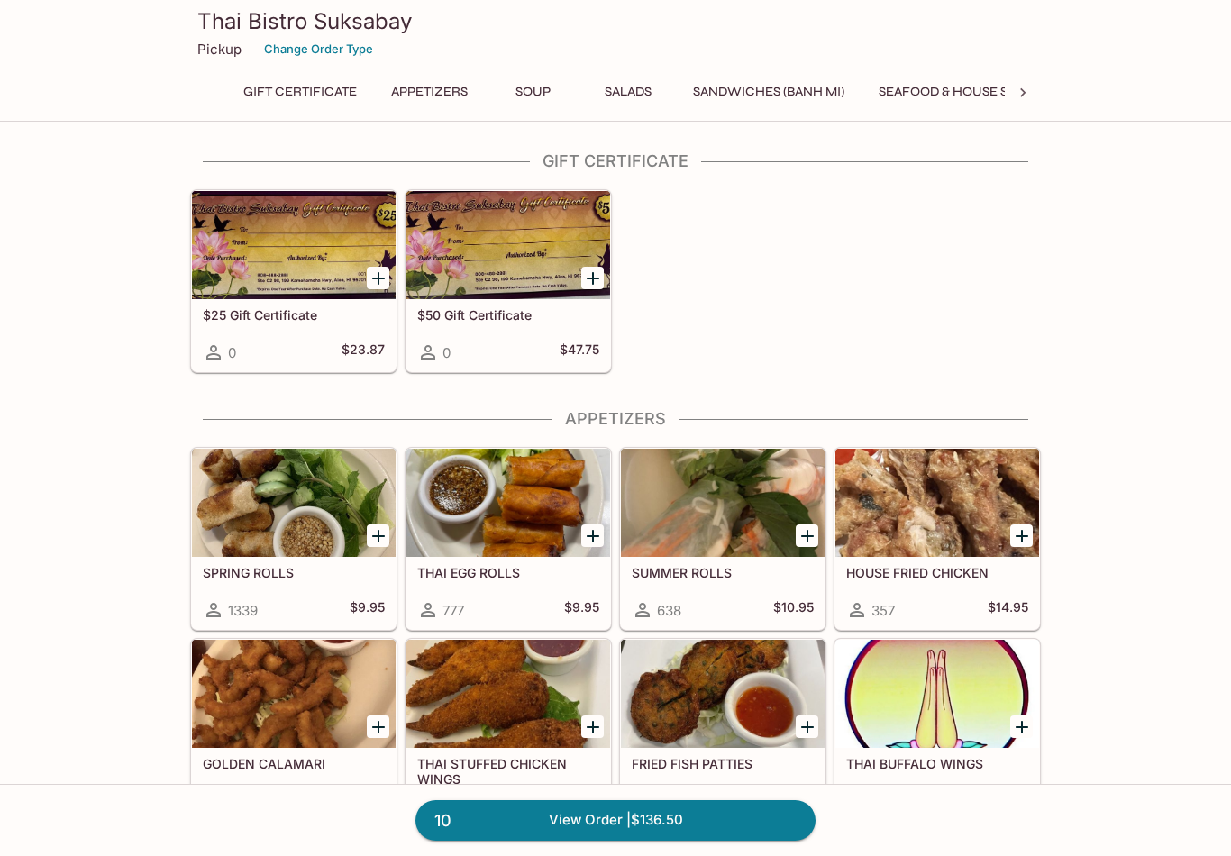
click at [1032, 90] on div at bounding box center [1023, 92] width 36 height 27
click at [766, 75] on div "Thai Bistro Suksabay Pickup Change Order Type Gift Certificate Appetizers Soup …" at bounding box center [615, 57] width 865 height 115
click at [750, 87] on button "[PERSON_NAME]" at bounding box center [760, 91] width 129 height 25
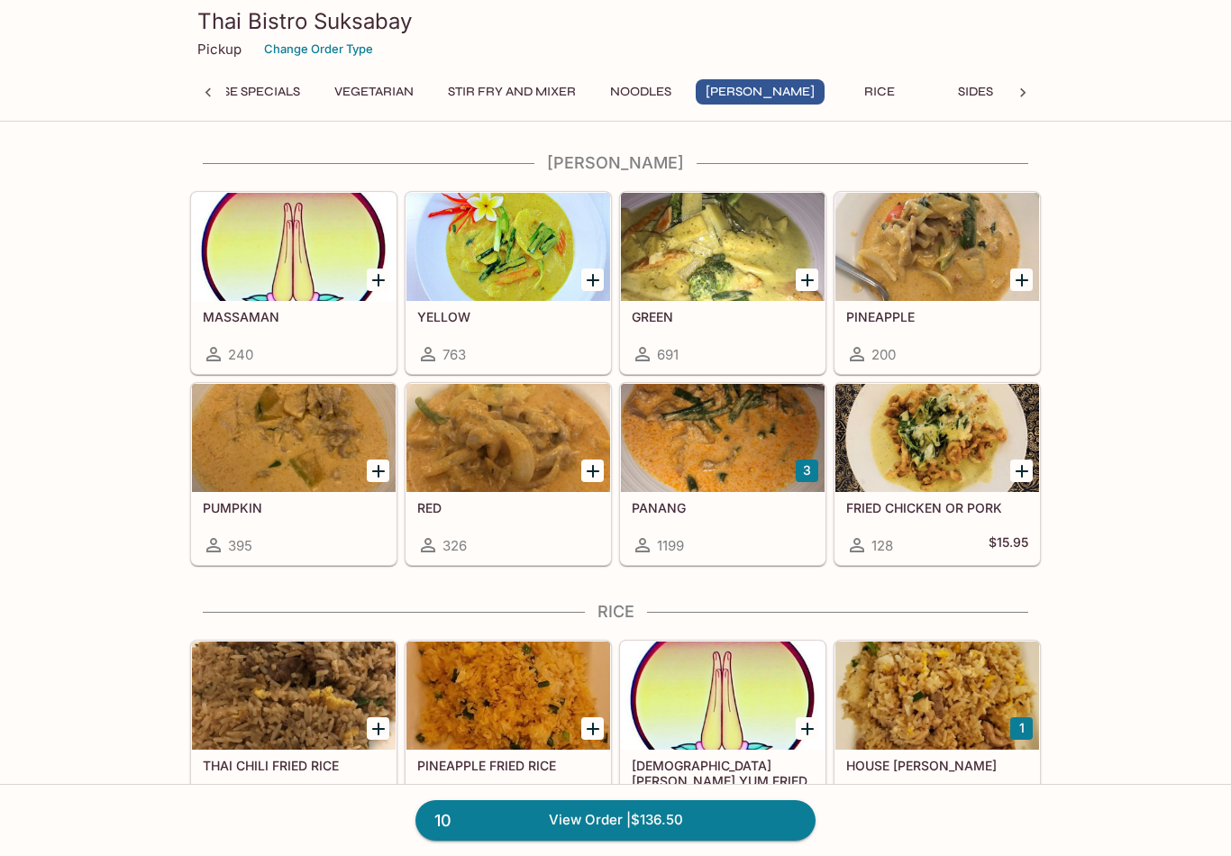
click at [739, 462] on div at bounding box center [723, 438] width 204 height 108
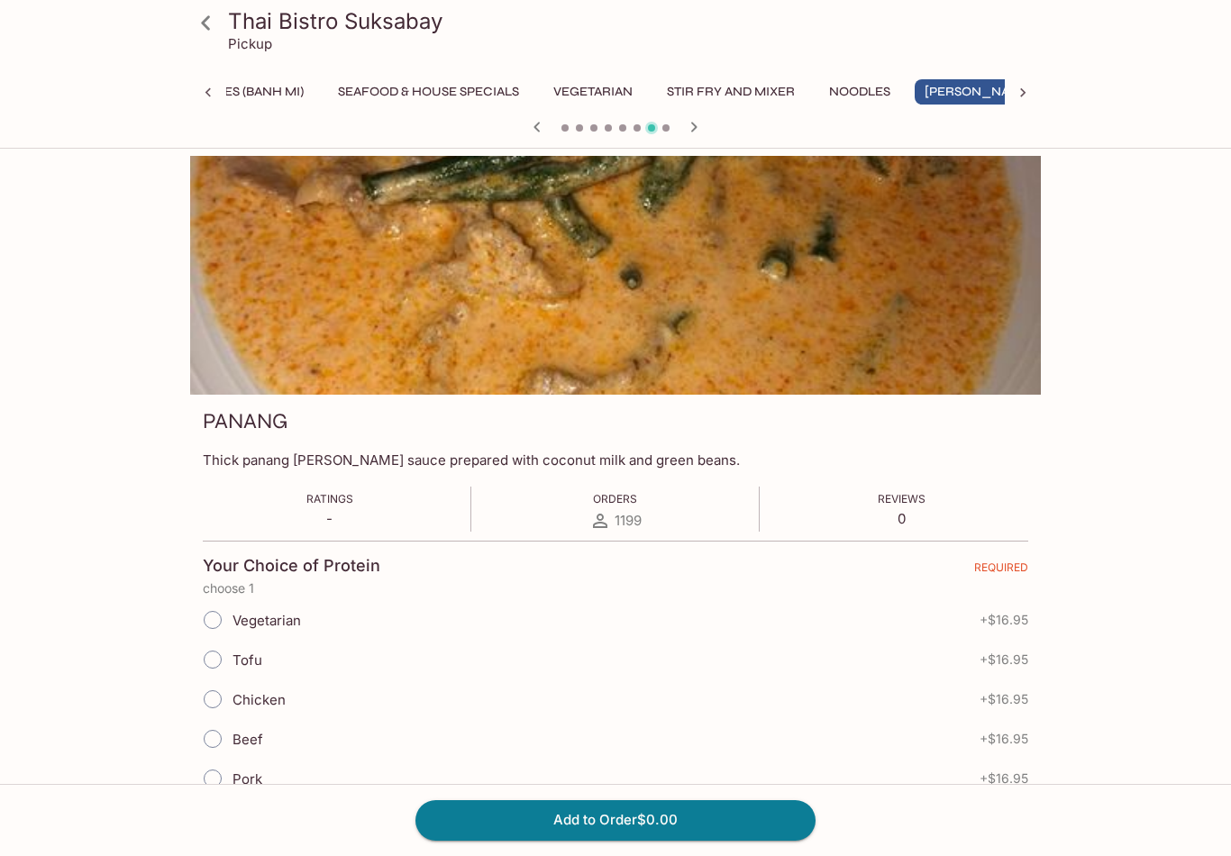
click at [228, 704] on input "Chicken" at bounding box center [213, 700] width 38 height 38
radio input "true"
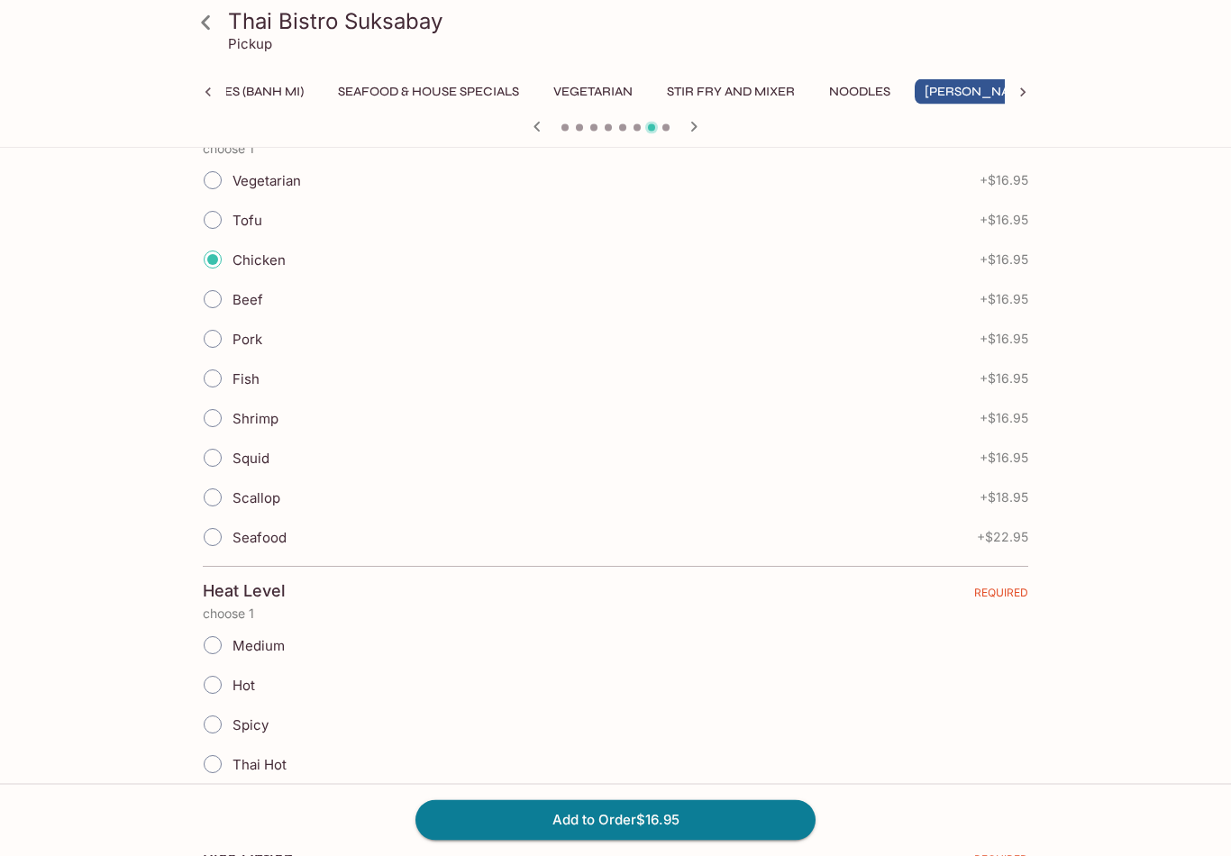
scroll to position [441, 0]
click at [224, 797] on input "None" at bounding box center [213, 803] width 38 height 38
radio input "true"
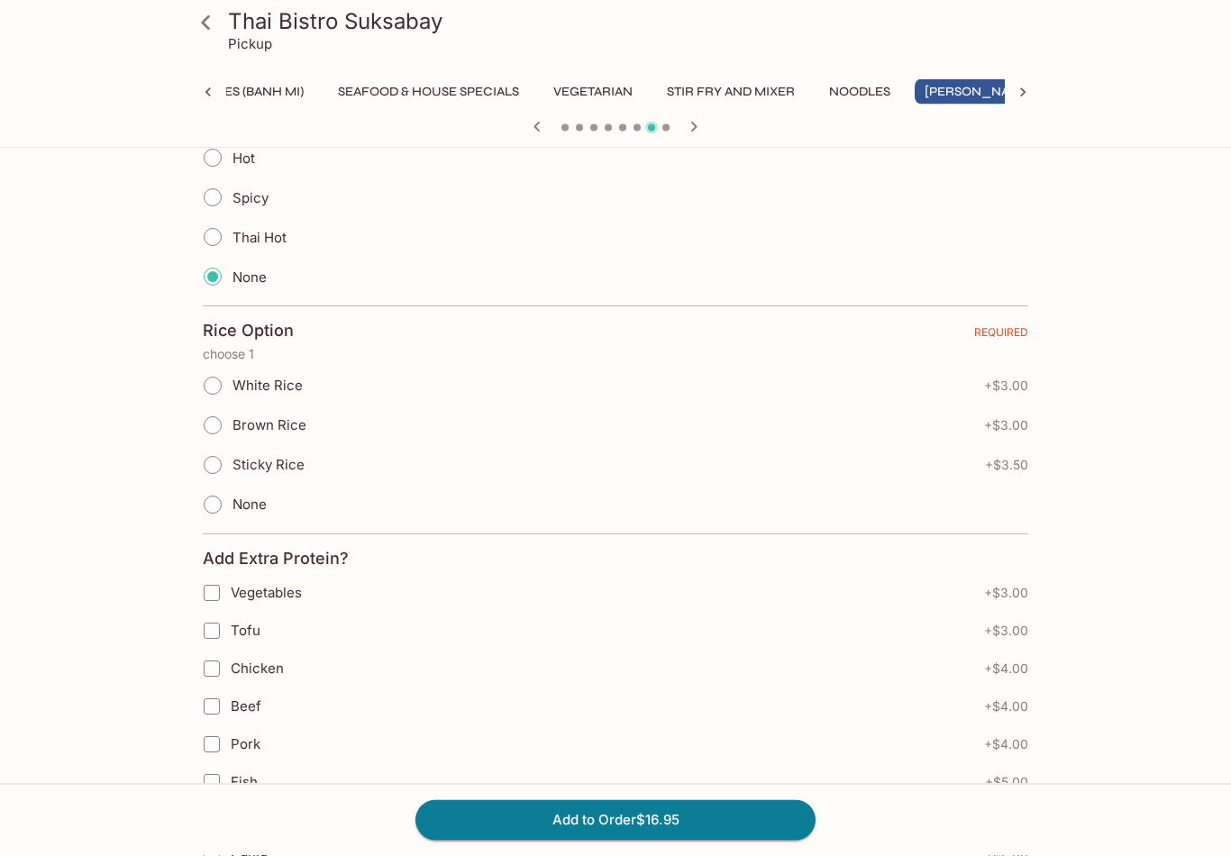
click at [224, 383] on input "White Rice" at bounding box center [213, 387] width 38 height 38
radio input "true"
click at [617, 834] on button "Add to Order $19.95" at bounding box center [616, 821] width 400 height 40
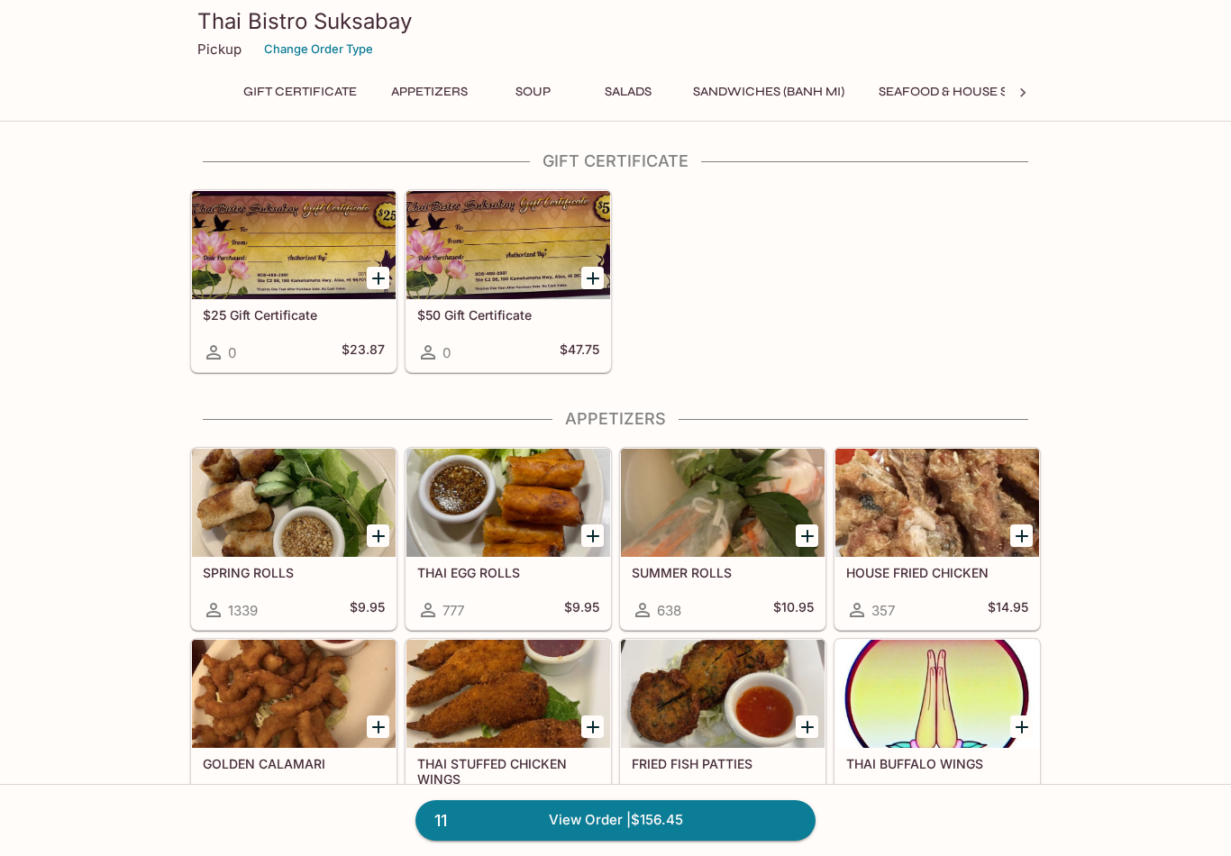
click at [1025, 92] on icon at bounding box center [1022, 92] width 5 height 9
click at [1034, 87] on div at bounding box center [1023, 92] width 36 height 27
click at [884, 84] on button "Beverages" at bounding box center [900, 91] width 95 height 25
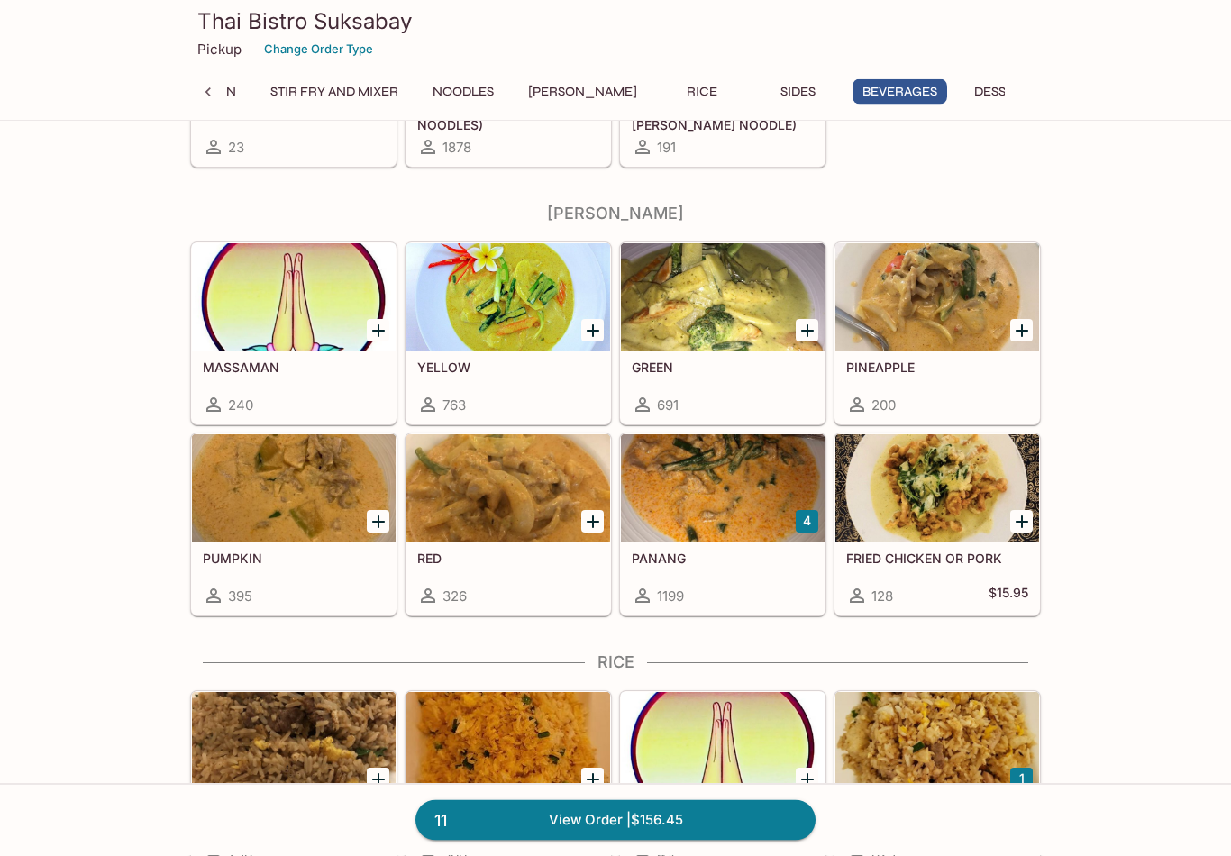
scroll to position [5224, 0]
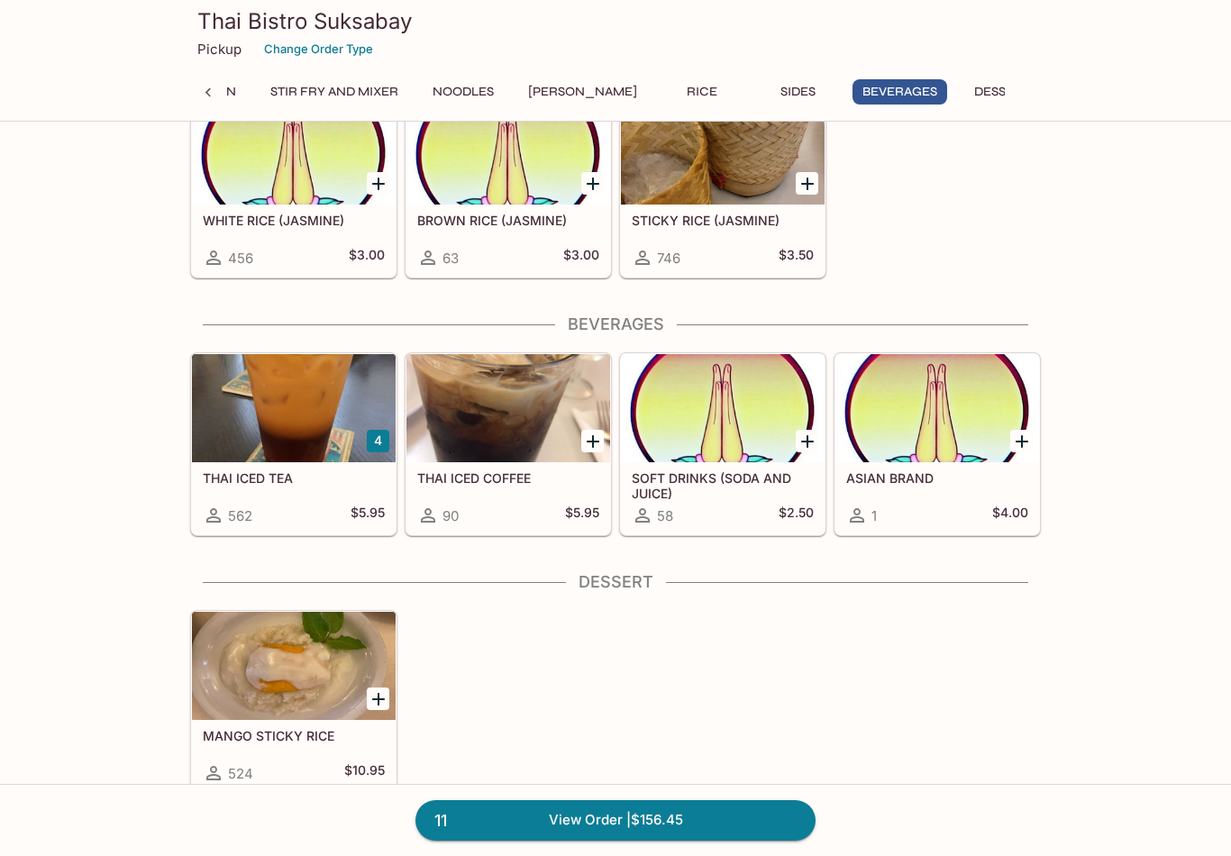
click at [333, 408] on div at bounding box center [294, 408] width 204 height 108
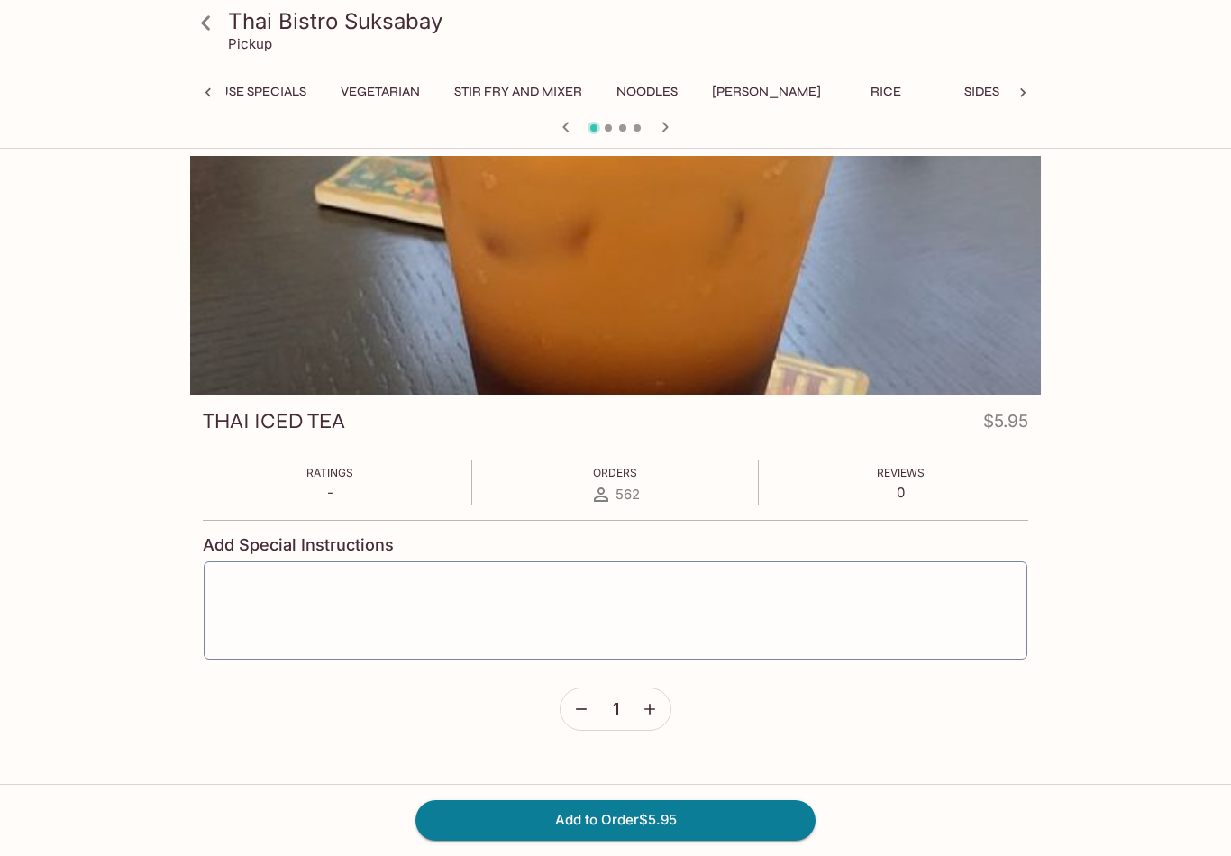
scroll to position [0, 842]
click at [681, 840] on button "Add to Order $5.95" at bounding box center [616, 821] width 400 height 40
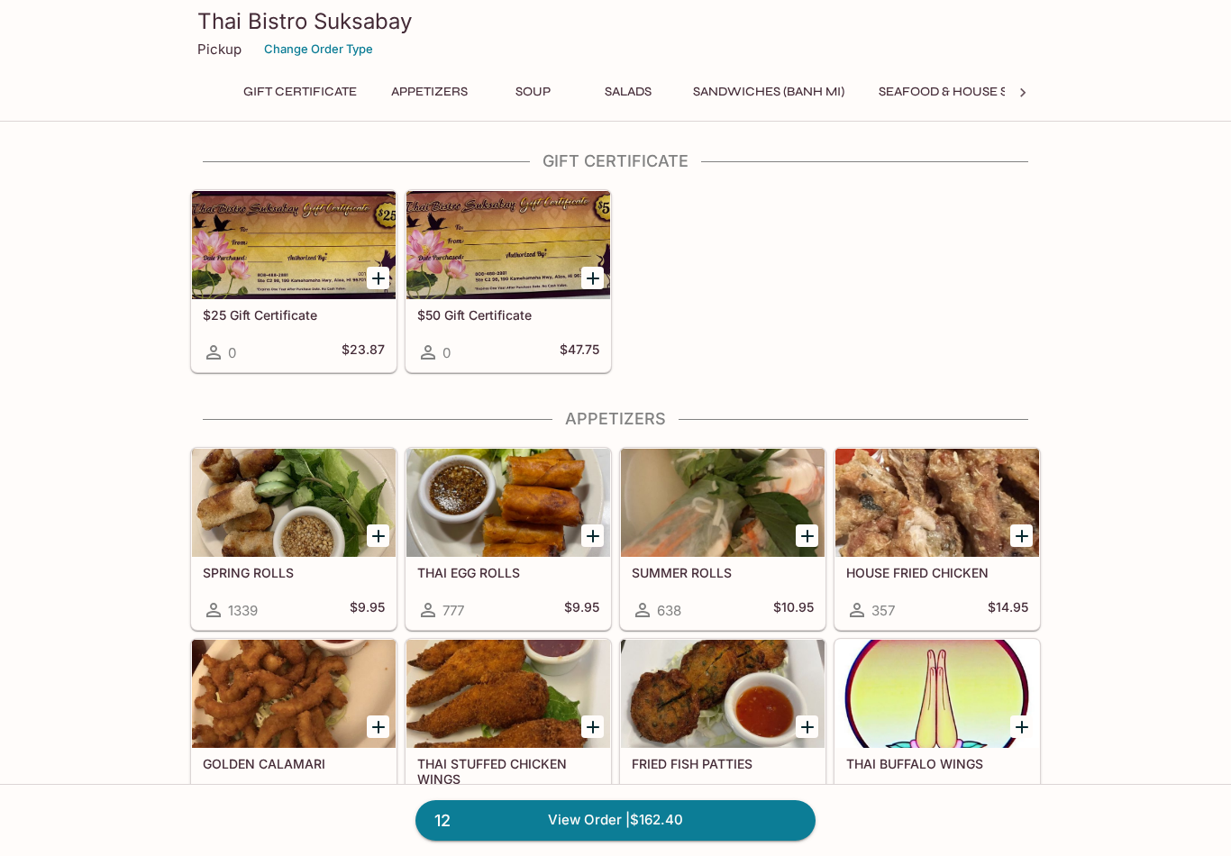
click at [1030, 91] on icon at bounding box center [1023, 93] width 18 height 18
click at [750, 91] on button "[PERSON_NAME]" at bounding box center [760, 91] width 129 height 25
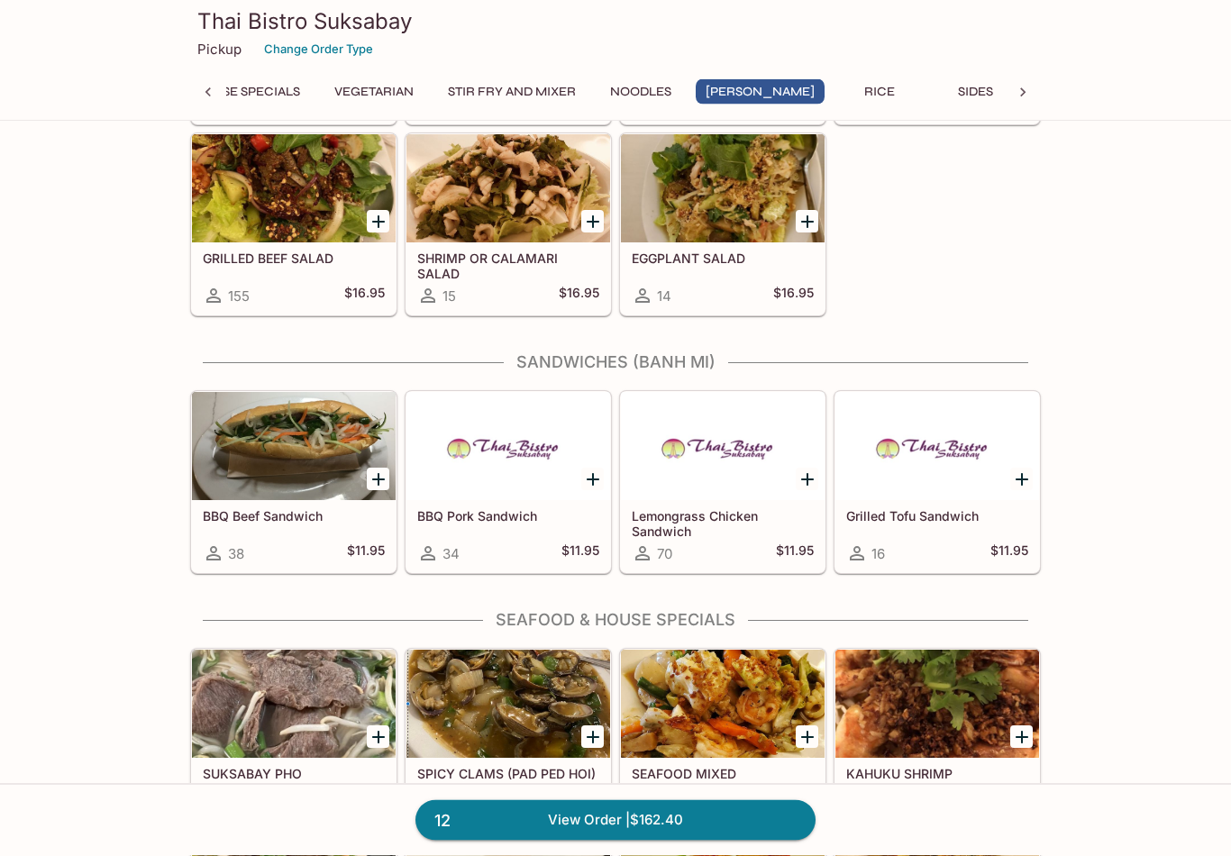
scroll to position [4421, 0]
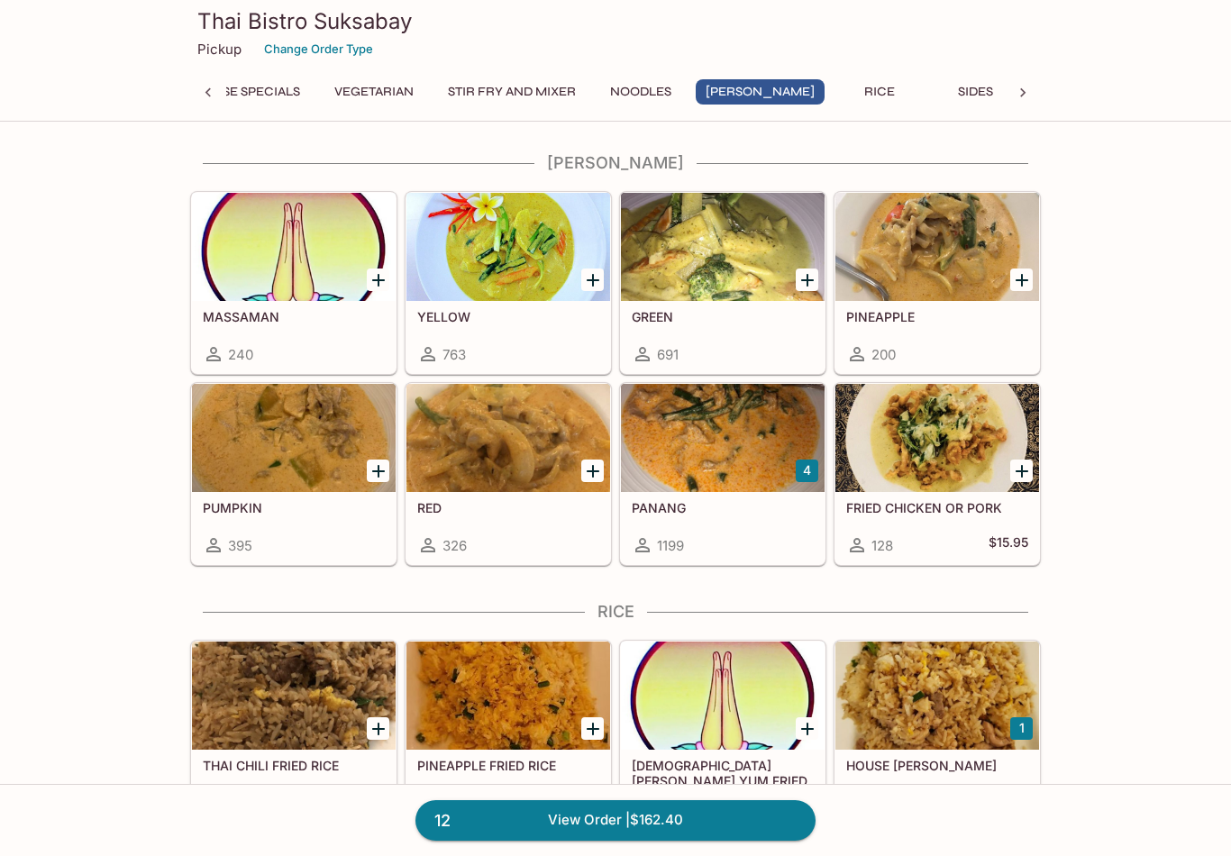
click at [753, 492] on div at bounding box center [723, 438] width 204 height 108
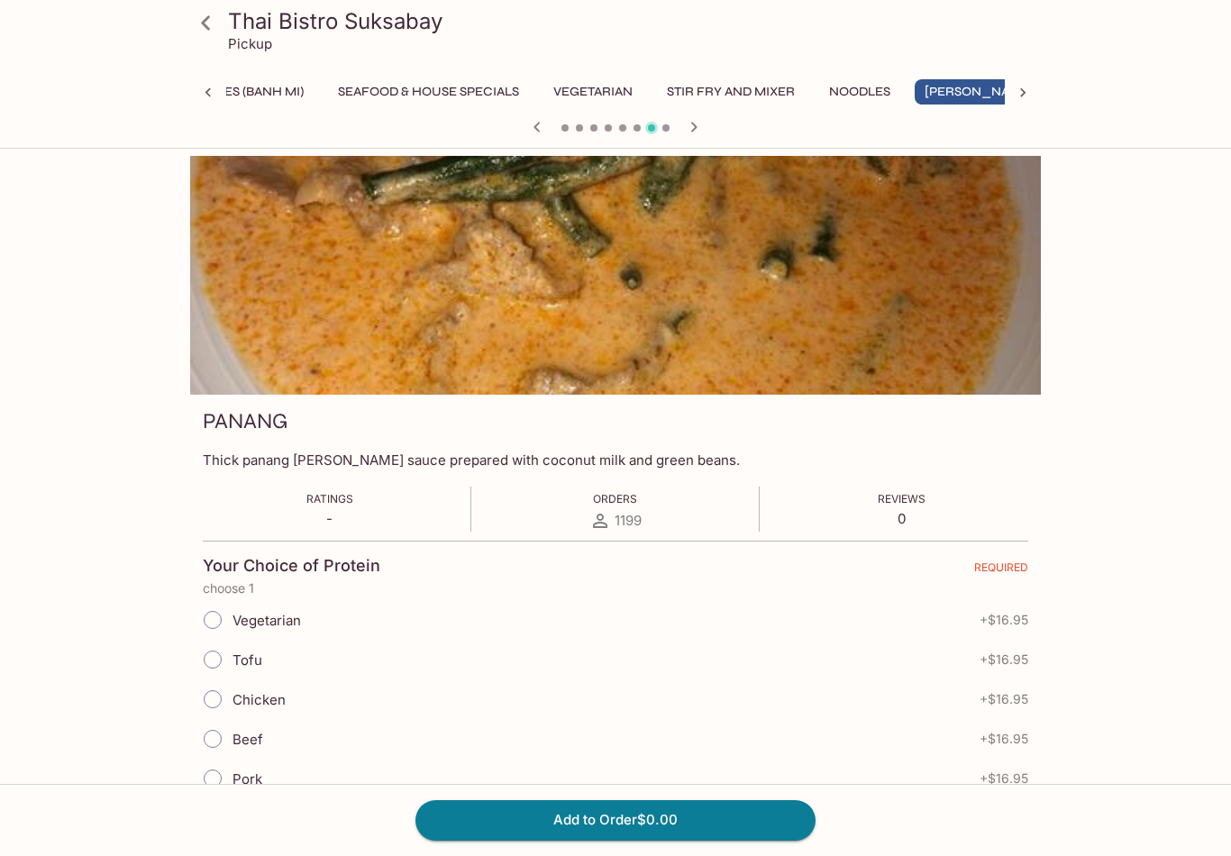
scroll to position [0, 541]
click at [215, 694] on input "Chicken" at bounding box center [213, 700] width 38 height 38
radio input "true"
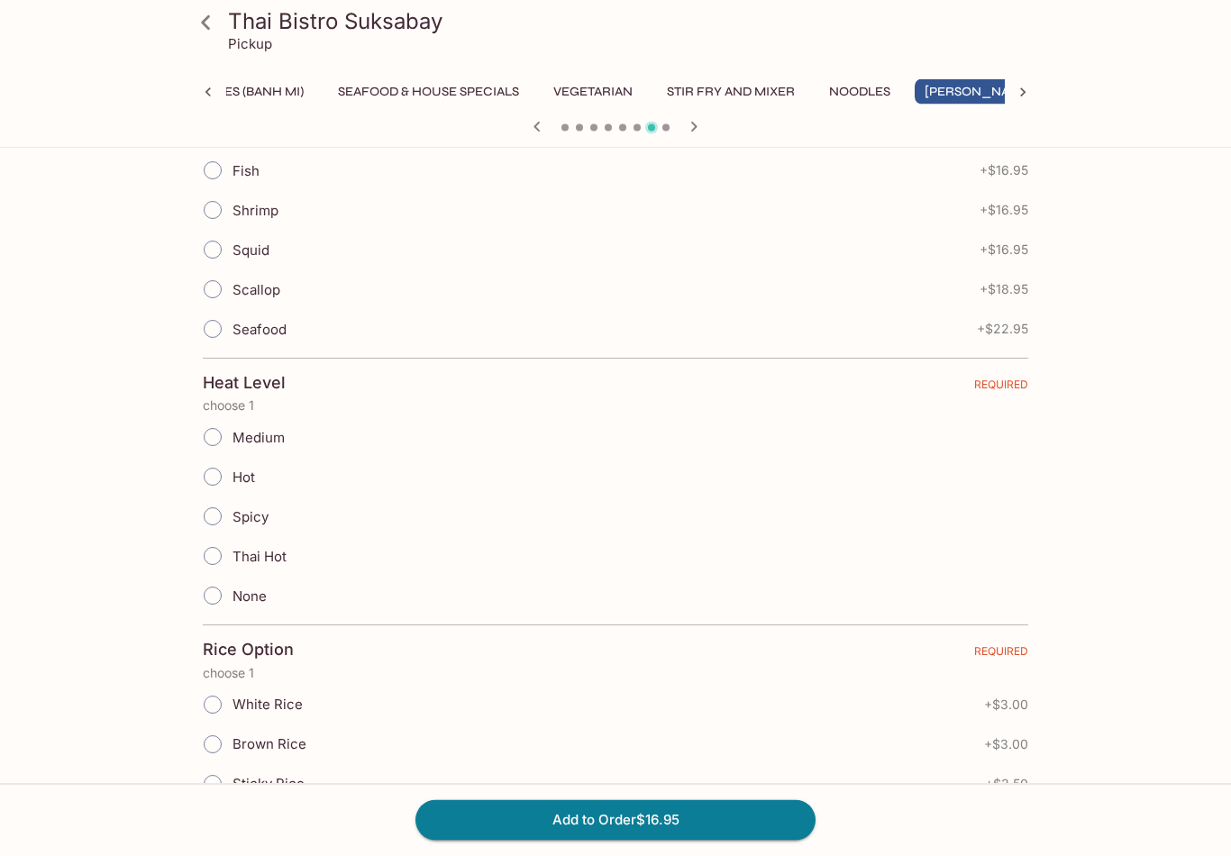
click at [219, 588] on input "None" at bounding box center [213, 597] width 38 height 38
radio input "true"
click at [219, 700] on input "White Rice" at bounding box center [213, 705] width 38 height 38
radio input "true"
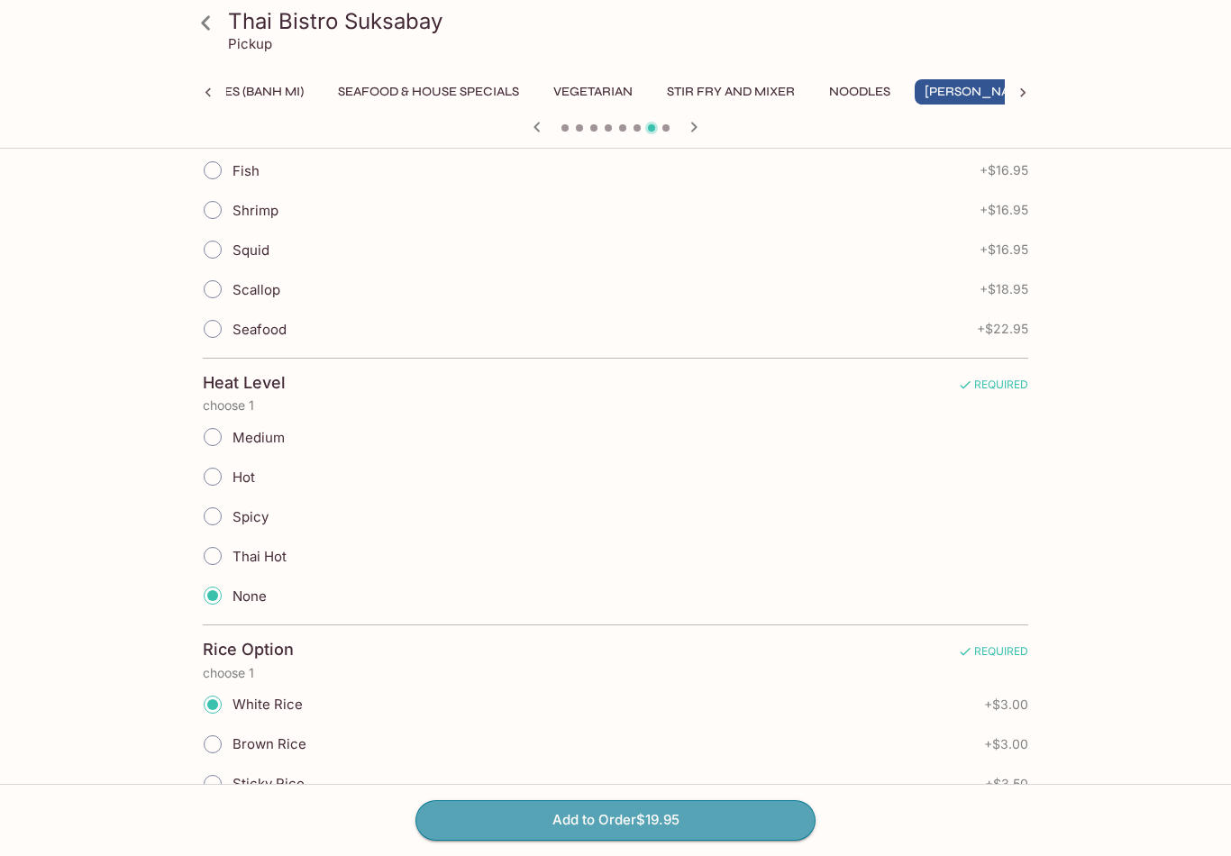
click at [686, 840] on button "Add to Order $19.95" at bounding box center [616, 821] width 400 height 40
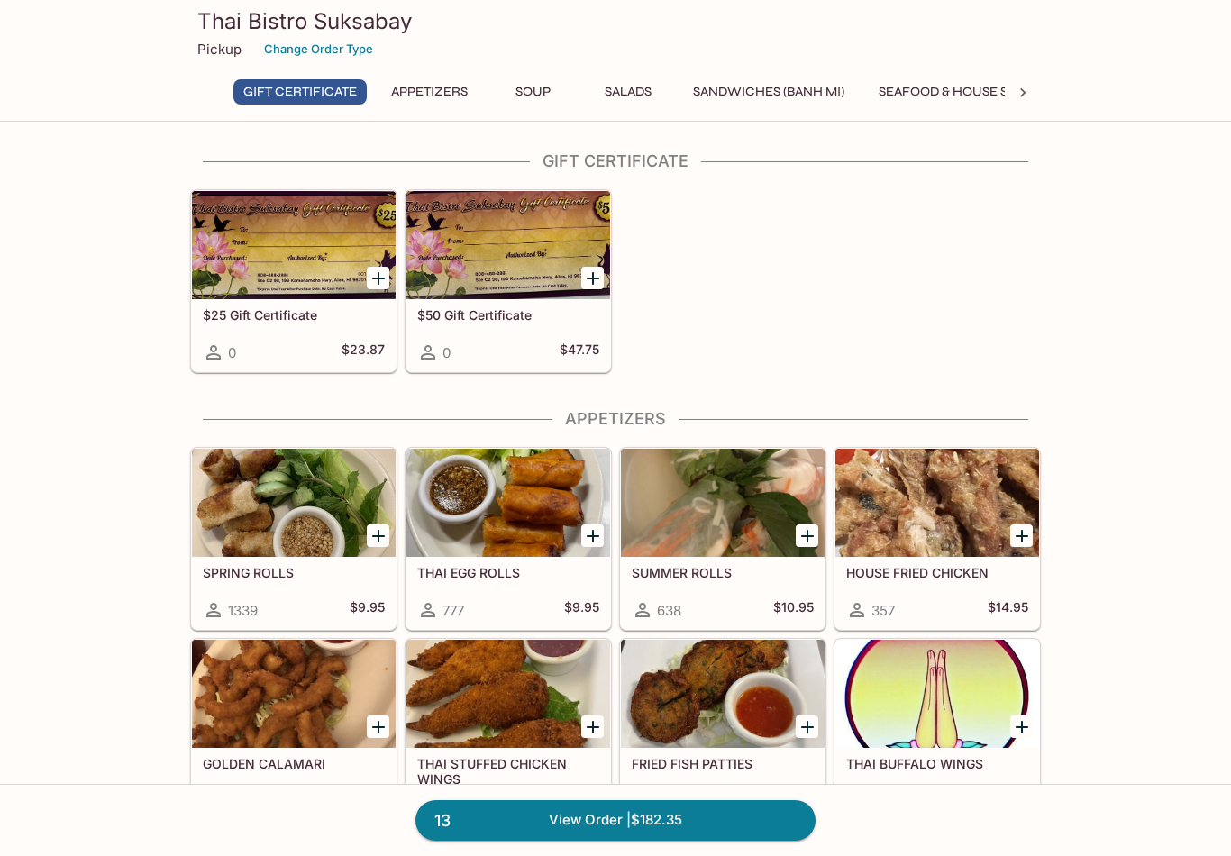
click at [1020, 90] on icon at bounding box center [1023, 93] width 18 height 18
click at [750, 89] on button "[PERSON_NAME]" at bounding box center [760, 91] width 129 height 25
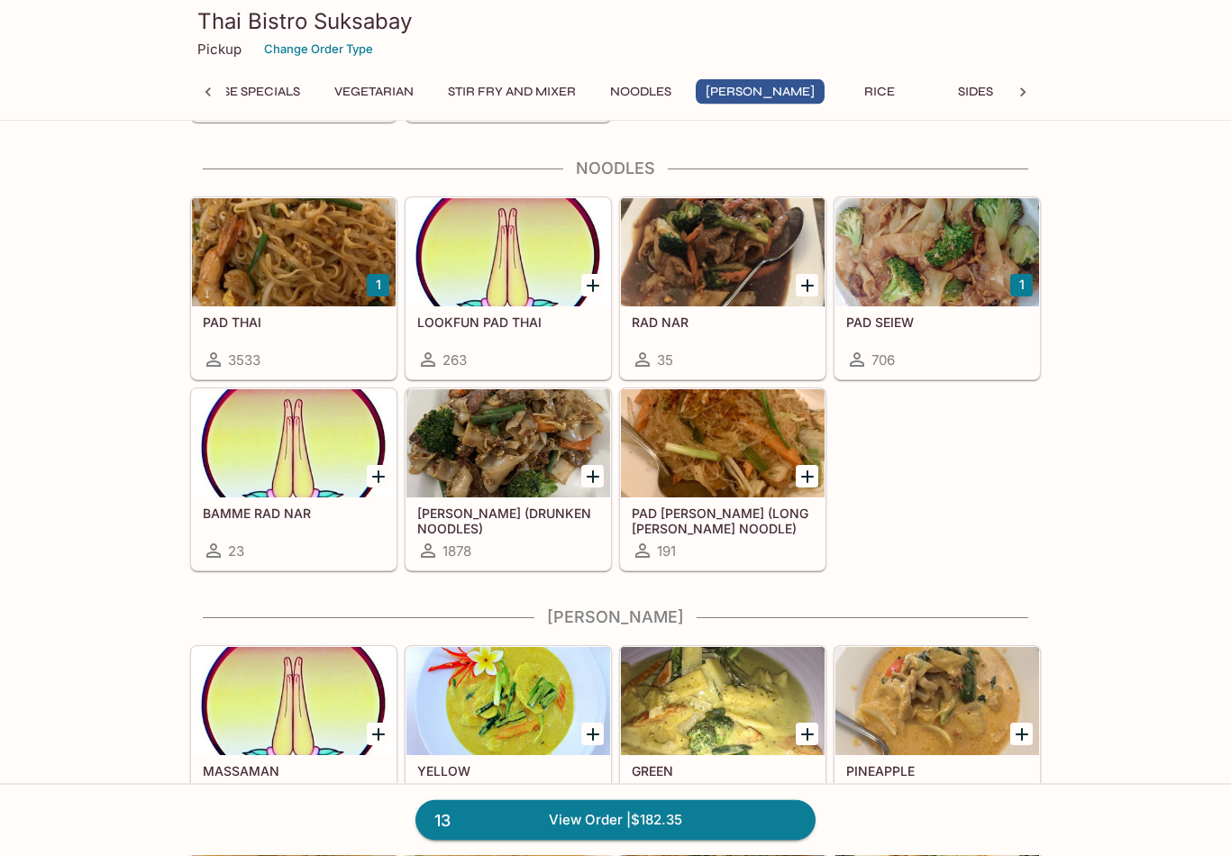
scroll to position [4421, 0]
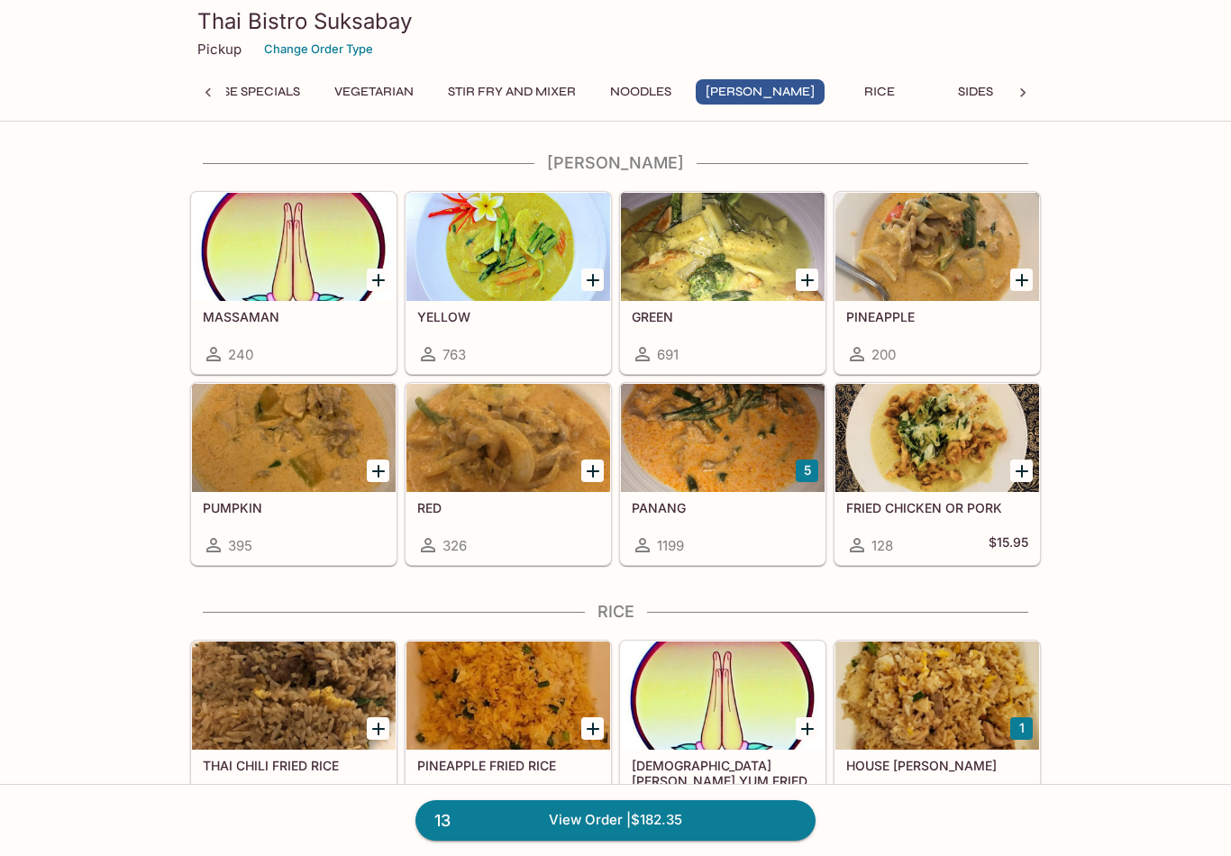
click at [742, 484] on div at bounding box center [723, 438] width 204 height 108
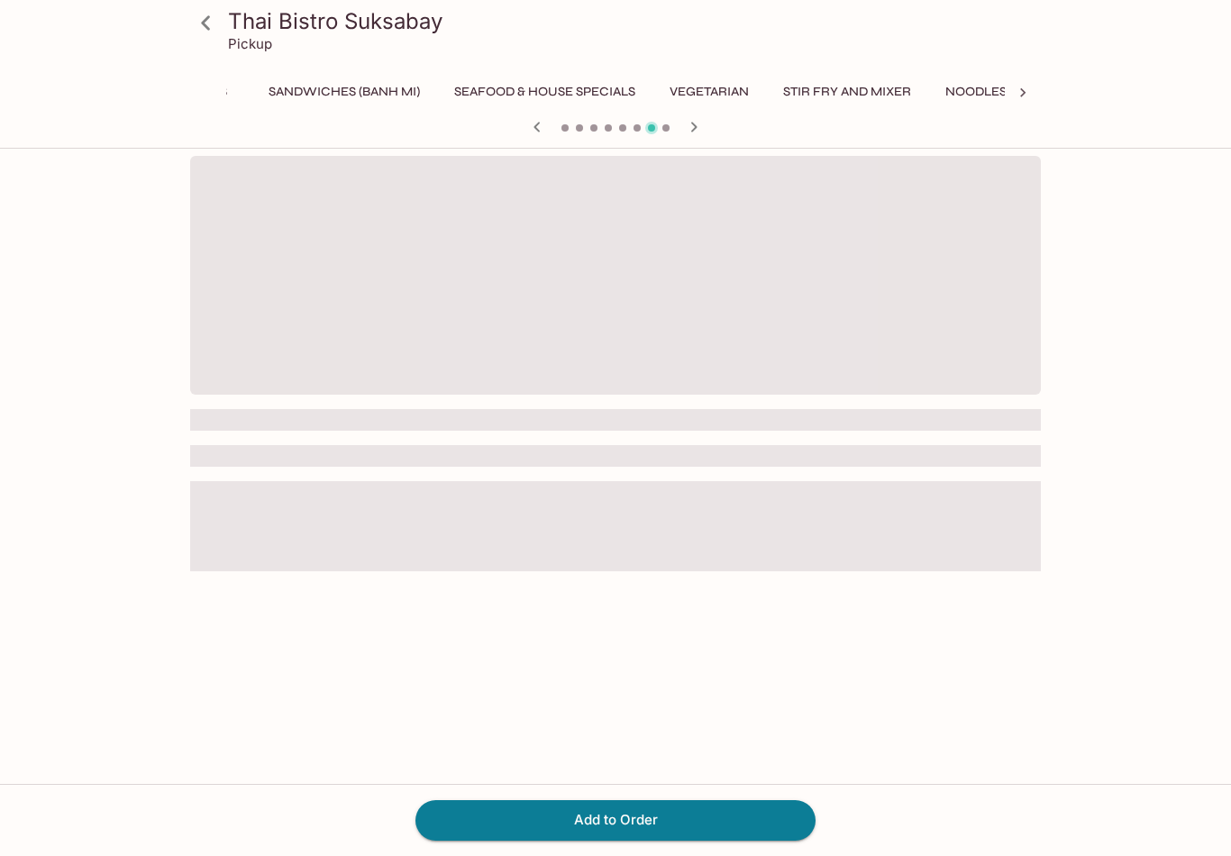
scroll to position [0, 541]
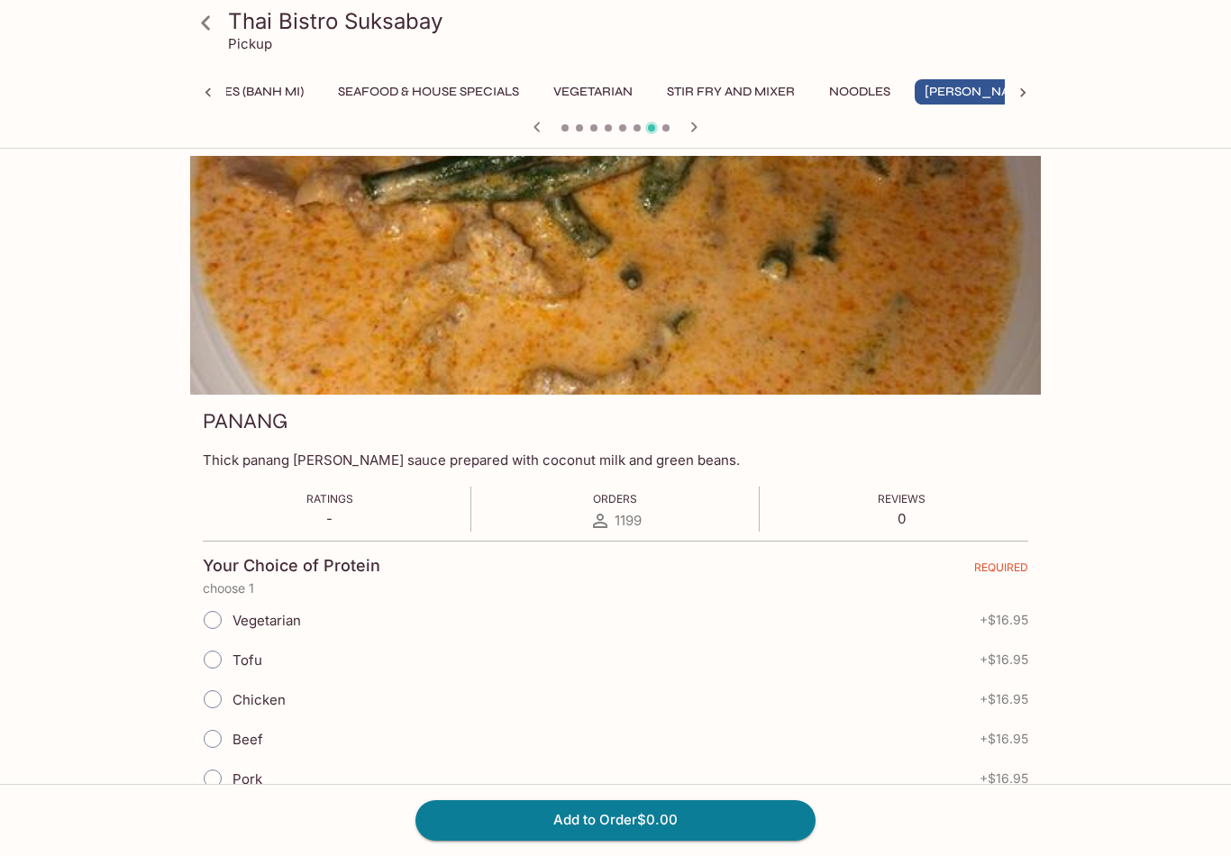
click at [225, 694] on input "Chicken" at bounding box center [213, 700] width 38 height 38
radio input "true"
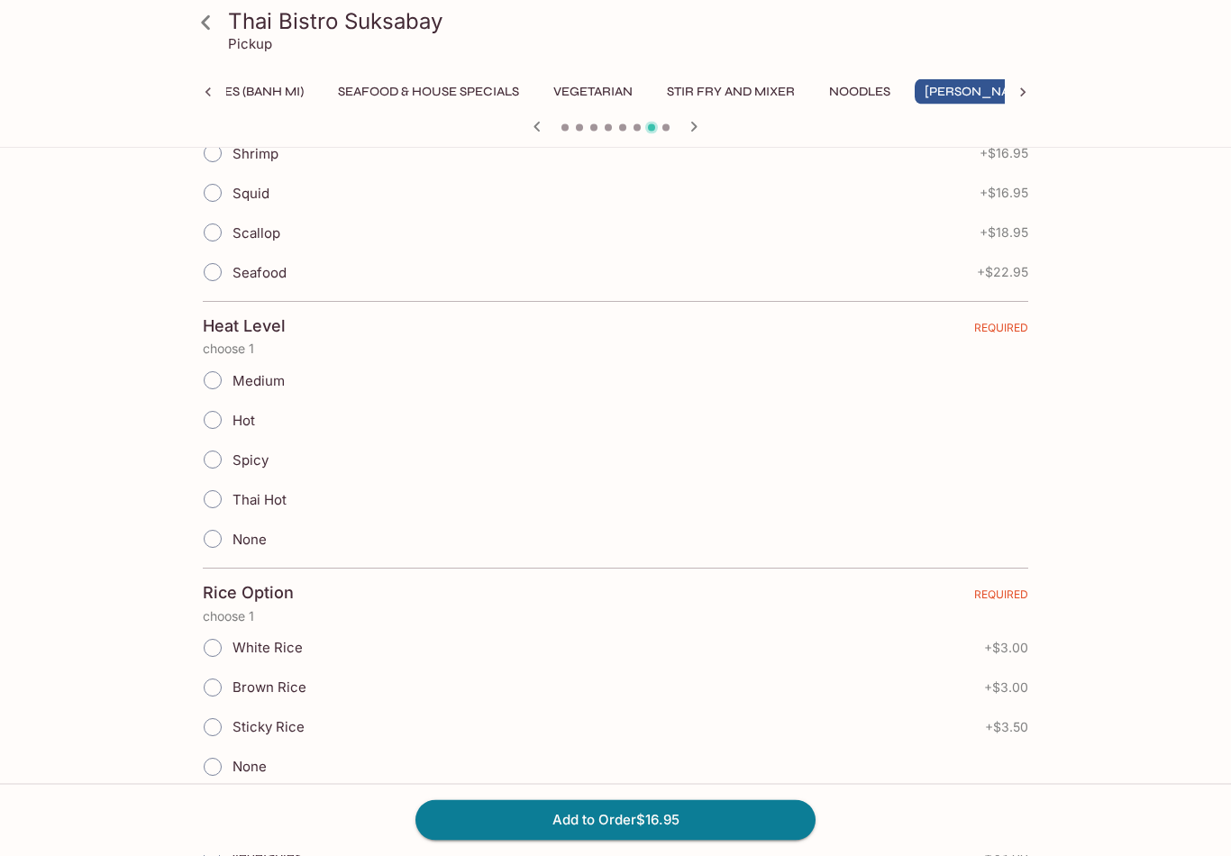
click at [218, 544] on input "None" at bounding box center [213, 540] width 38 height 38
radio input "true"
click at [225, 647] on input "White Rice" at bounding box center [213, 648] width 38 height 38
radio input "true"
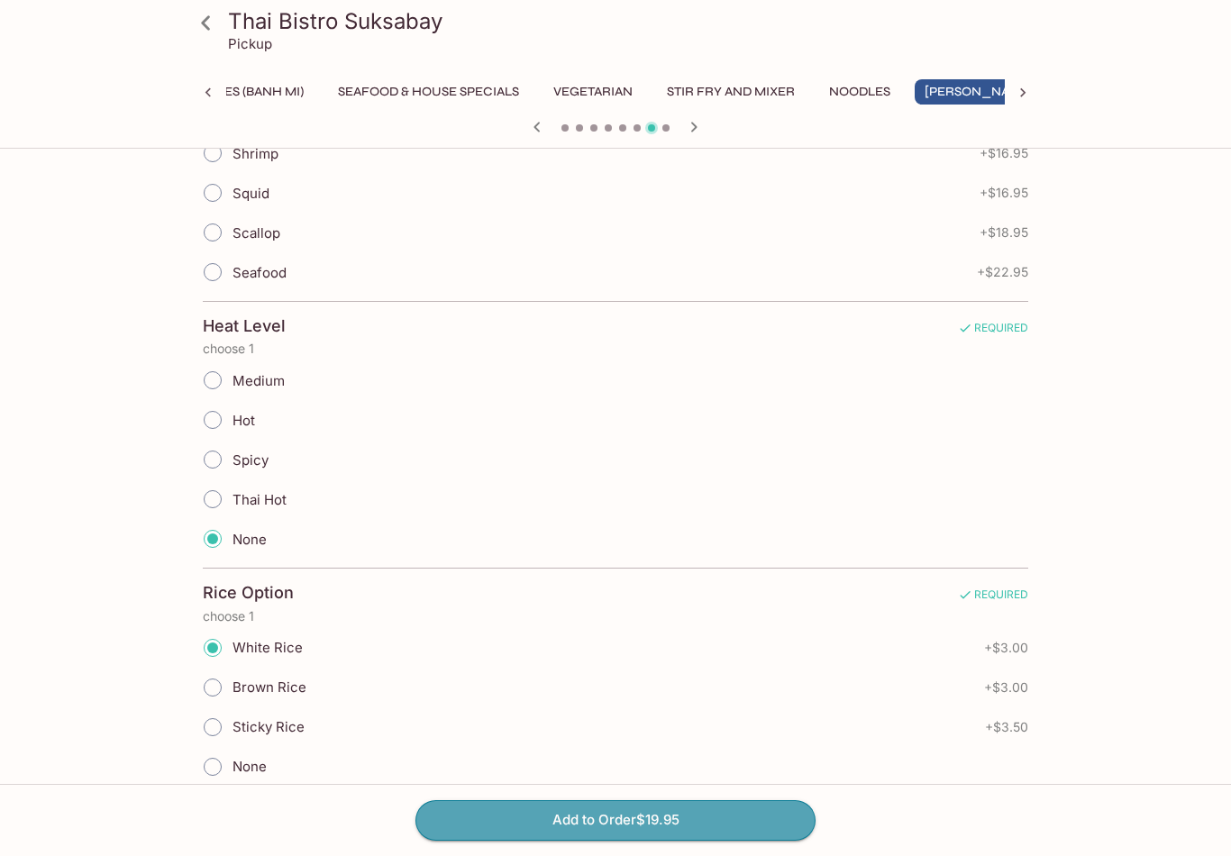
click at [733, 837] on button "Add to Order $19.95" at bounding box center [616, 821] width 400 height 40
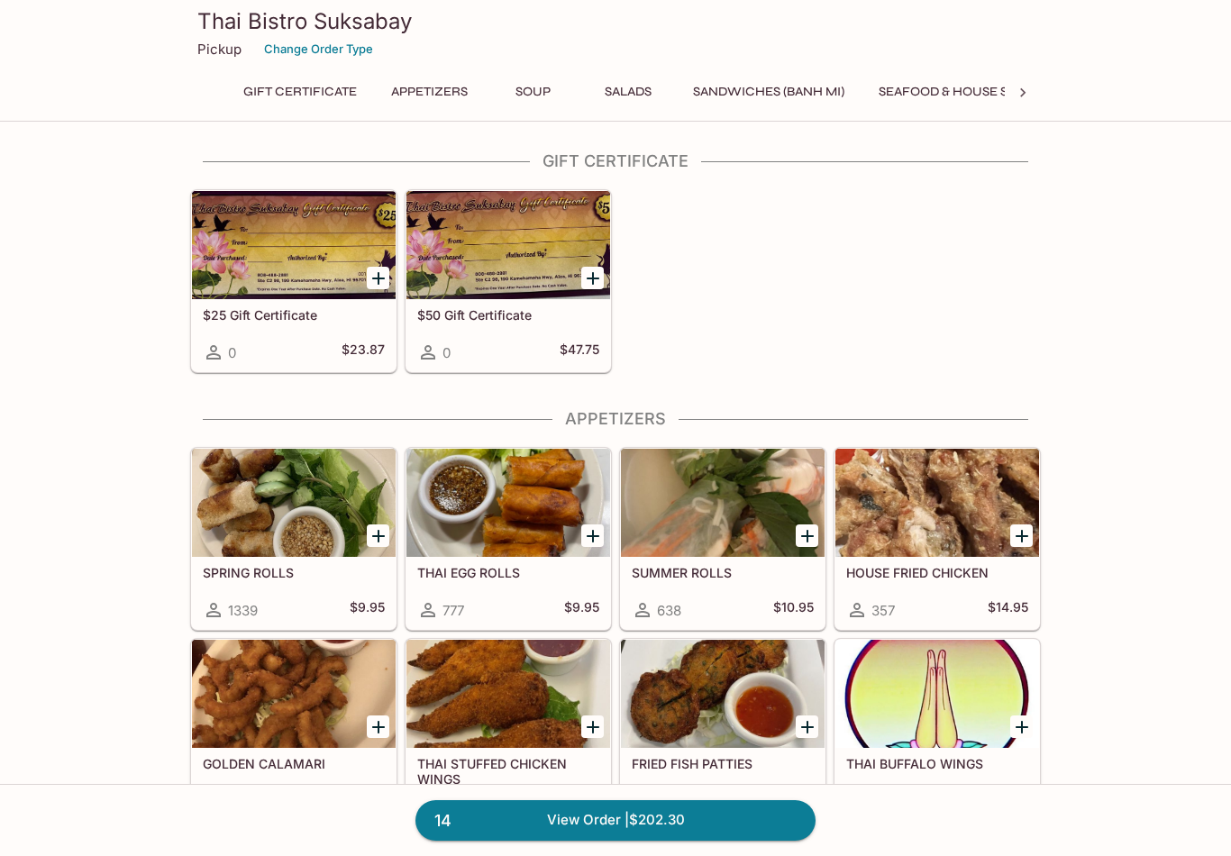
click at [1030, 91] on icon at bounding box center [1023, 93] width 18 height 18
click at [1029, 90] on icon at bounding box center [1023, 93] width 18 height 18
click at [870, 85] on button "Beverages" at bounding box center [900, 91] width 95 height 25
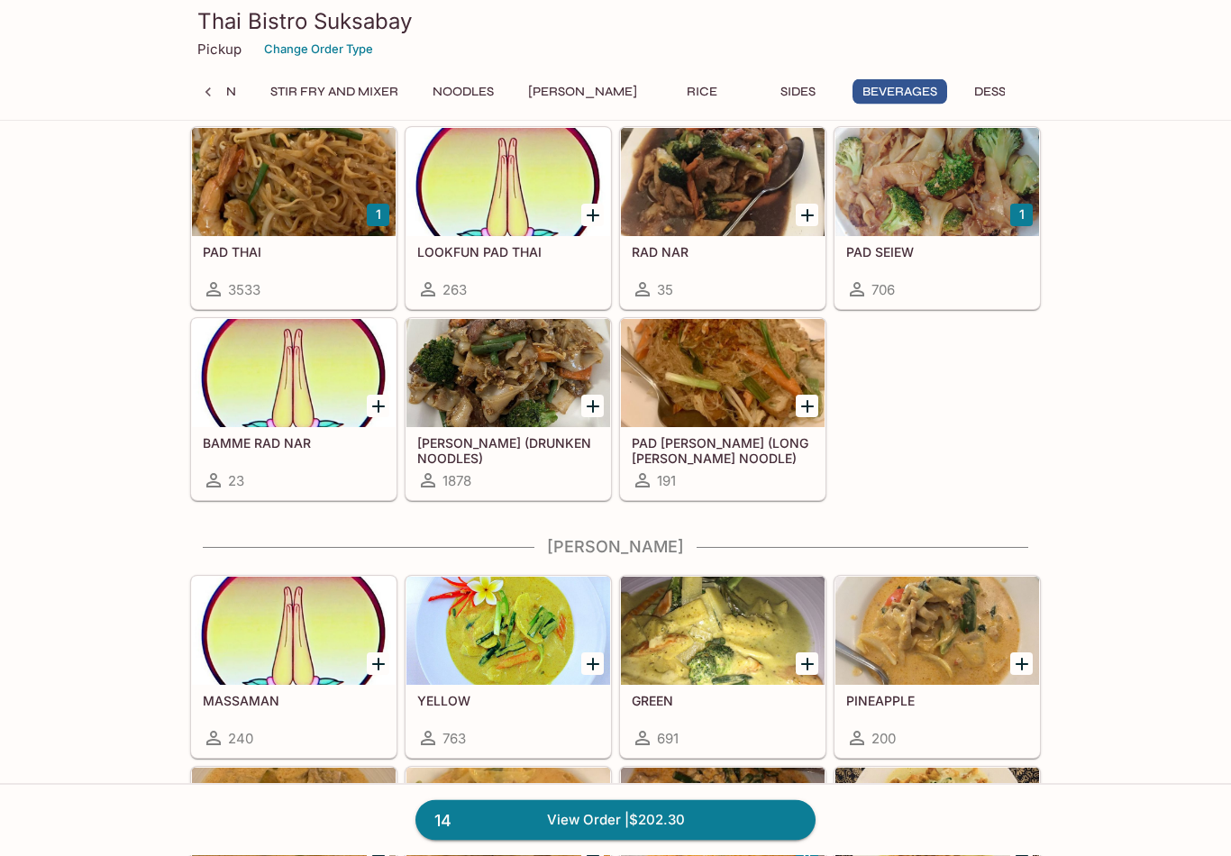
scroll to position [5224, 0]
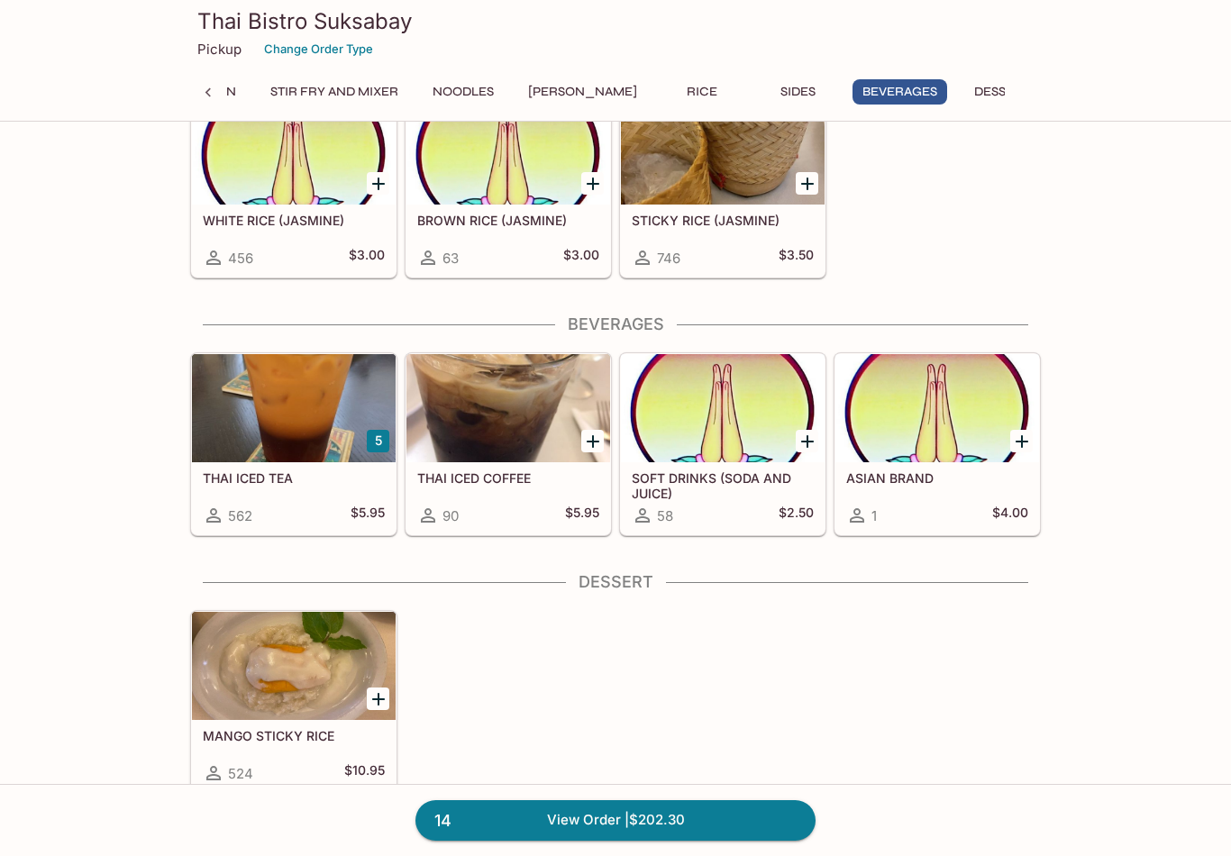
click at [543, 419] on div at bounding box center [509, 408] width 204 height 108
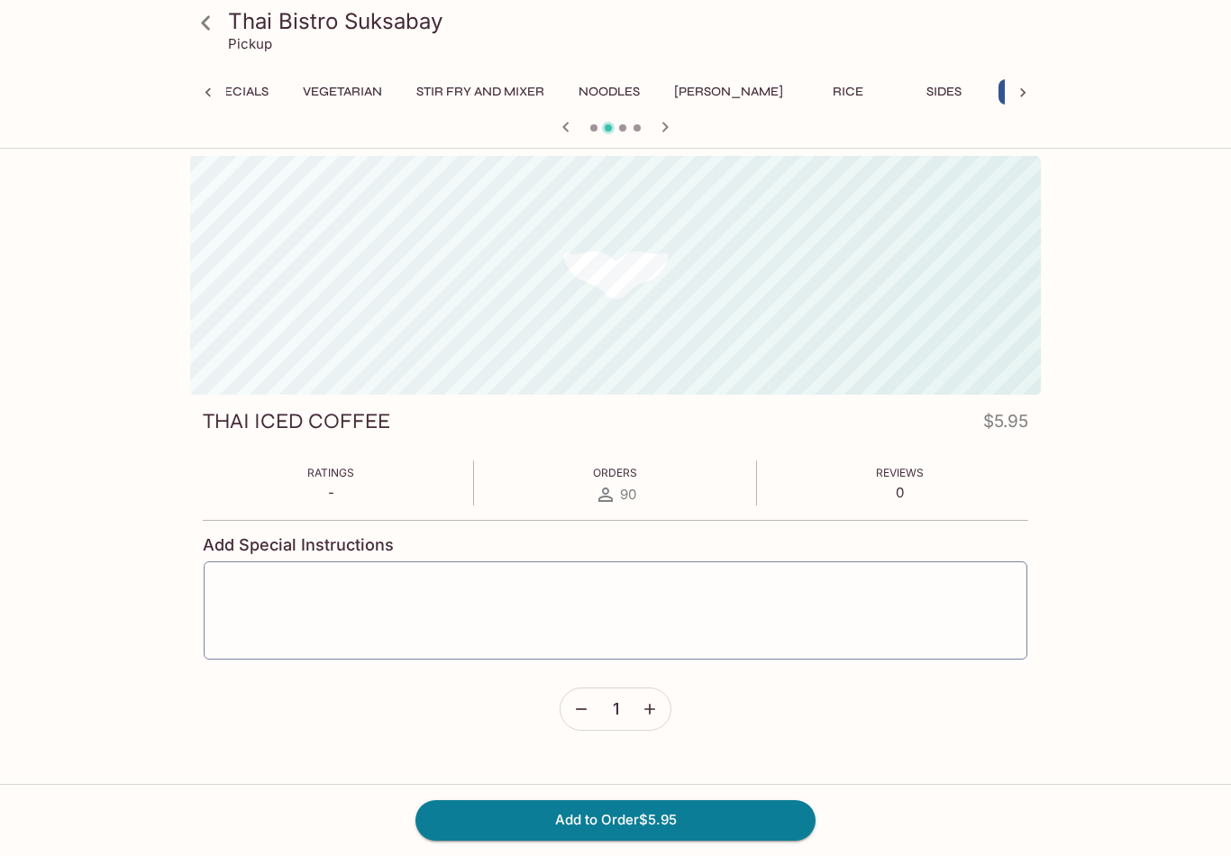
scroll to position [0, 842]
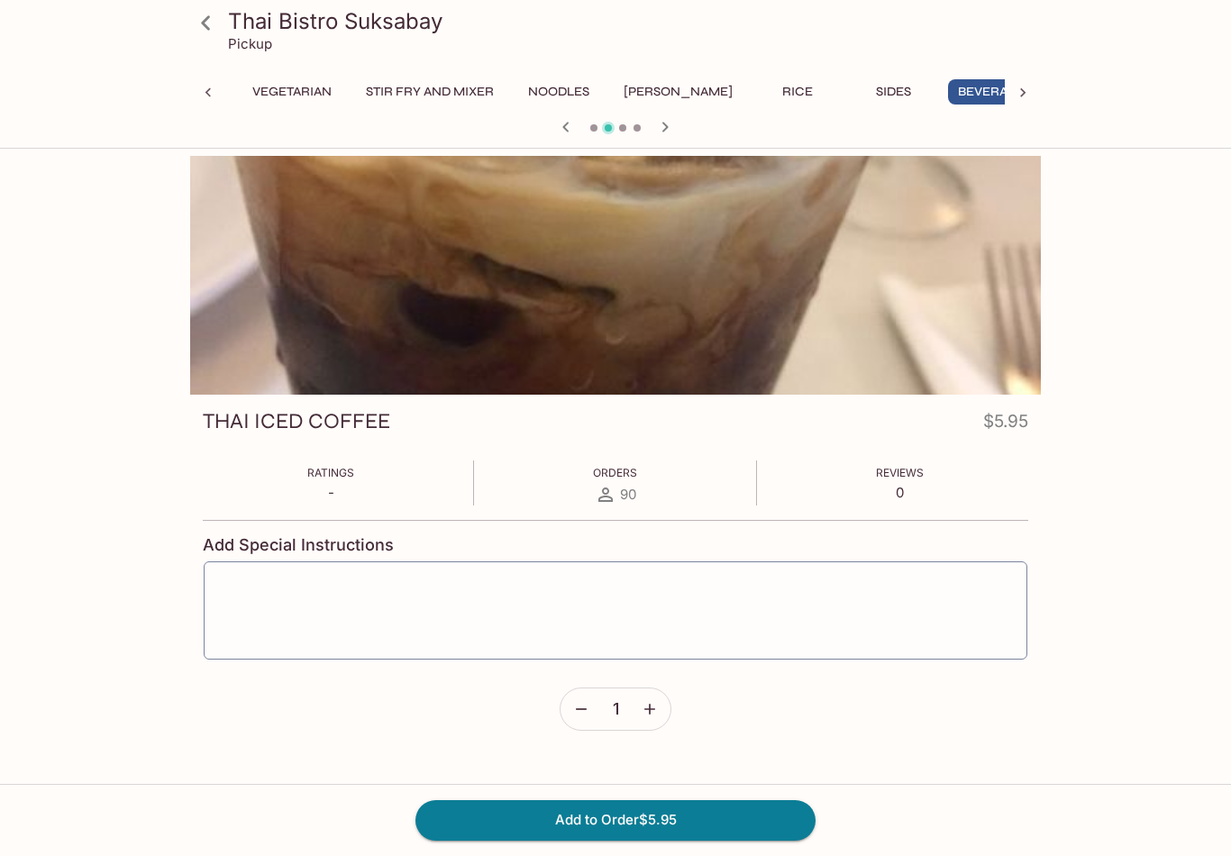
click at [741, 840] on button "Add to Order $5.95" at bounding box center [616, 821] width 400 height 40
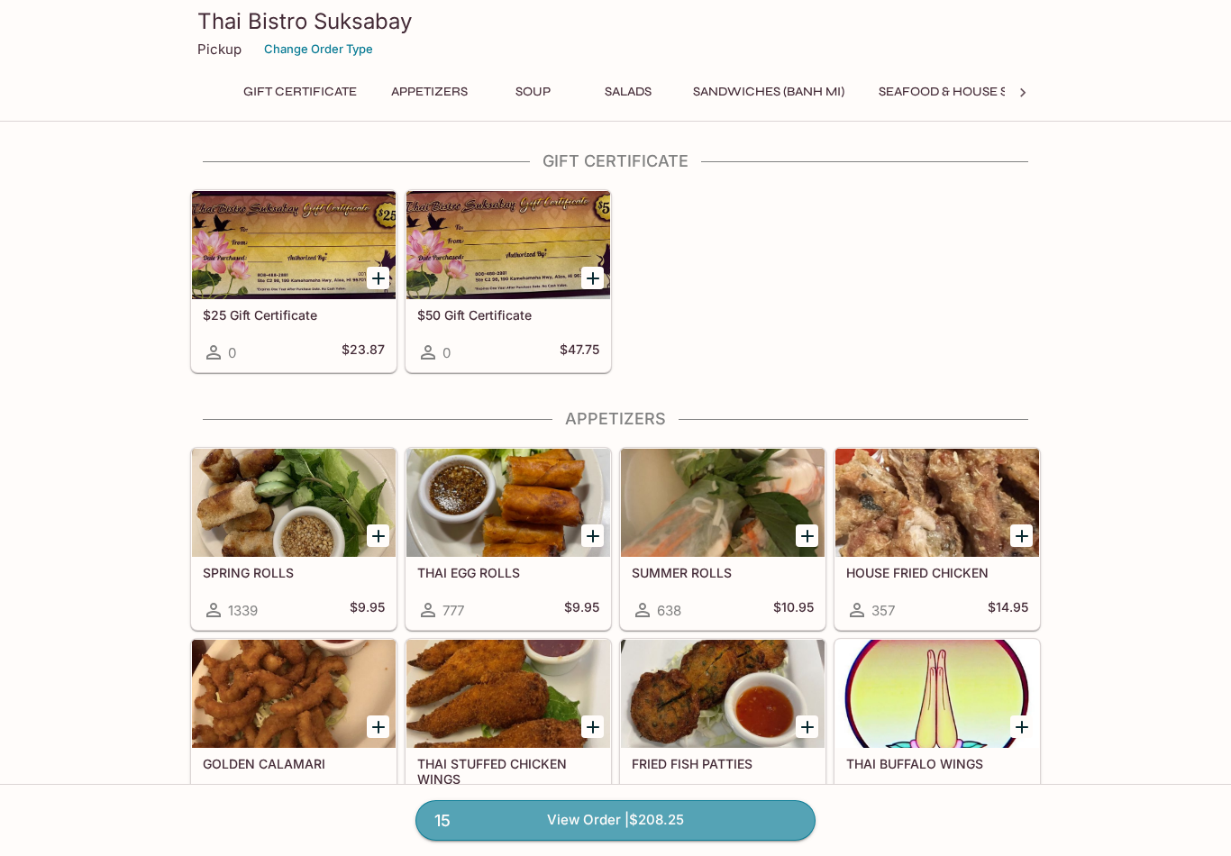
click at [629, 840] on link "15 View Order | $208.25" at bounding box center [616, 821] width 400 height 40
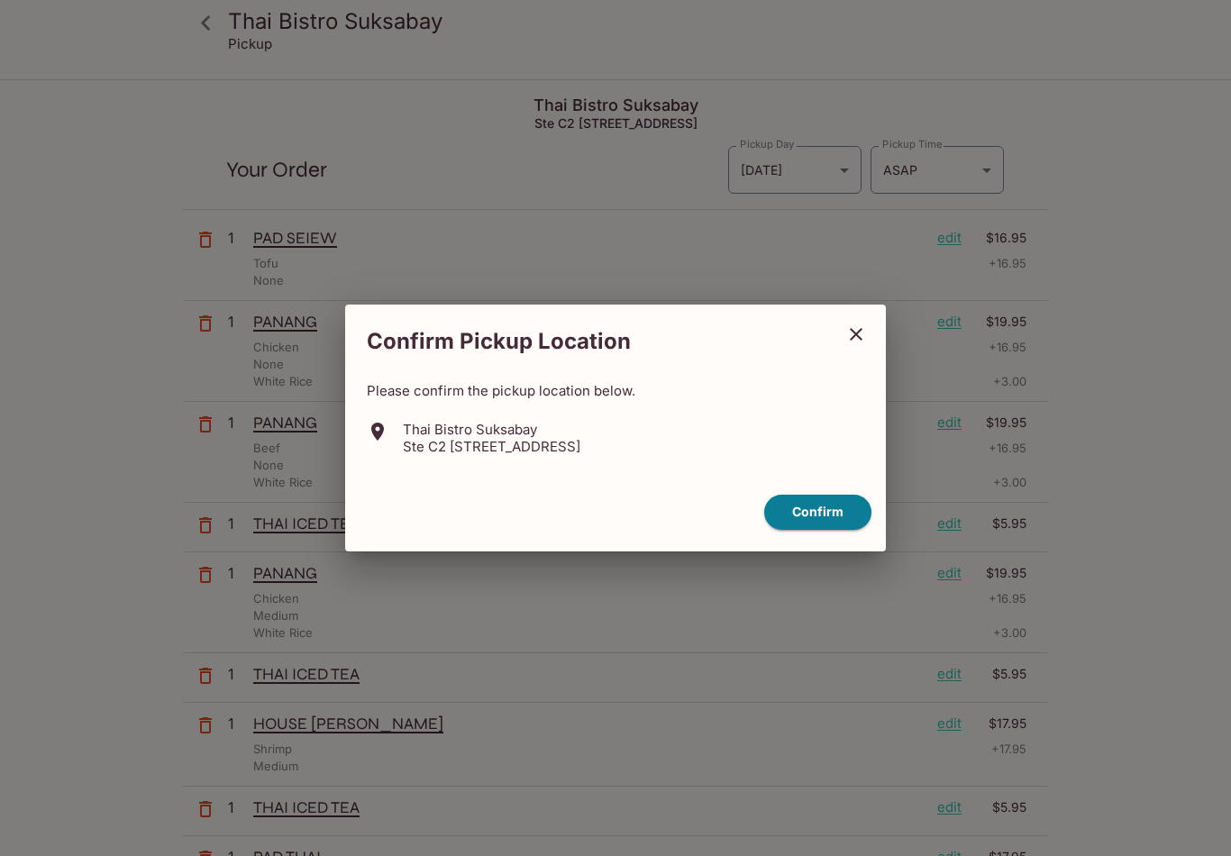
click at [830, 521] on button "Confirm" at bounding box center [817, 512] width 107 height 35
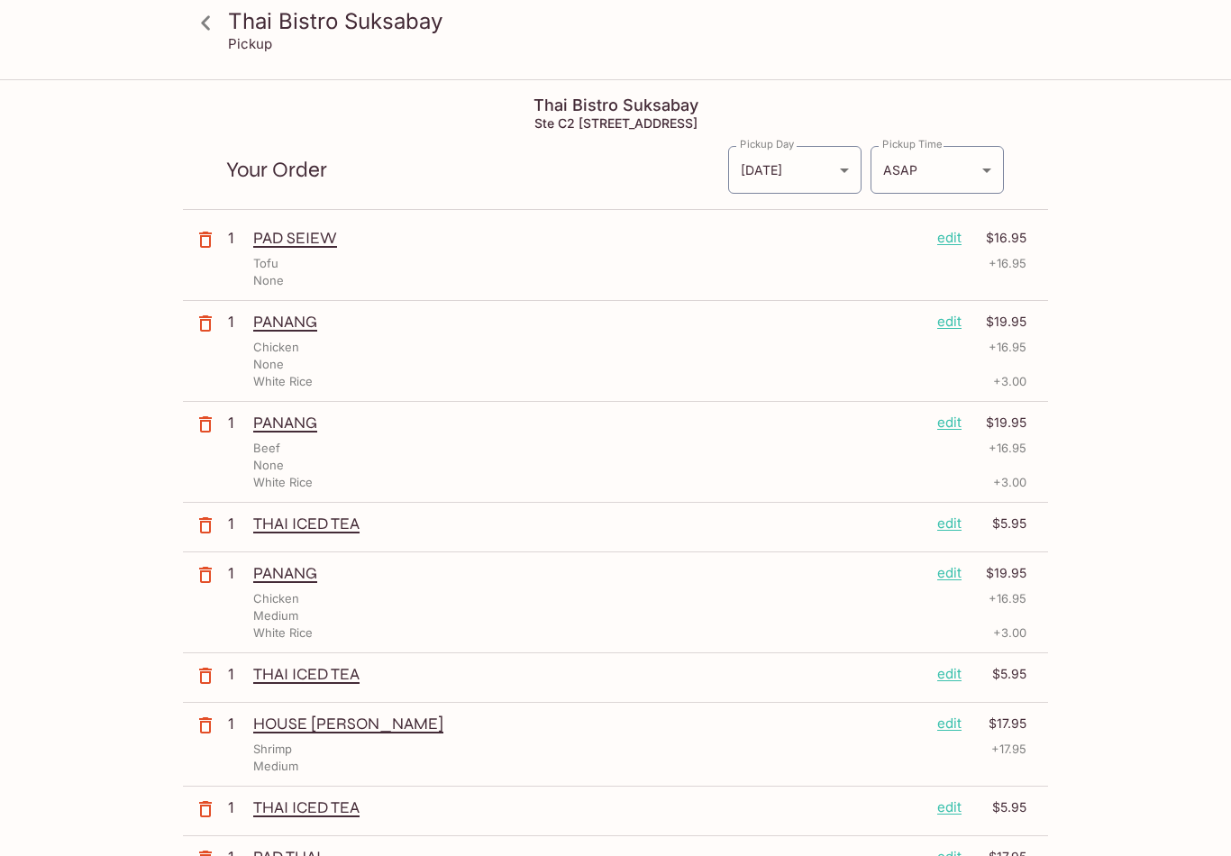
click at [842, 178] on body "Thai Bistro Suksabay Pickup Thai Bistro Suksabay Ste C2 98, [STREET_ADDRESS] Yo…" at bounding box center [615, 509] width 1231 height 856
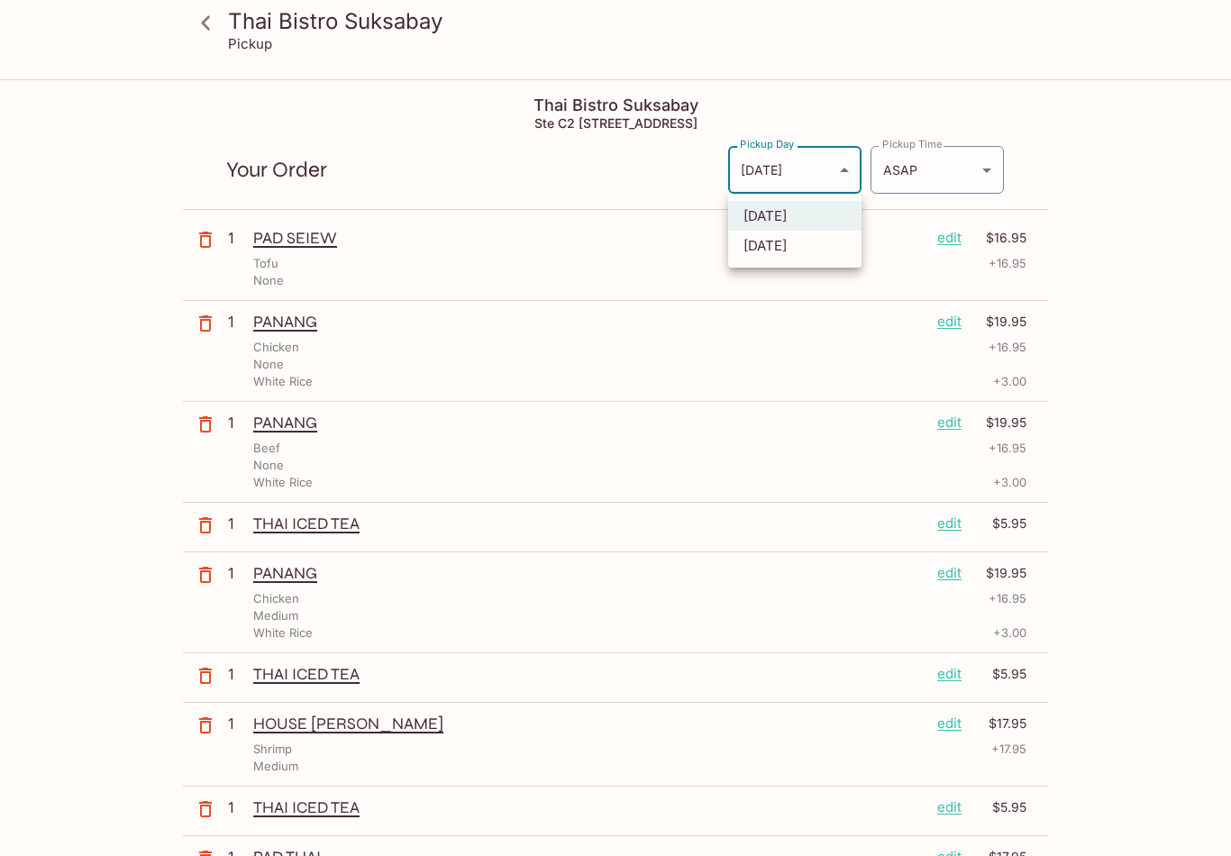
click at [795, 253] on li "[DATE]" at bounding box center [794, 246] width 133 height 30
type input "[DATE]"
click at [984, 169] on body "Thai Bistro Suksabay Pickup Thai Bistro Suksabay Ste C2 98, [STREET_ADDRESS] Yo…" at bounding box center [615, 509] width 1231 height 856
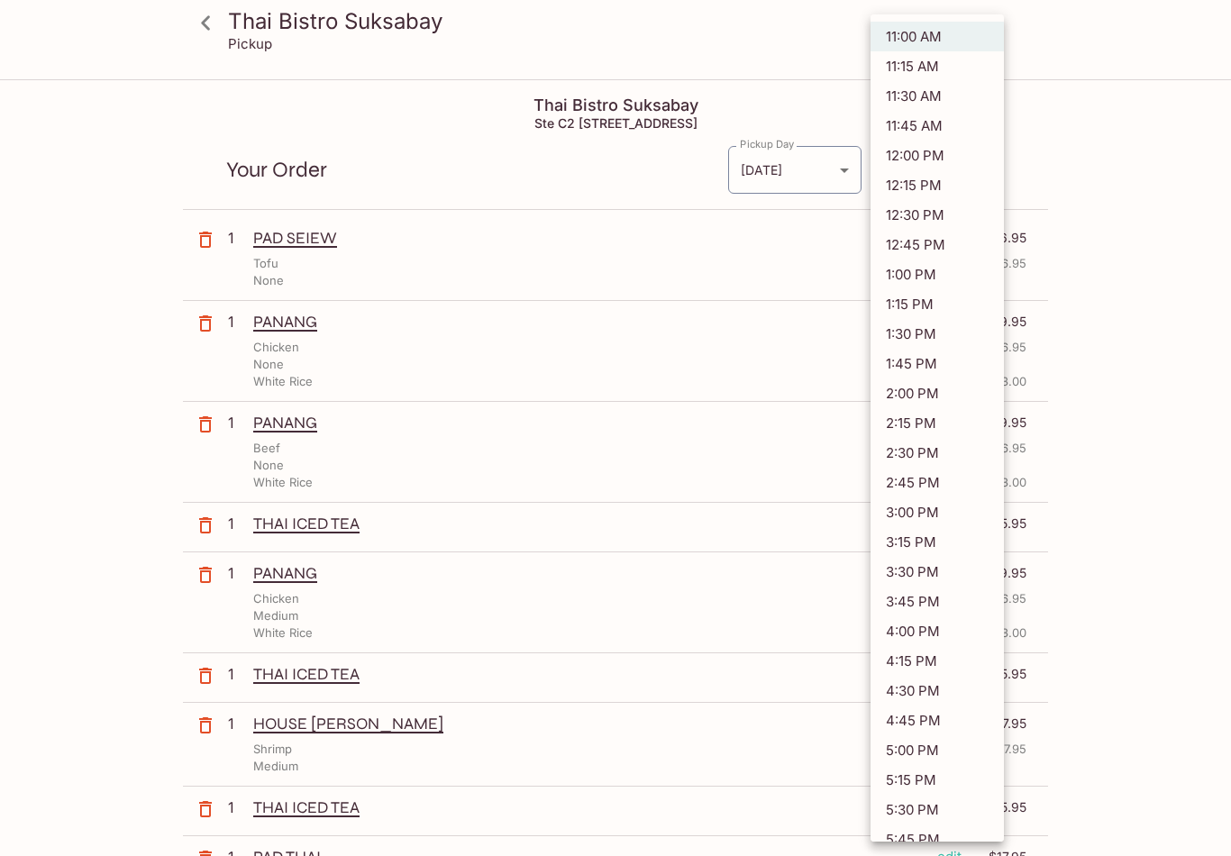
click at [932, 89] on li "11:30 AM" at bounding box center [937, 96] width 133 height 30
type input "[DATE]T21:30:00.000000Z"
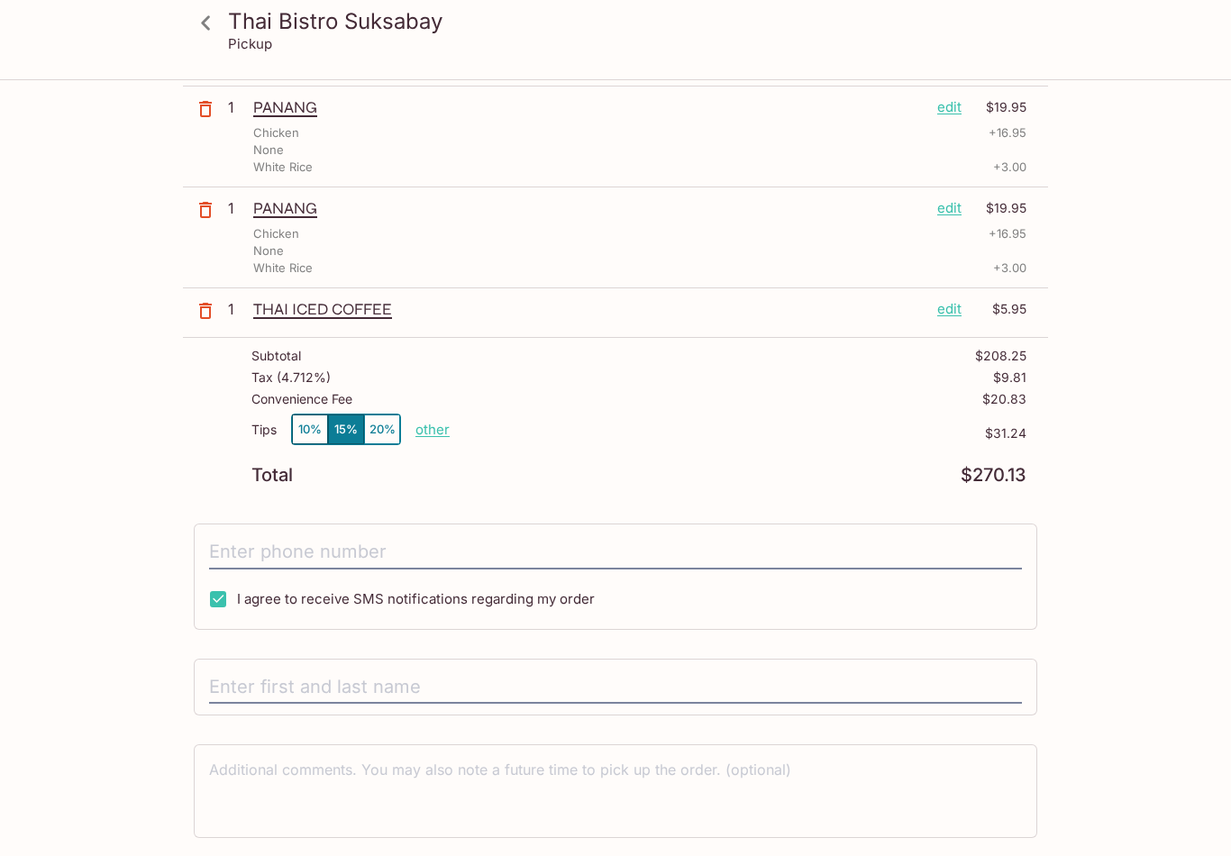
scroll to position [1061, 0]
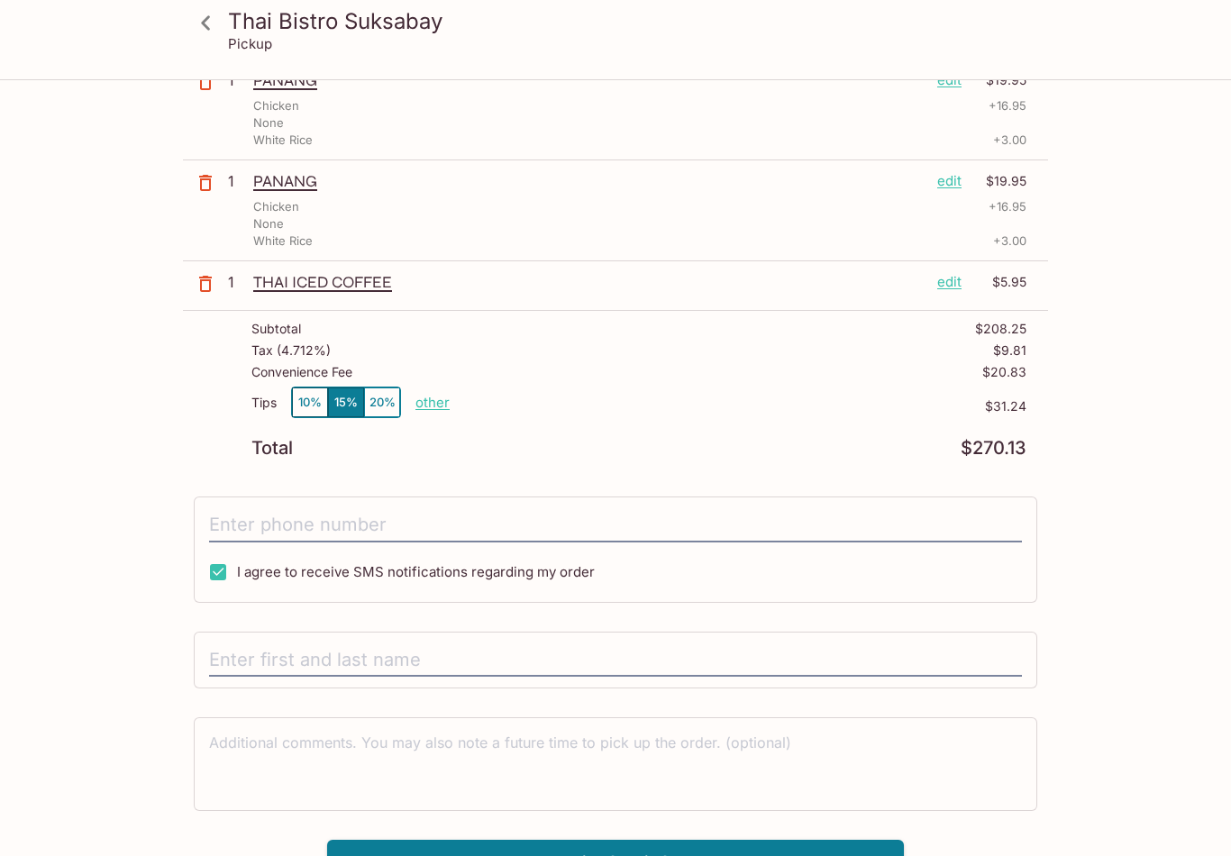
click at [384, 403] on button "20%" at bounding box center [382, 403] width 36 height 30
click at [265, 522] on input "tel" at bounding box center [615, 525] width 813 height 34
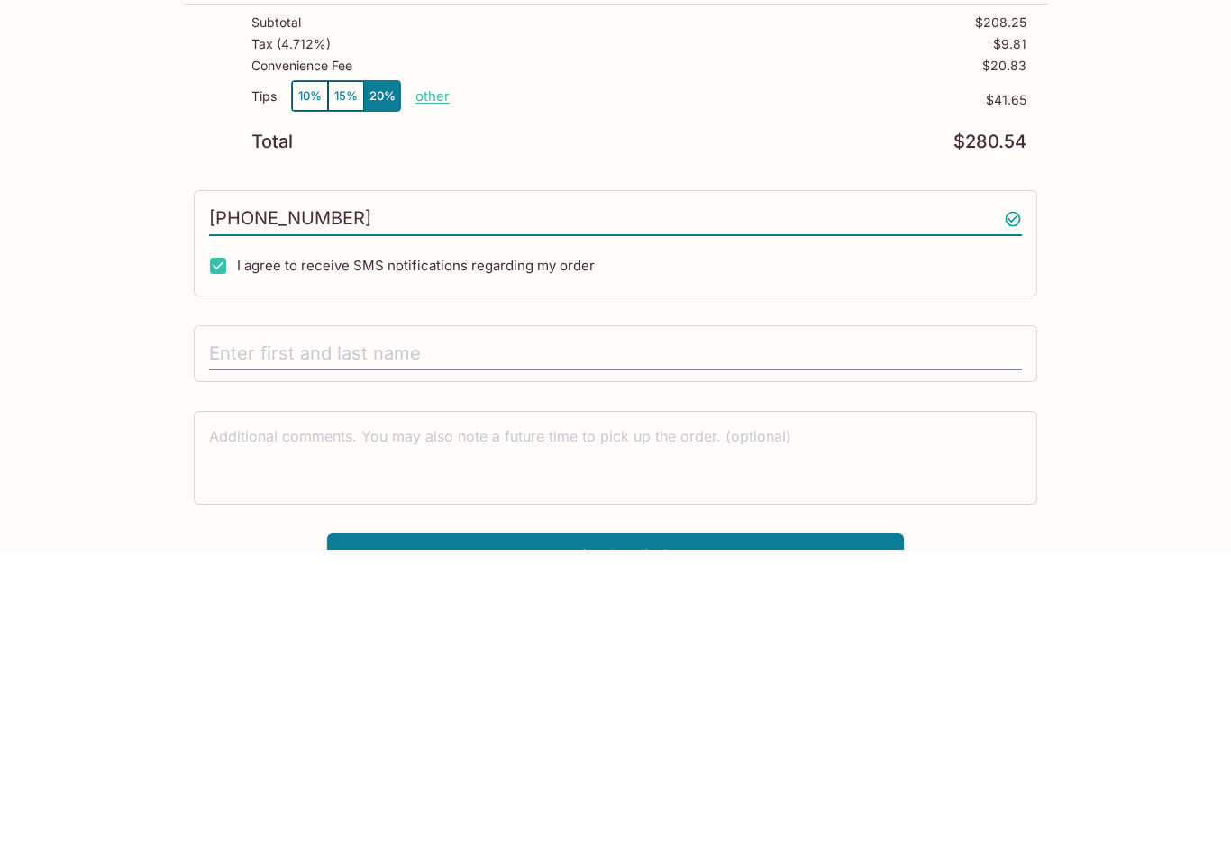
type input "[PHONE_NUMBER]"
click at [242, 644] on input "text" at bounding box center [615, 661] width 813 height 34
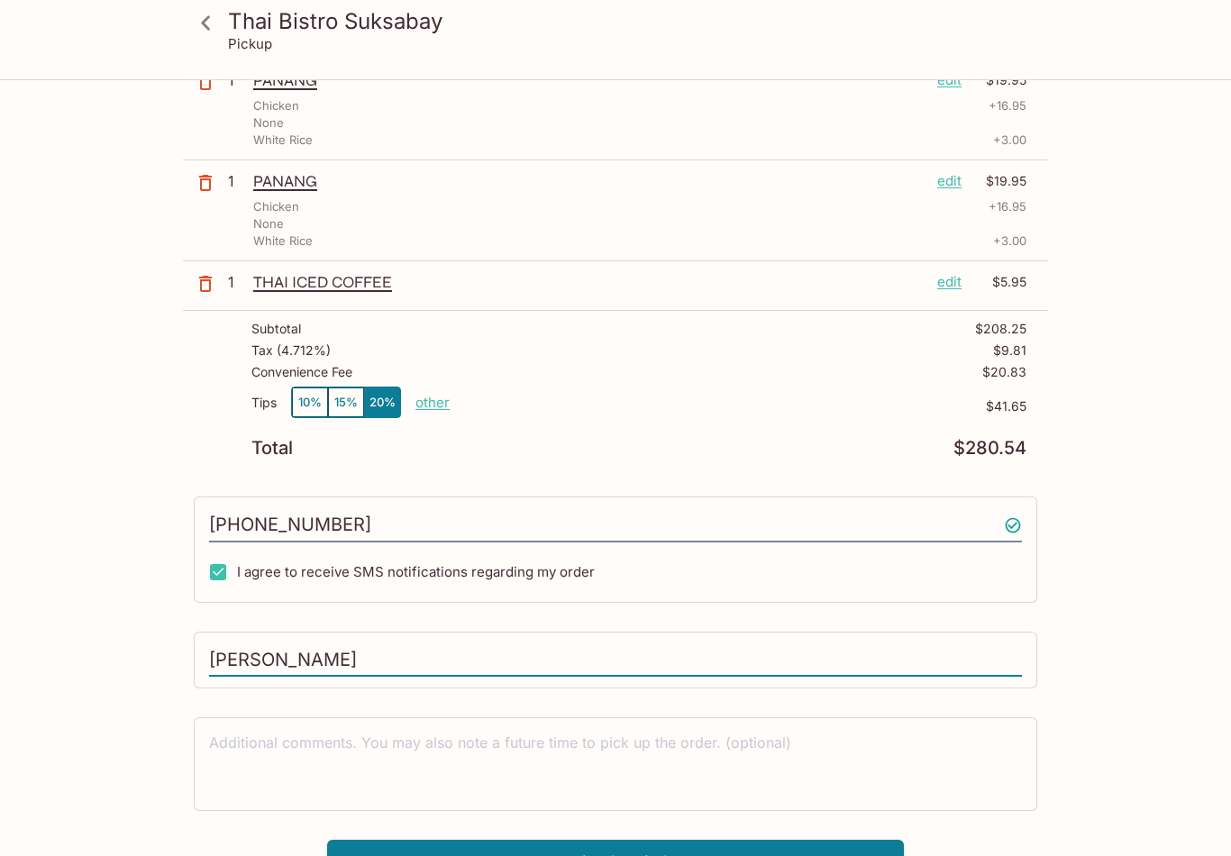
type input "[PERSON_NAME]"
click at [829, 856] on button "Pay with Credit Card" at bounding box center [615, 862] width 577 height 45
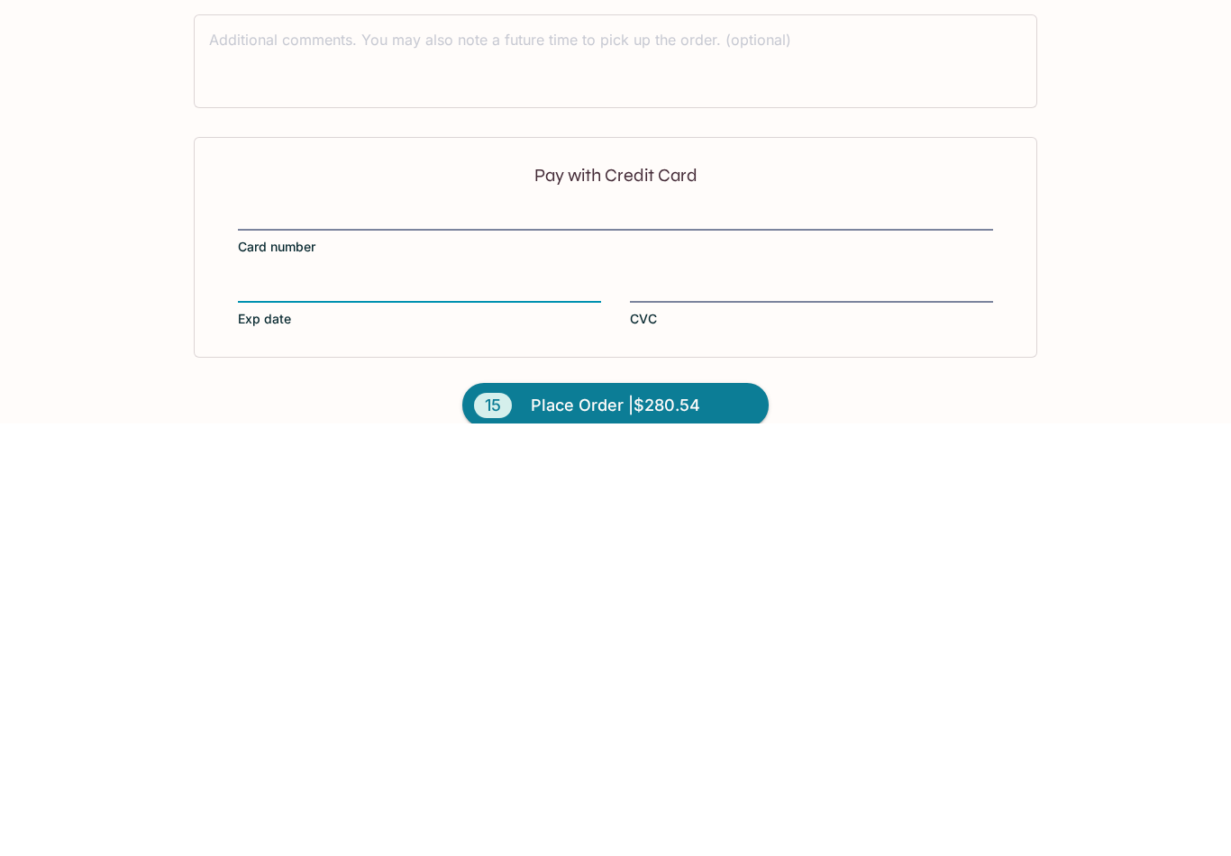
scroll to position [1359, 0]
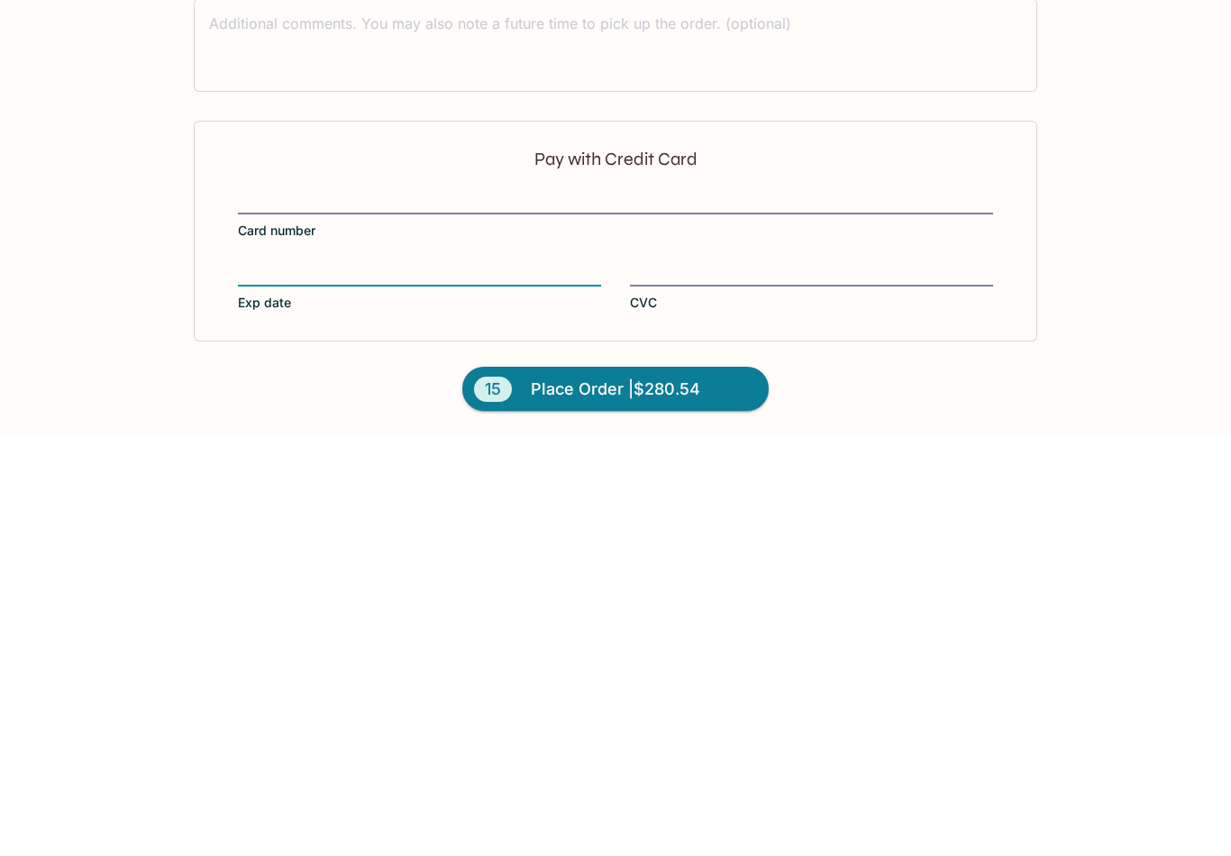
click at [660, 682] on label "CVC" at bounding box center [811, 707] width 363 height 50
click at [660, 683] on input "CVC" at bounding box center [811, 683] width 363 height 1
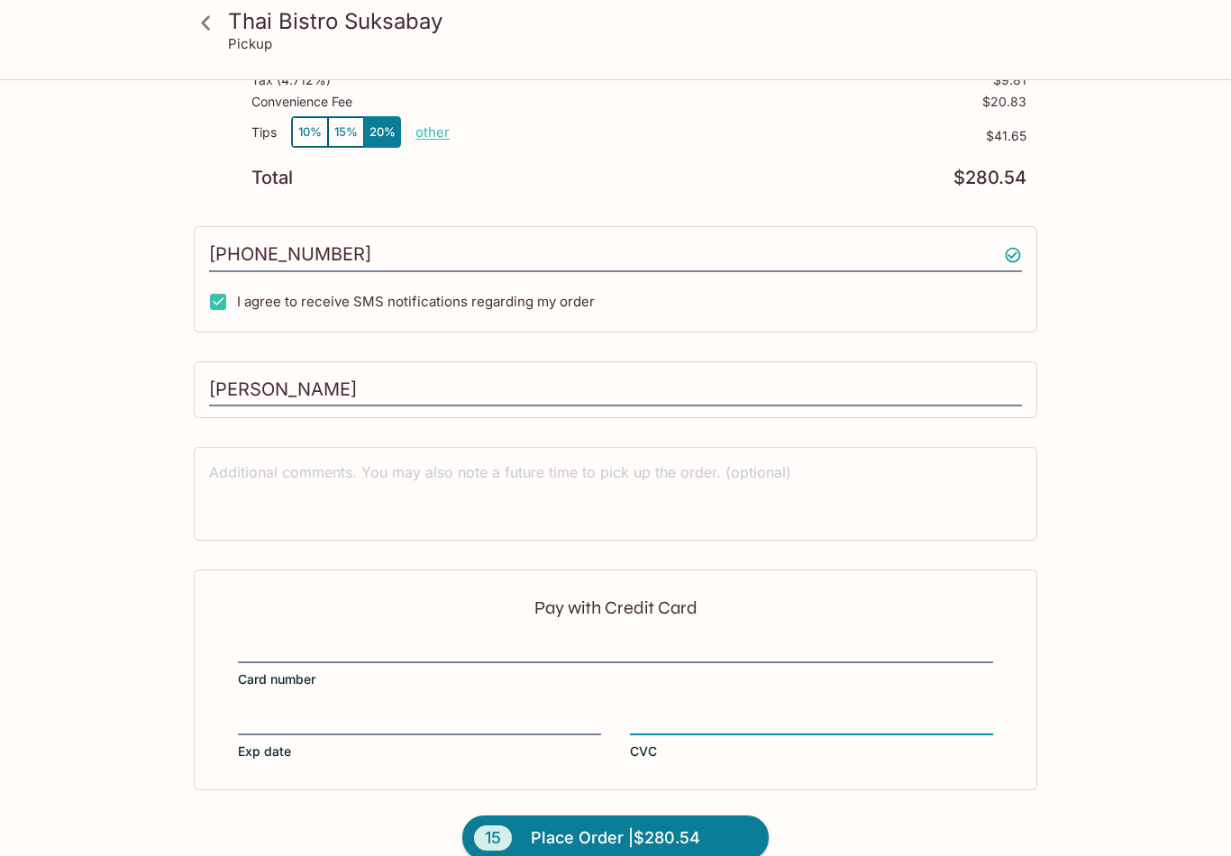
click at [672, 712] on div at bounding box center [811, 722] width 363 height 20
click at [672, 711] on input "CVC" at bounding box center [811, 711] width 363 height 1
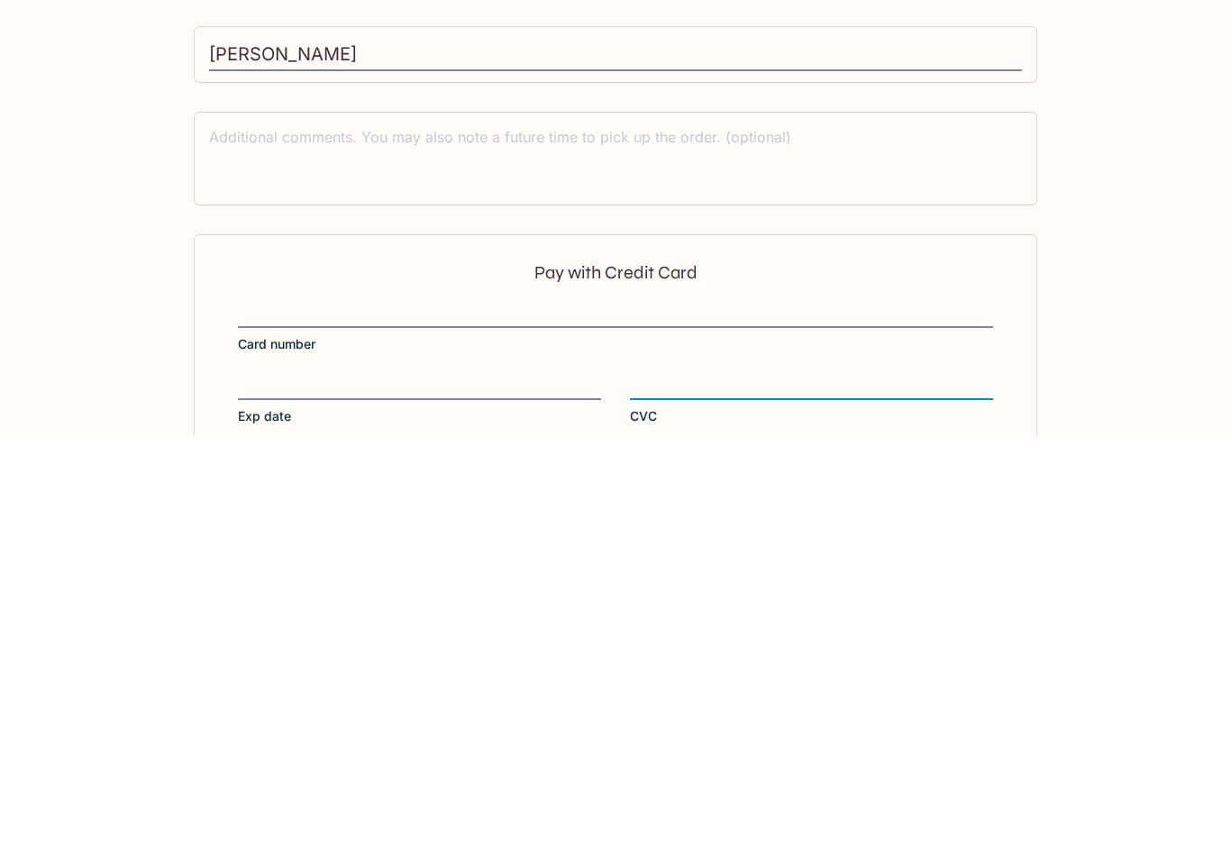
scroll to position [1359, 0]
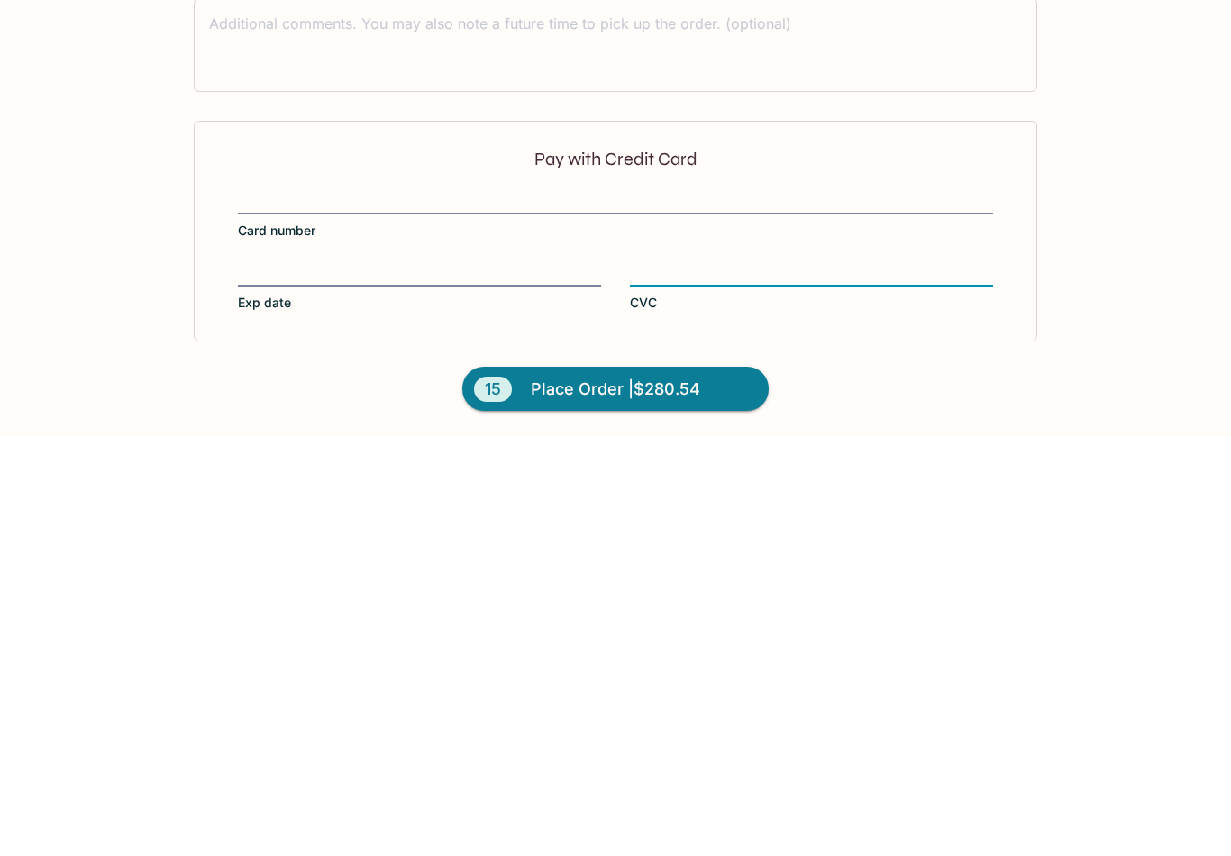
click at [670, 796] on span "Place Order | $280.54" at bounding box center [615, 810] width 169 height 29
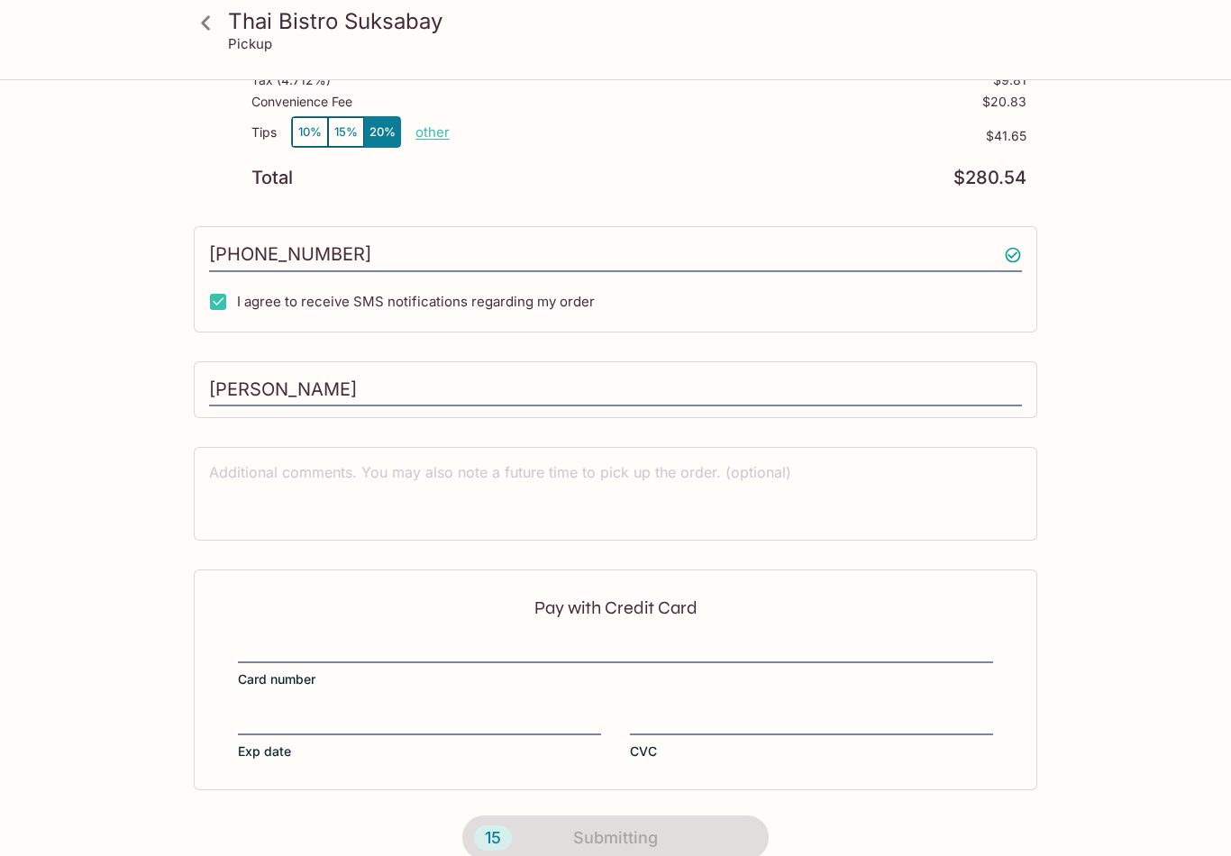
scroll to position [162, 0]
